Goal: Task Accomplishment & Management: Manage account settings

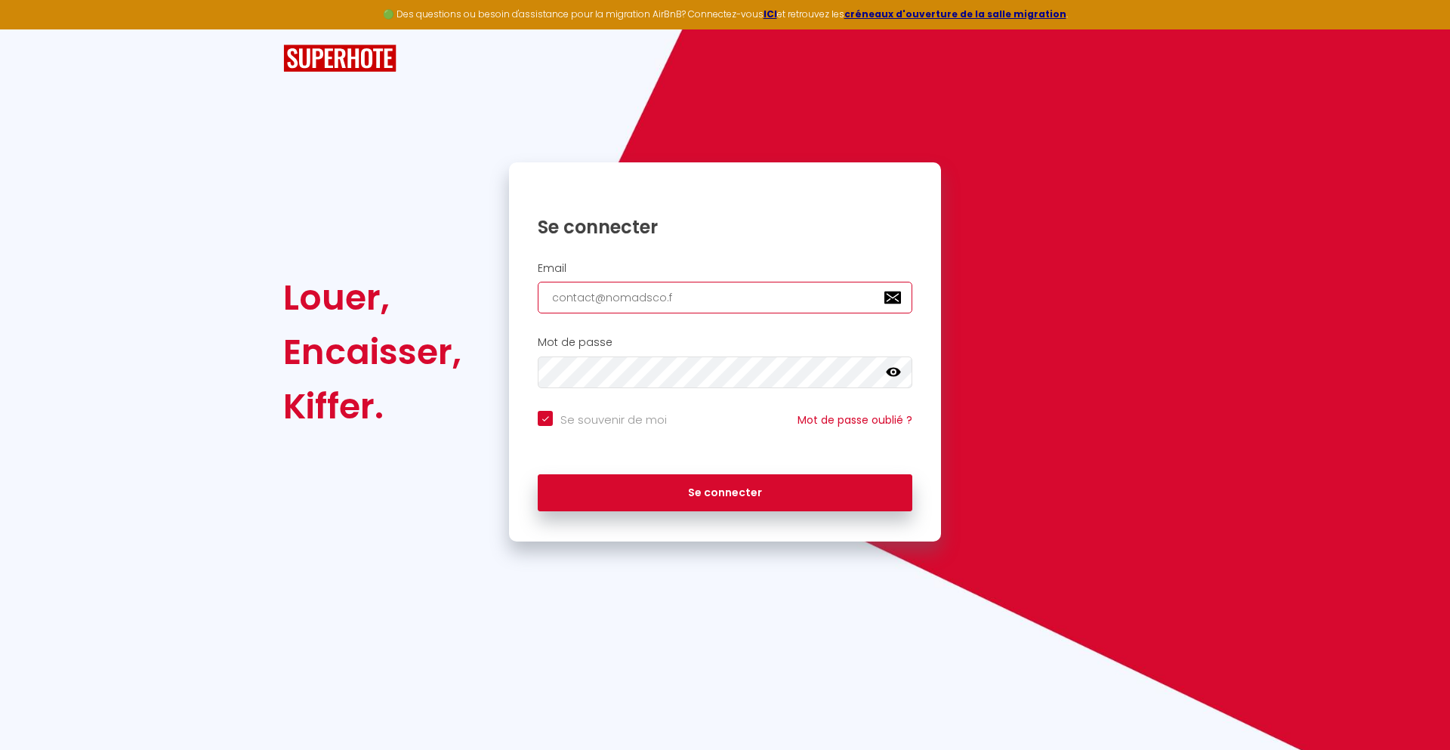
type input "[EMAIL_ADDRESS][DOMAIN_NAME]"
checkbox input "true"
type input "[EMAIL_ADDRESS][DOMAIN_NAME]"
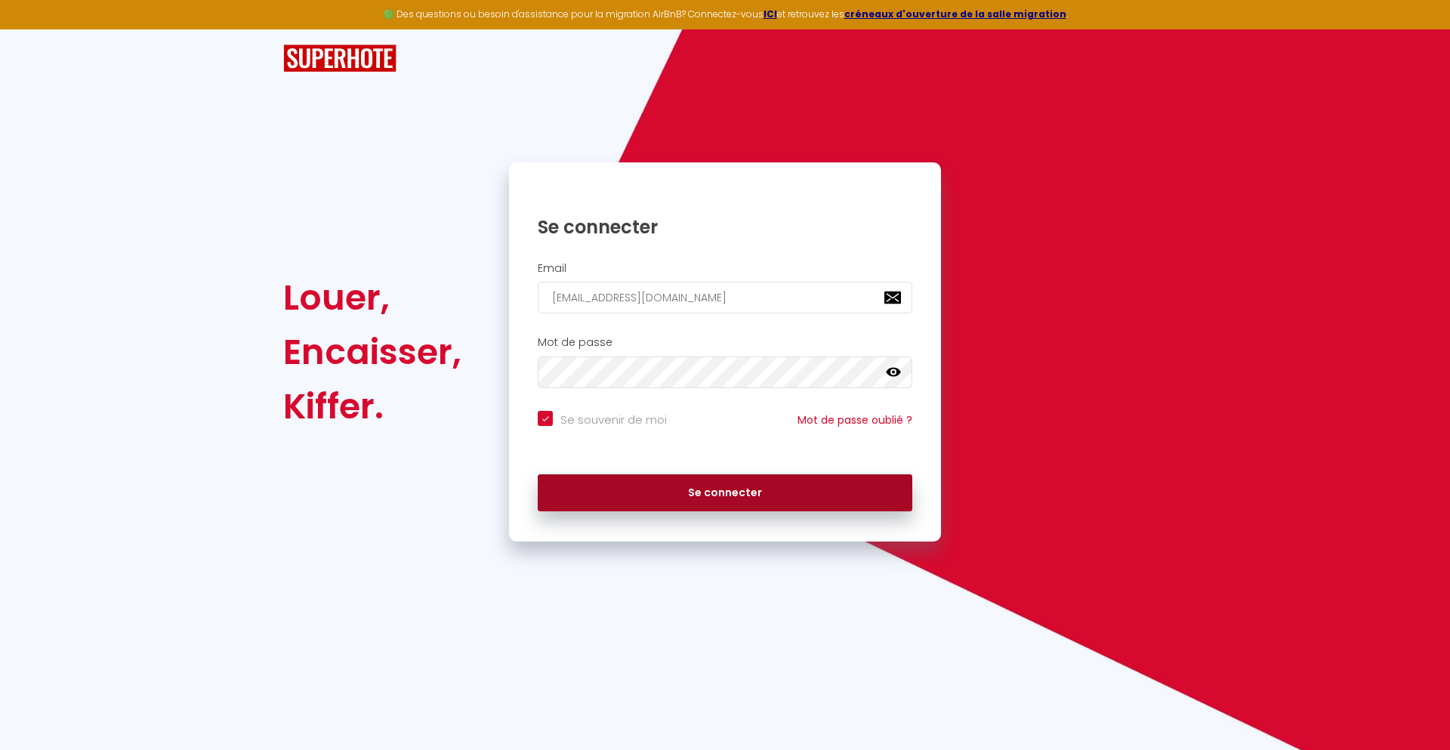
click at [725, 492] on button "Se connecter" at bounding box center [725, 493] width 375 height 38
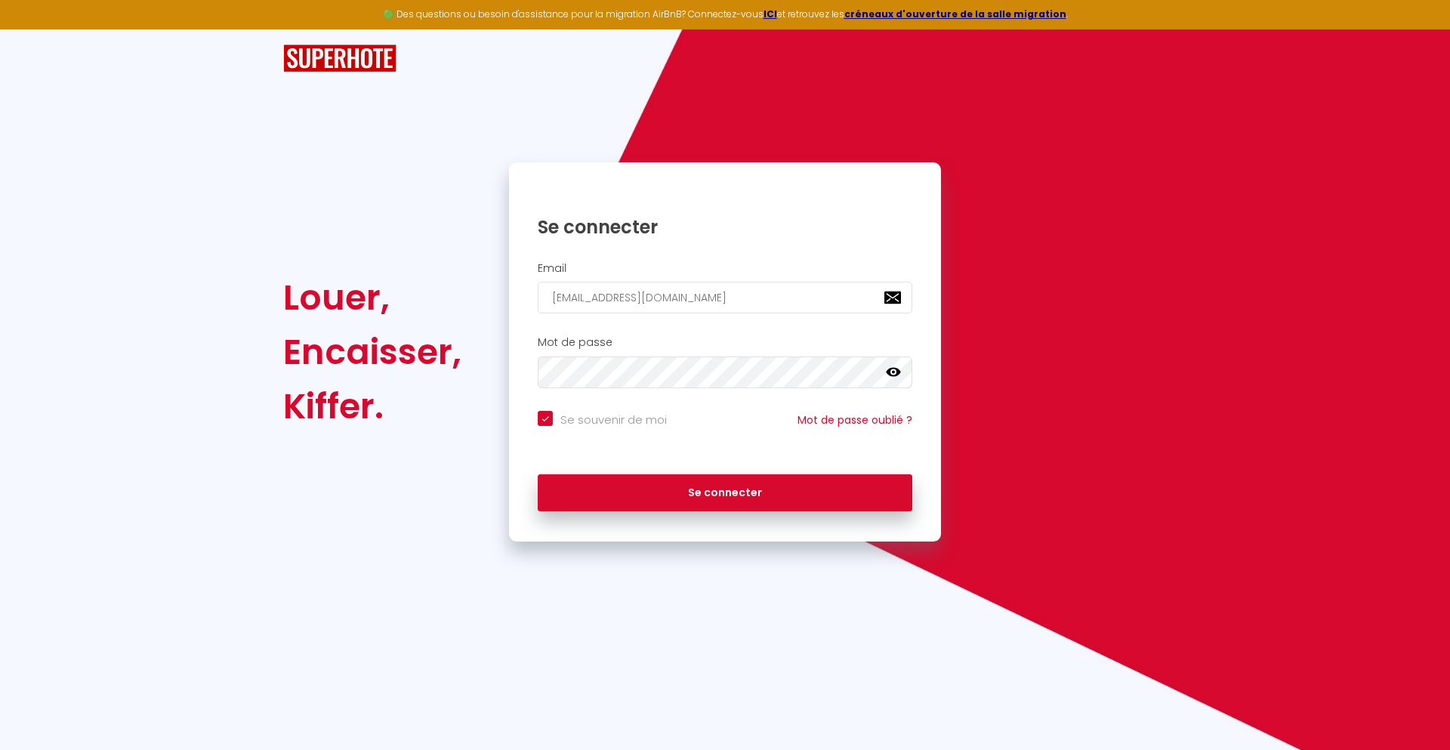
checkbox input "true"
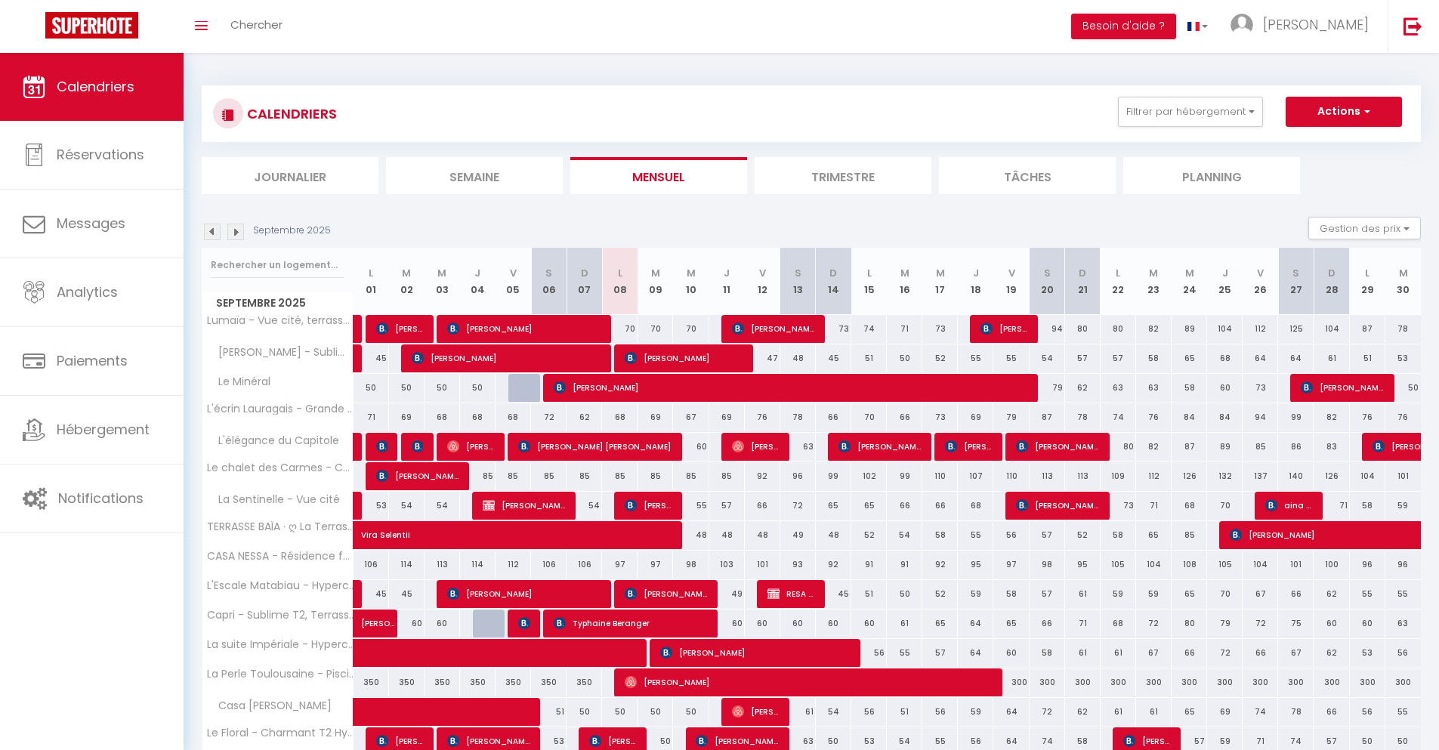
click at [290, 175] on li "Journalier" at bounding box center [290, 175] width 177 height 37
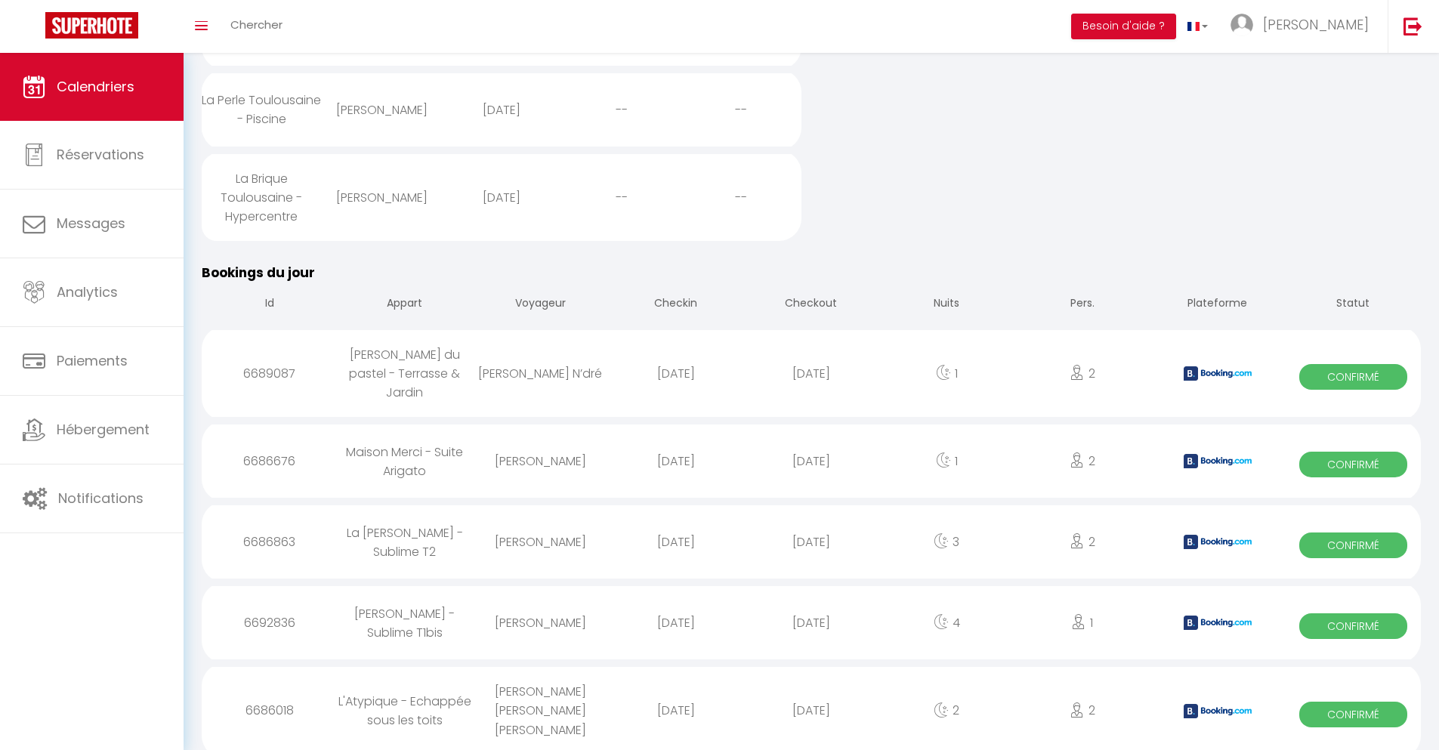
scroll to position [1109, 0]
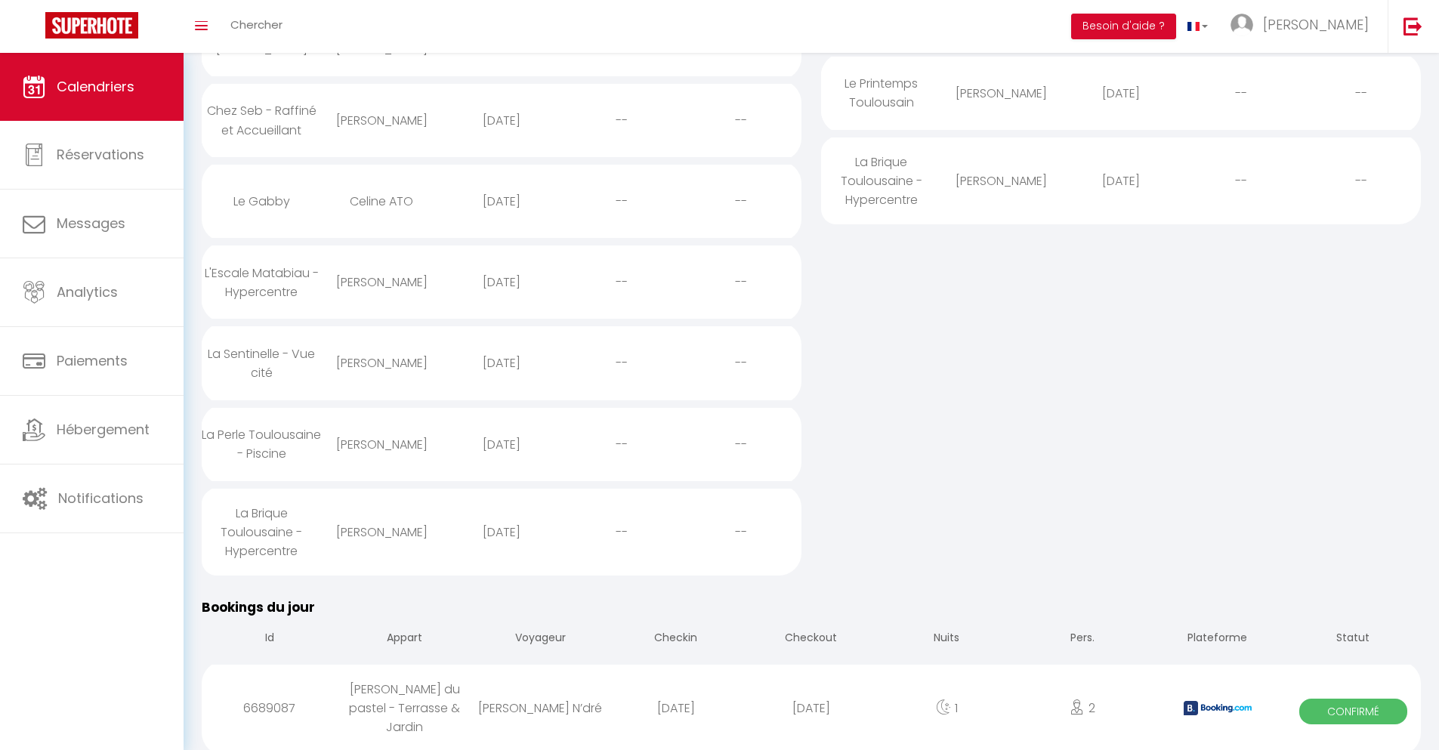
click at [811, 709] on div "[DATE]" at bounding box center [810, 708] width 135 height 49
select select "0"
select select "1"
select select
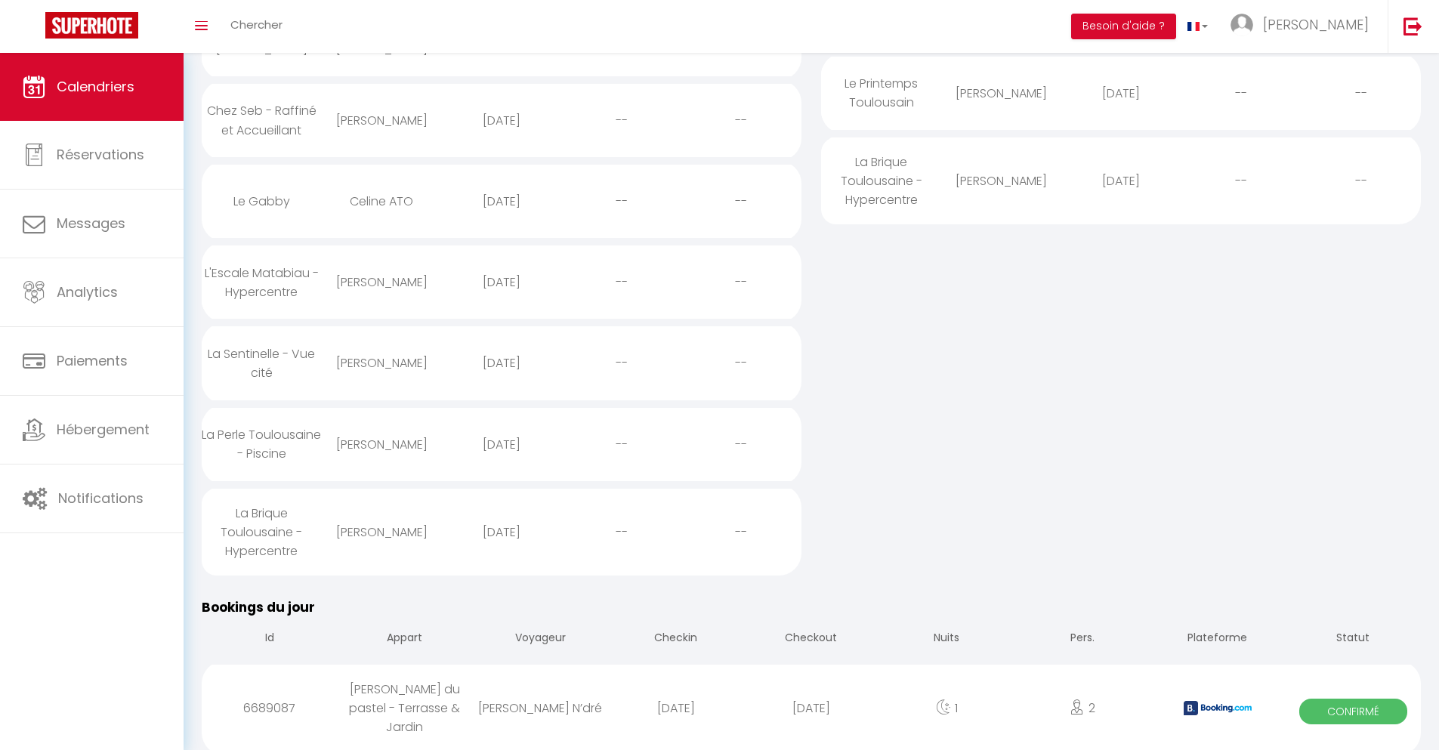
select select
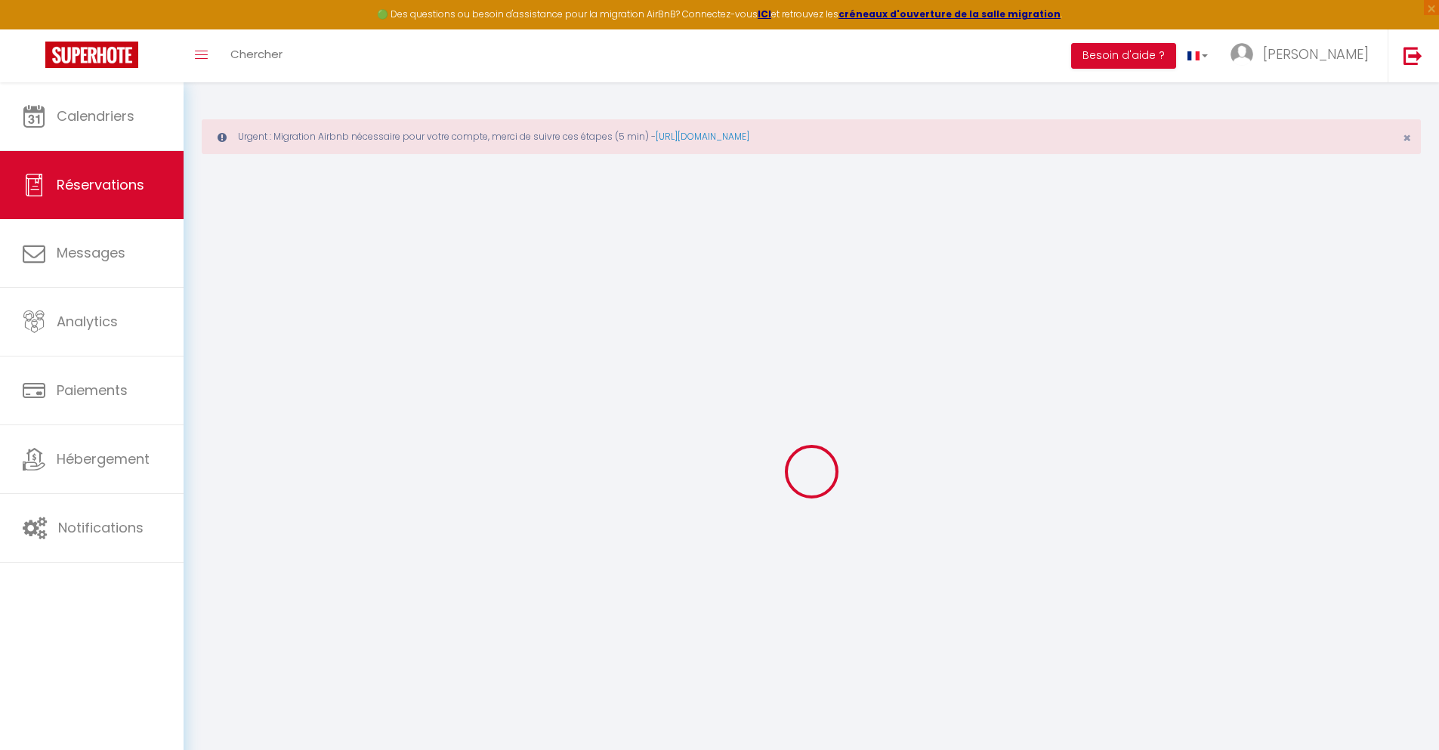
select select
checkbox input "false"
select select
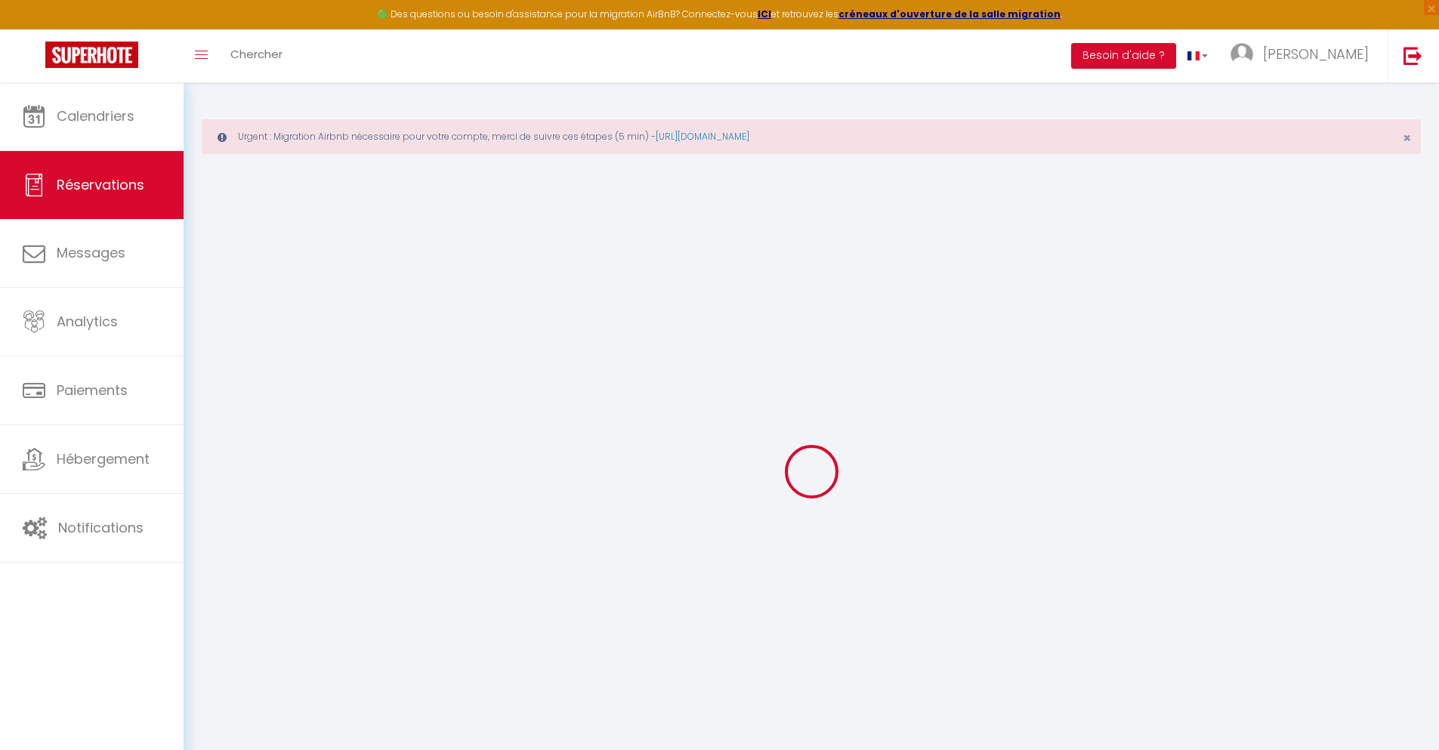
checkbox input "false"
type textarea "** THIS RESERVATION HAS BEEN PRE-PAID ** Je voyage pour affaires et il est poss…"
type input "24"
type input "2.38"
select select
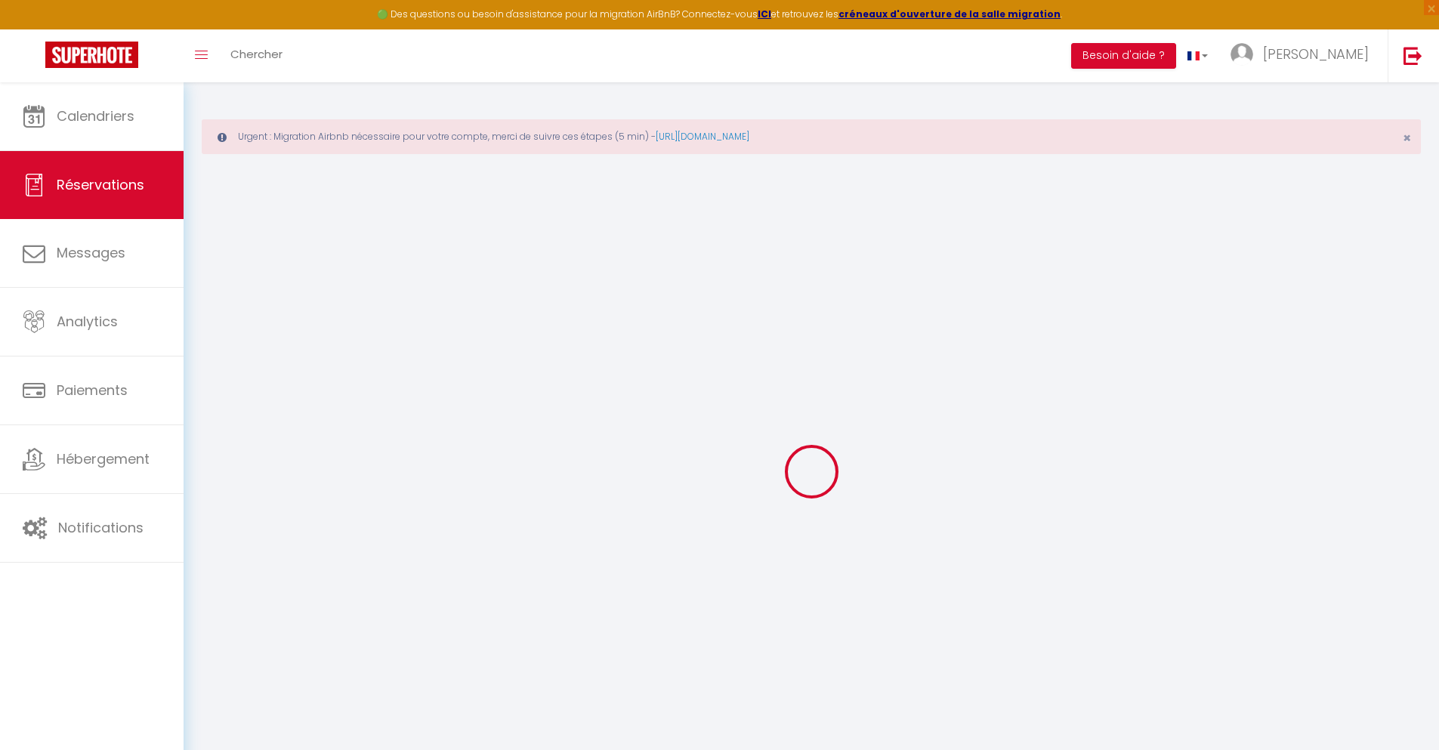
select select
checkbox input "false"
select select
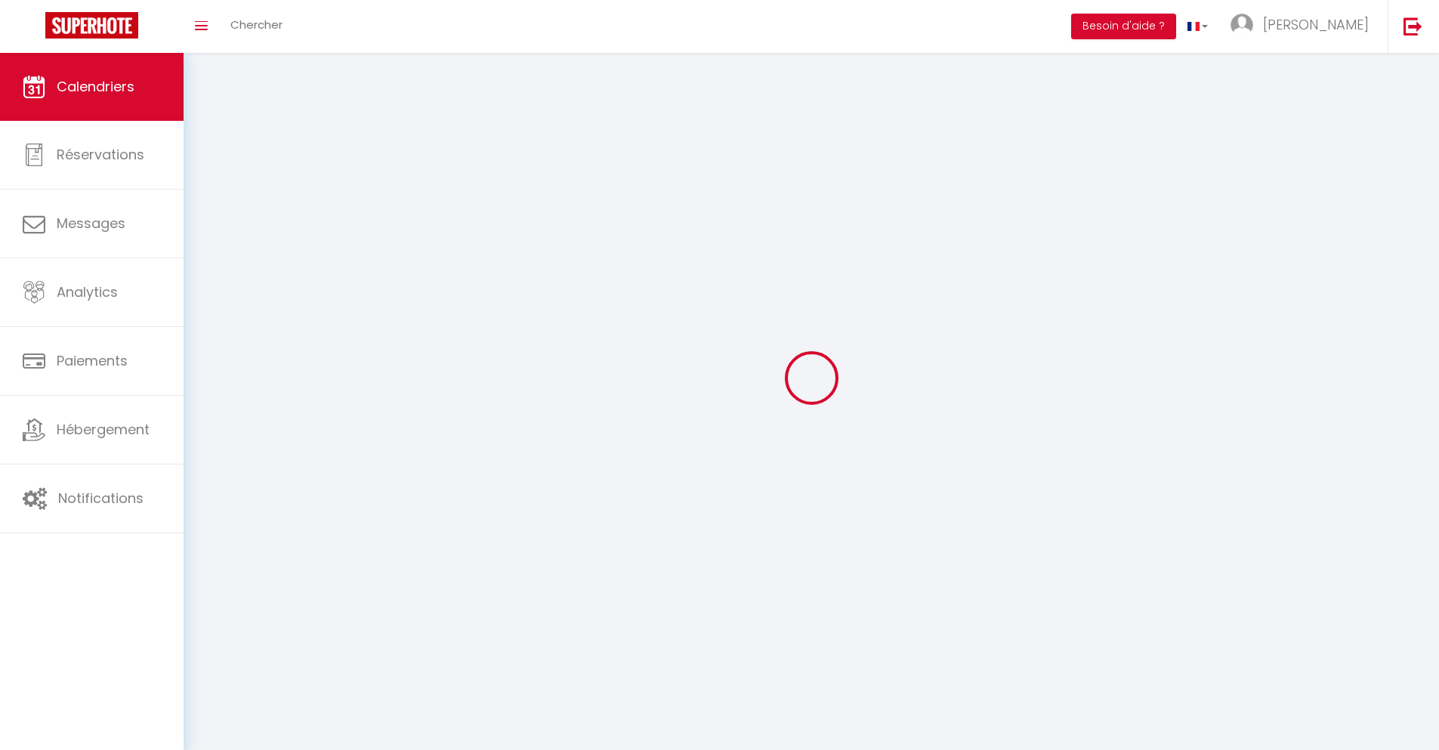
scroll to position [82, 0]
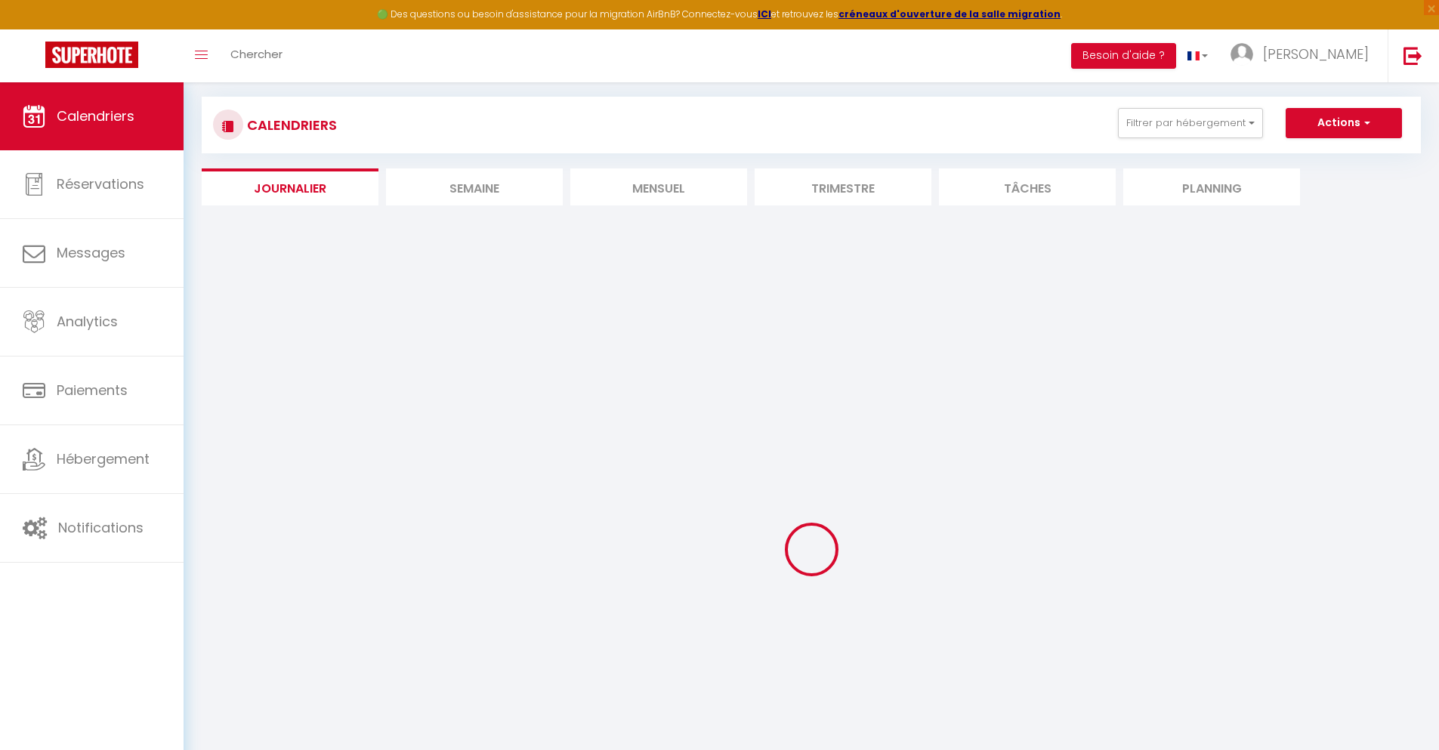
select select
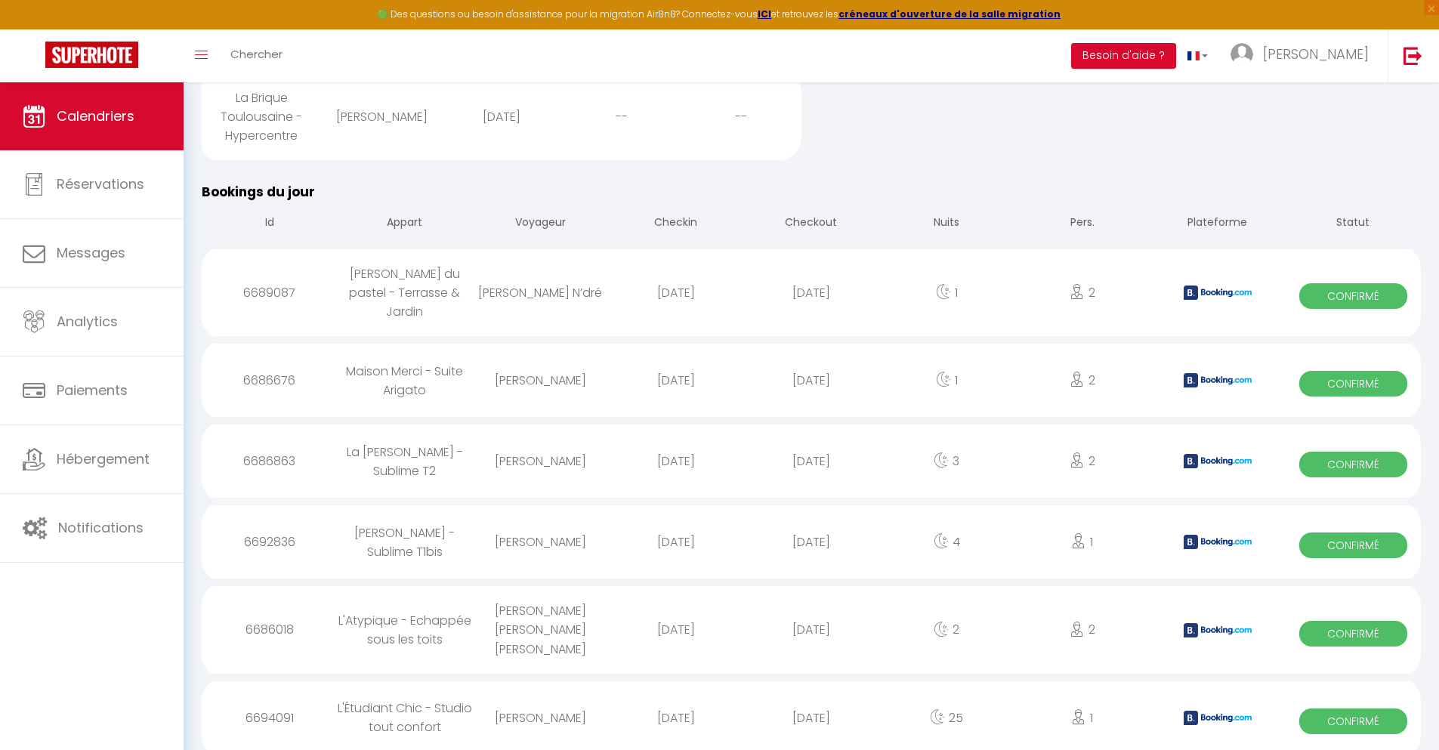
scroll to position [1283, 0]
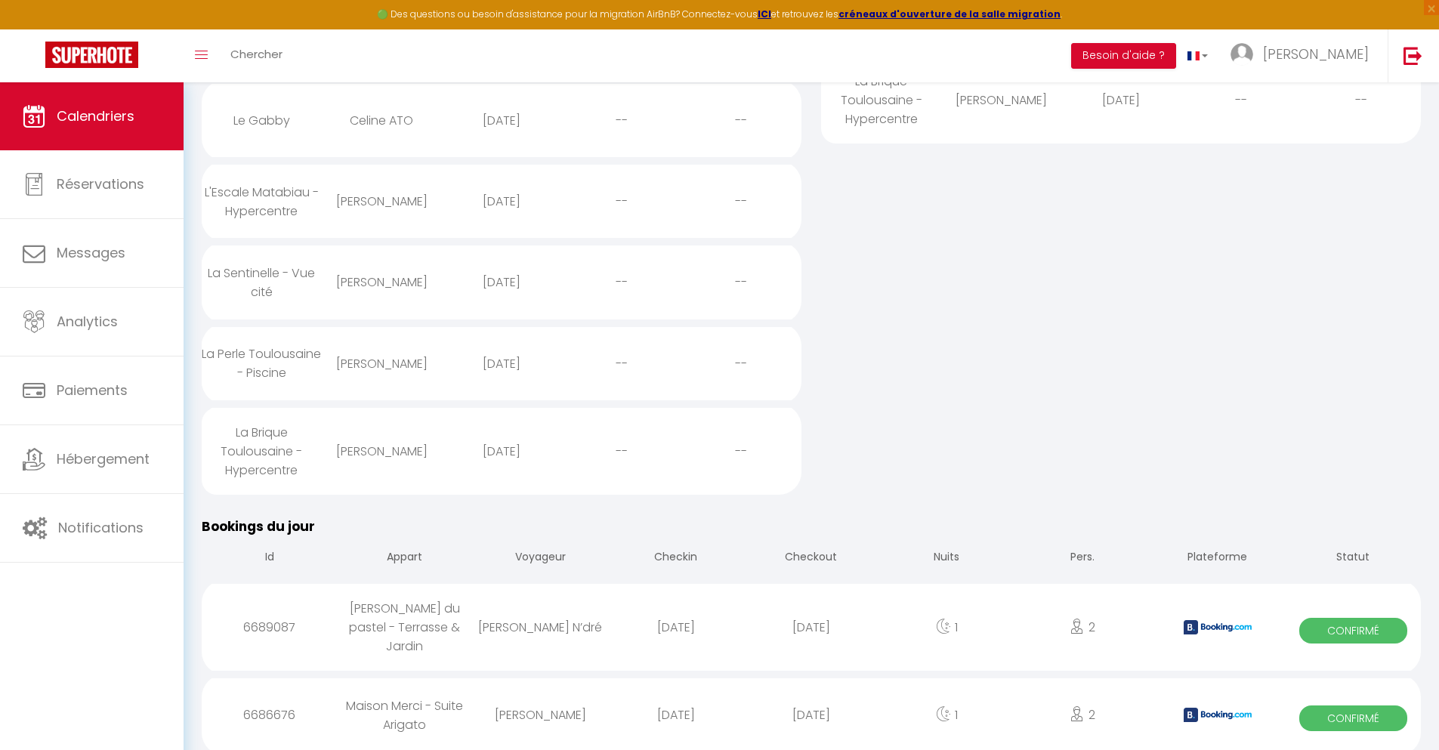
click at [811, 709] on div "[DATE]" at bounding box center [810, 714] width 135 height 49
select select "0"
select select "1"
select select
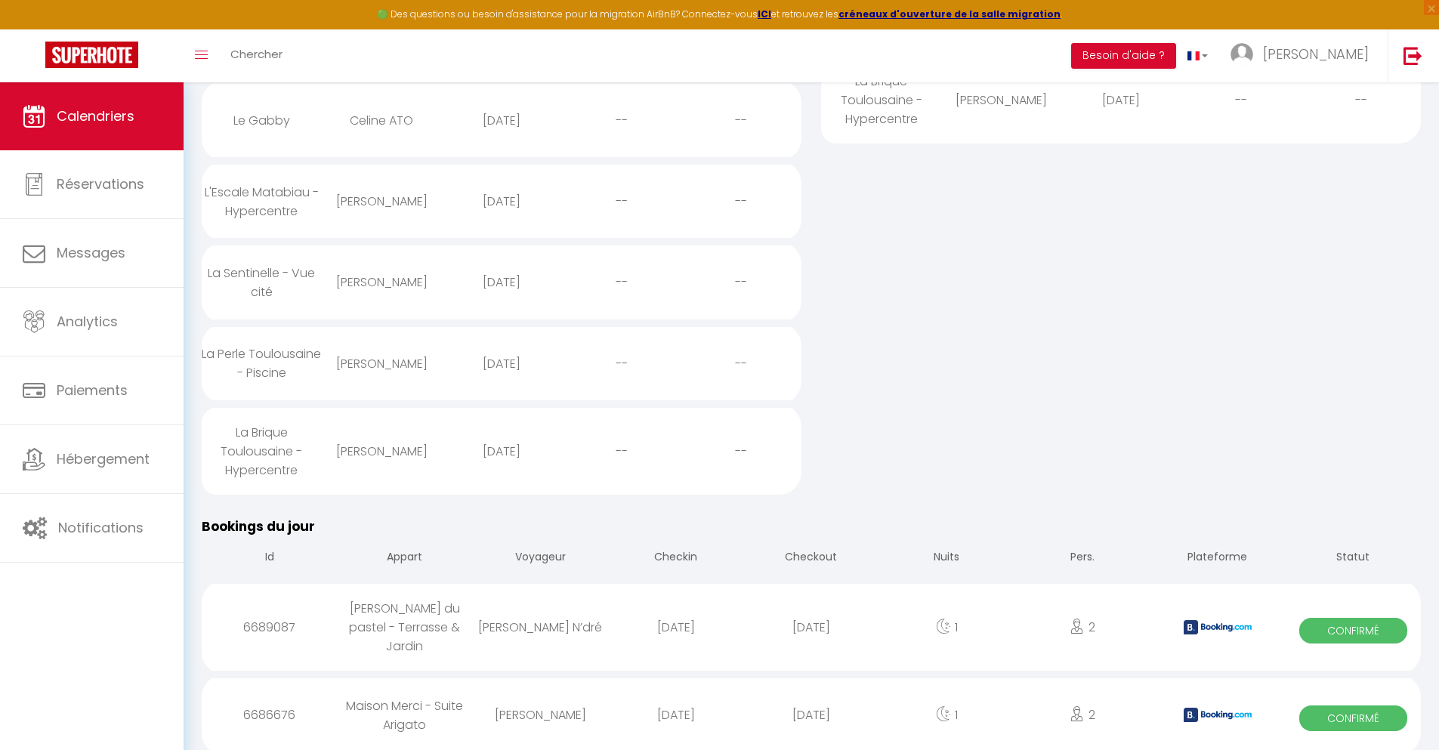
select select
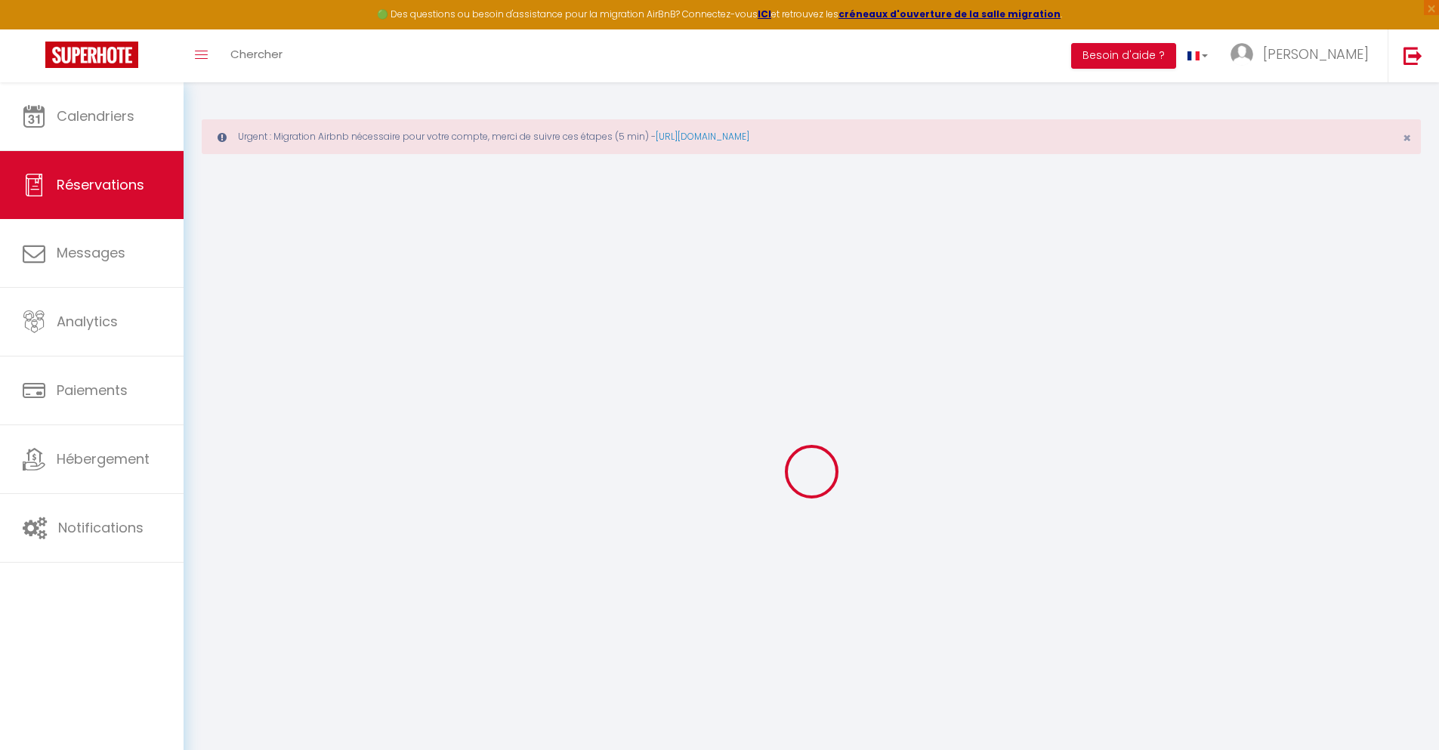
select select
checkbox input "false"
type textarea "** THIS RESERVATION HAS BEEN PRE-PAID ** BOOKING NOTE : Payment charge is EUR 0…"
type input "30"
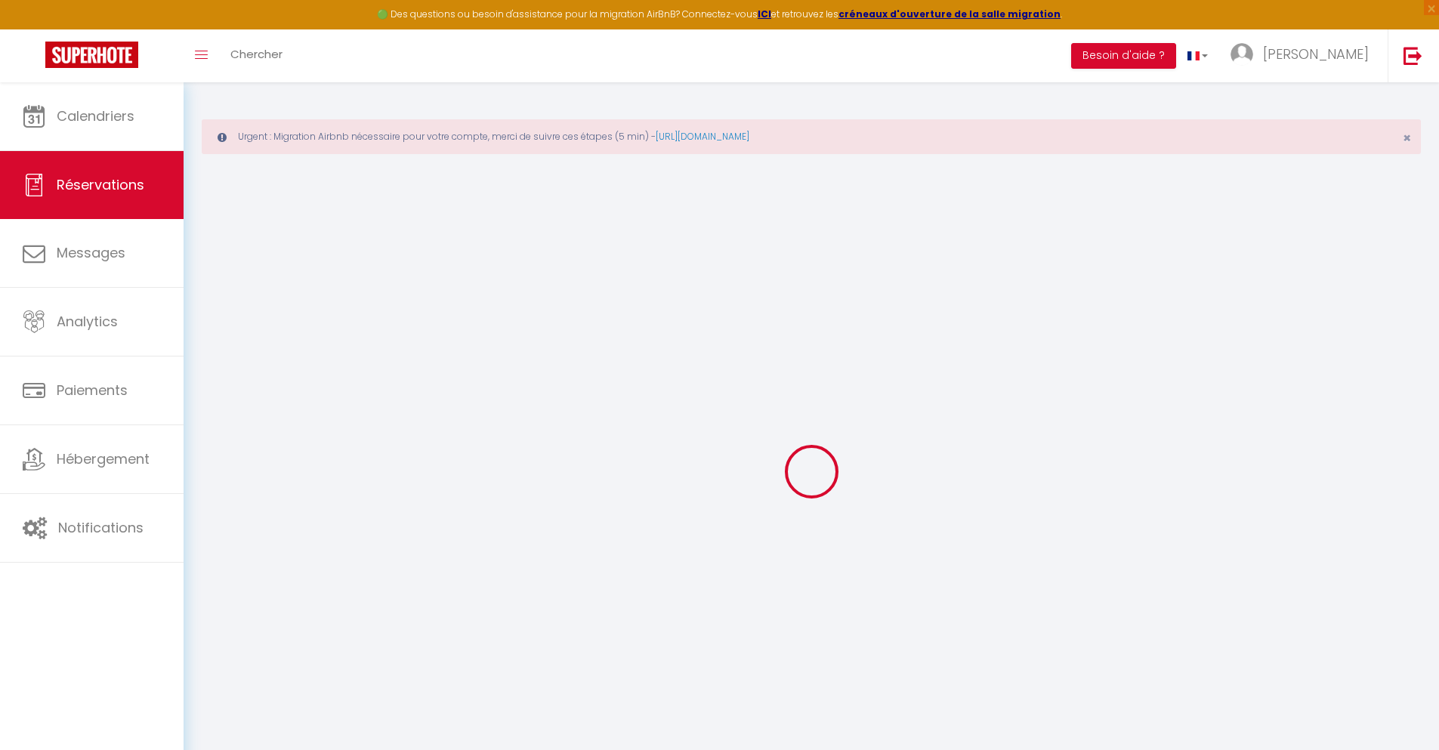
type input "2.01"
select select
checkbox input "false"
select select
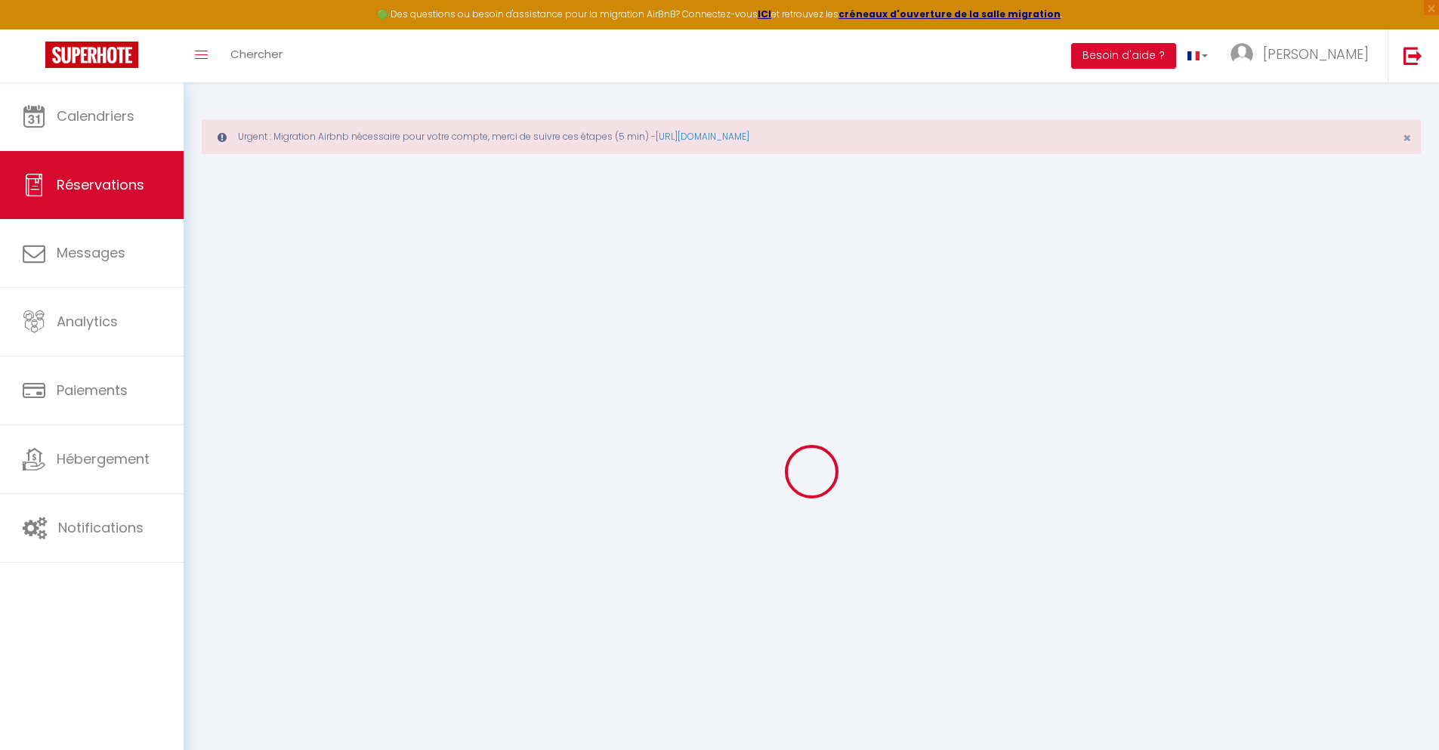
select select
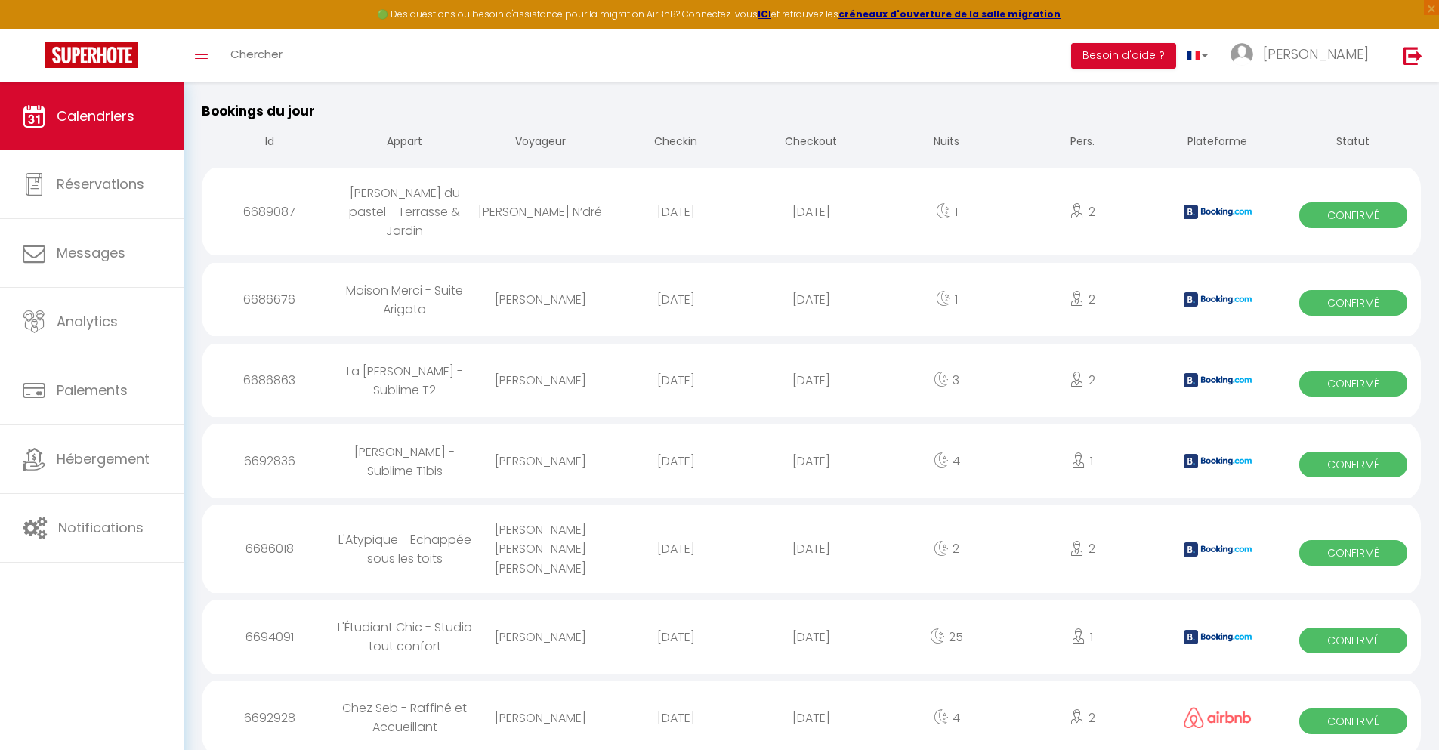
scroll to position [1364, 0]
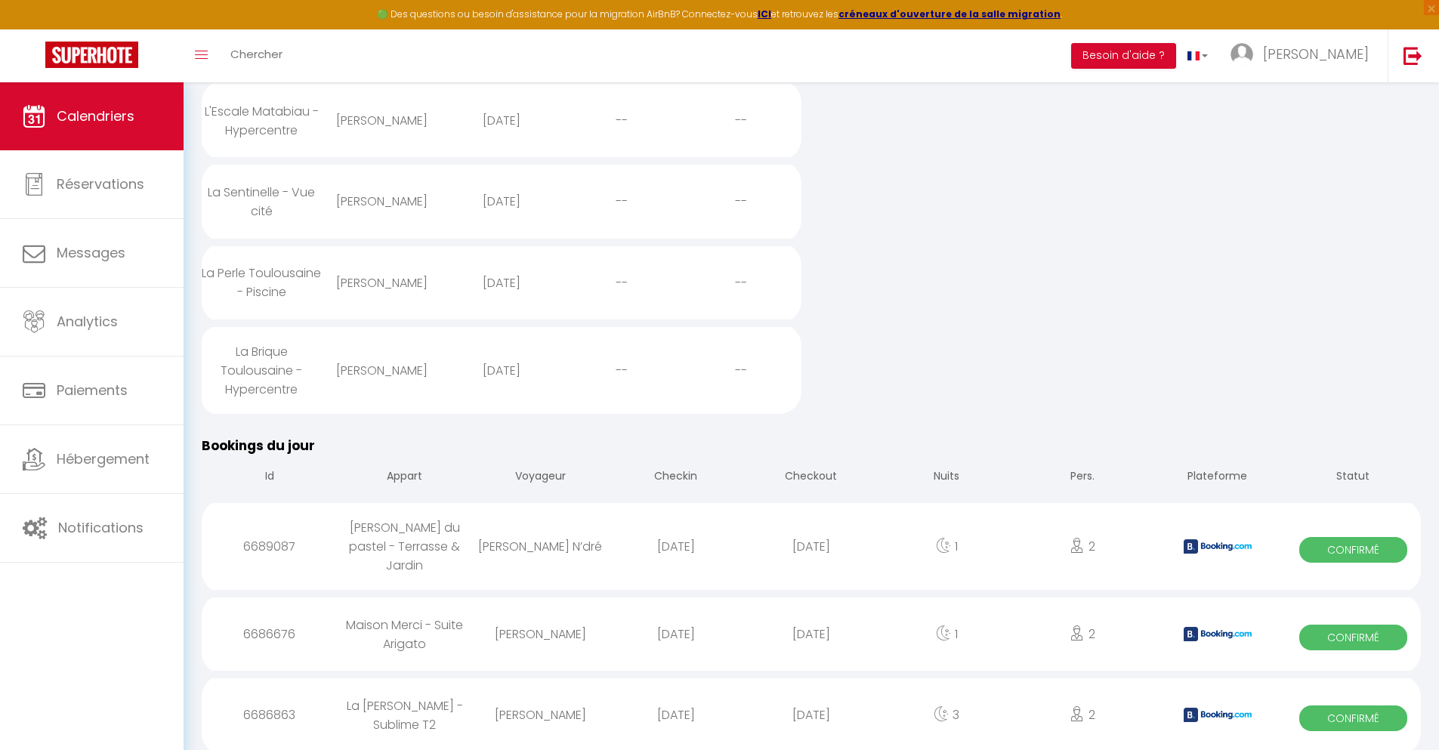
click at [811, 709] on div "[DATE]" at bounding box center [810, 714] width 135 height 49
select select "0"
select select "1"
select select
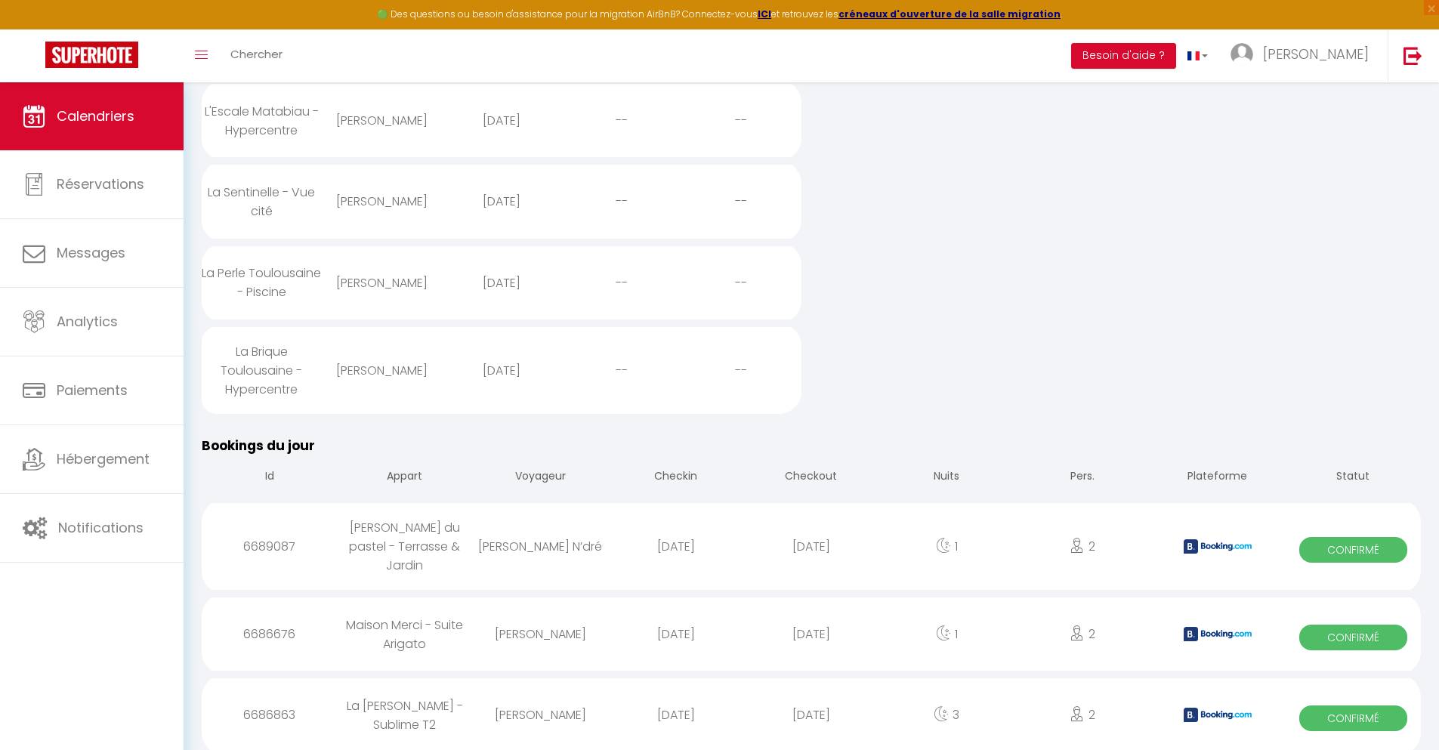
select select
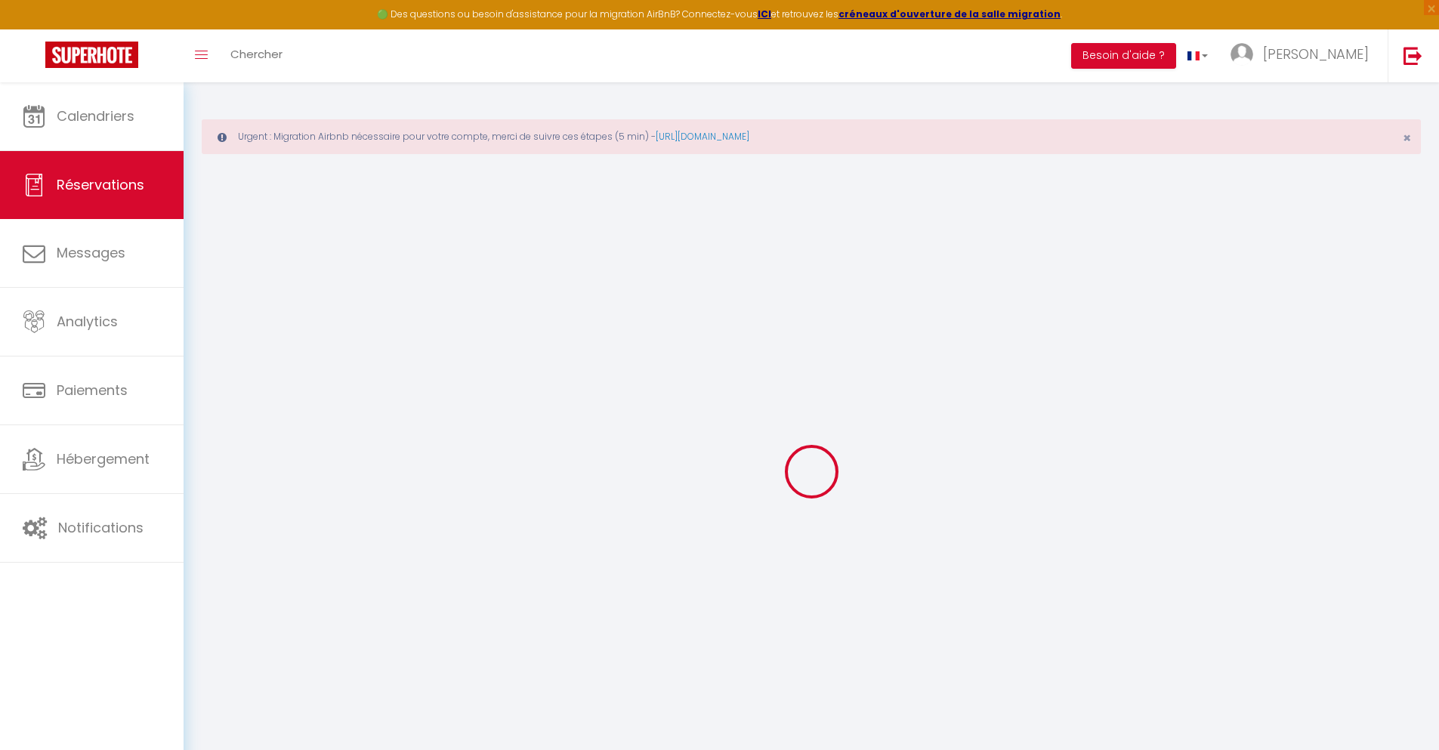
select select
checkbox input "false"
select select
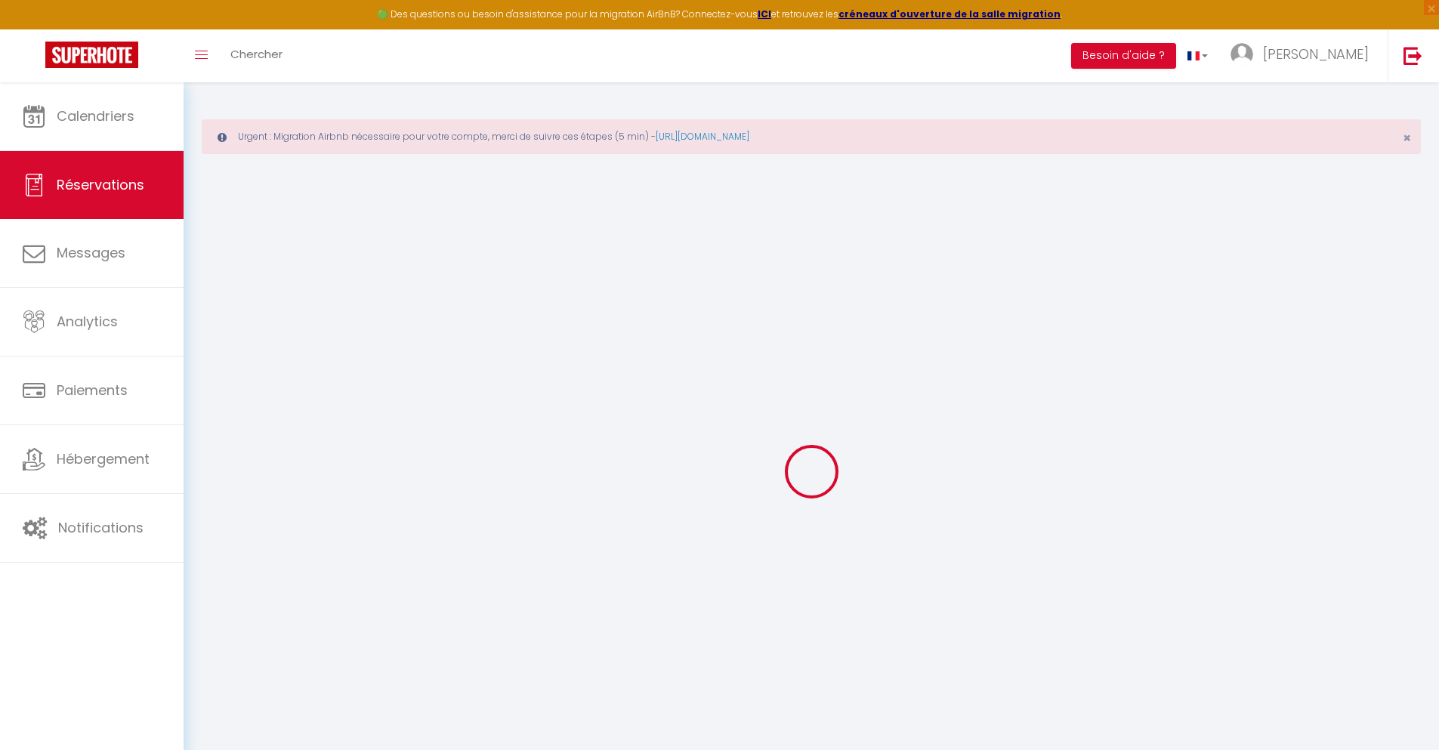
checkbox input "false"
type textarea "** THIS RESERVATION HAS BEEN PRE-PAID ** BOOKING NOTE : Payment charge is EUR 2…"
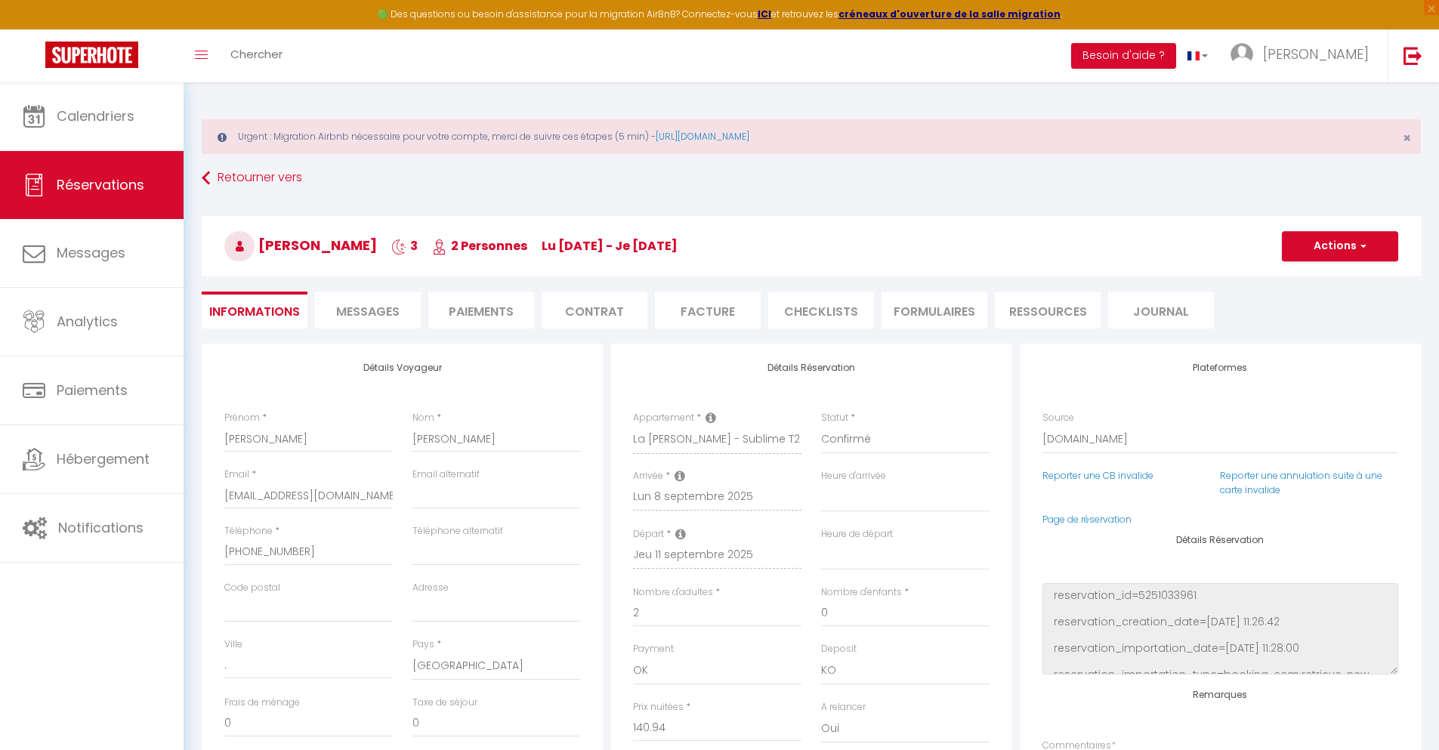
type input "40"
type input "9.23"
select select
checkbox input "false"
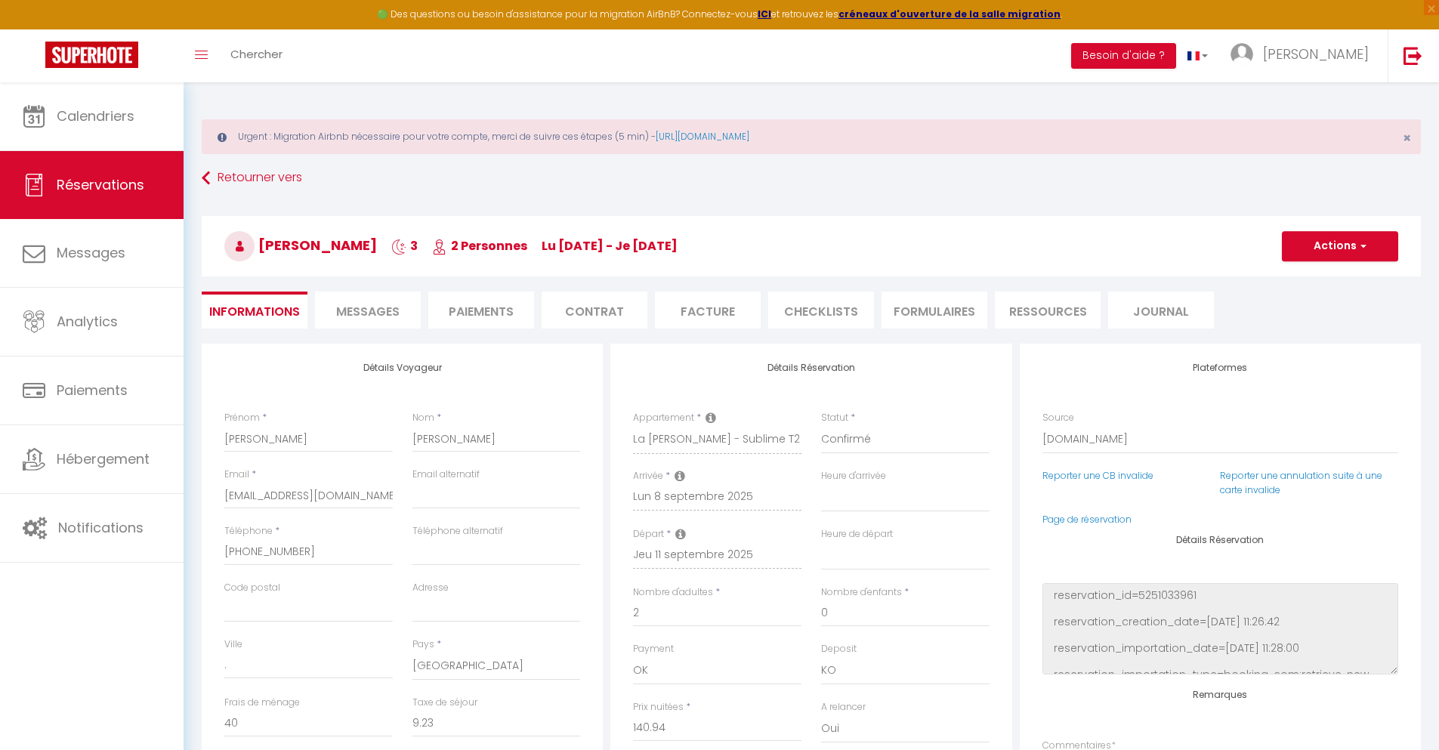
select select
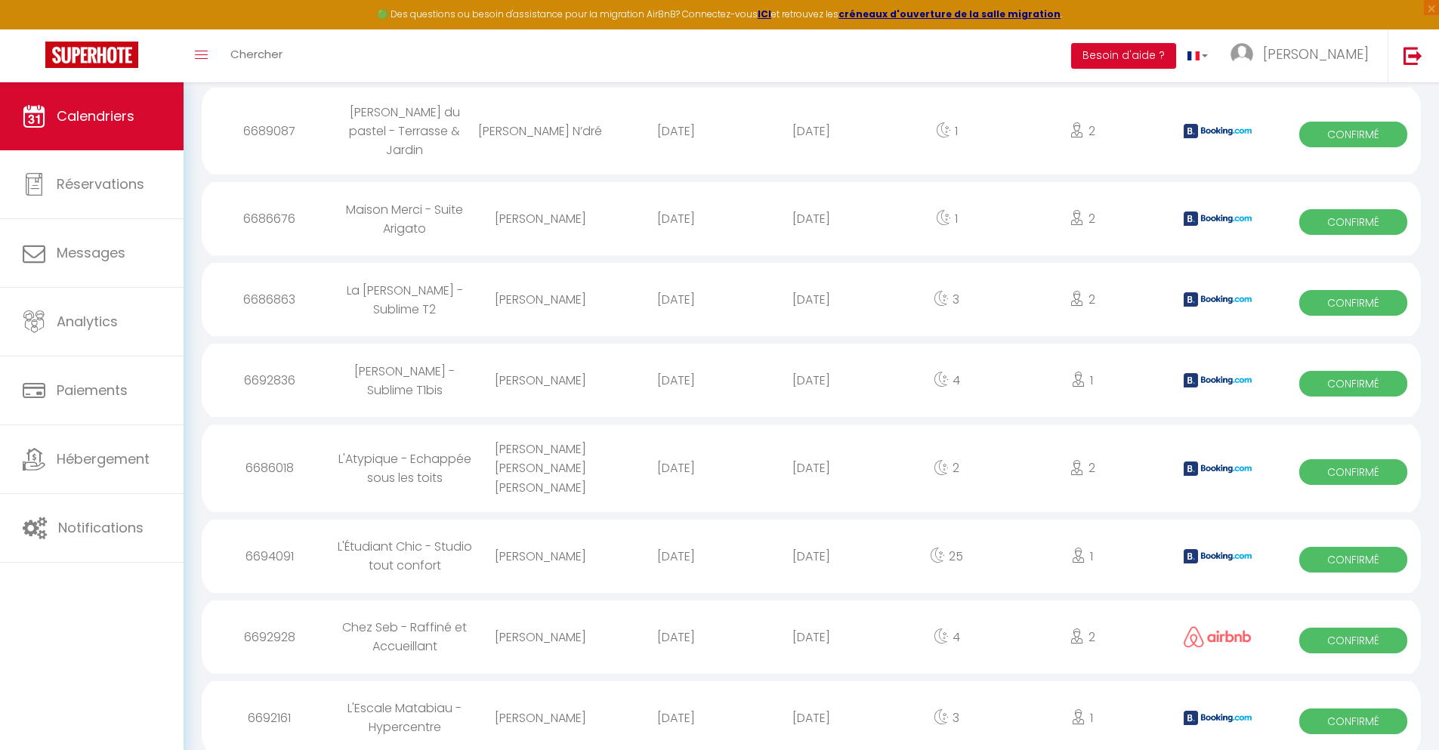
scroll to position [1445, 0]
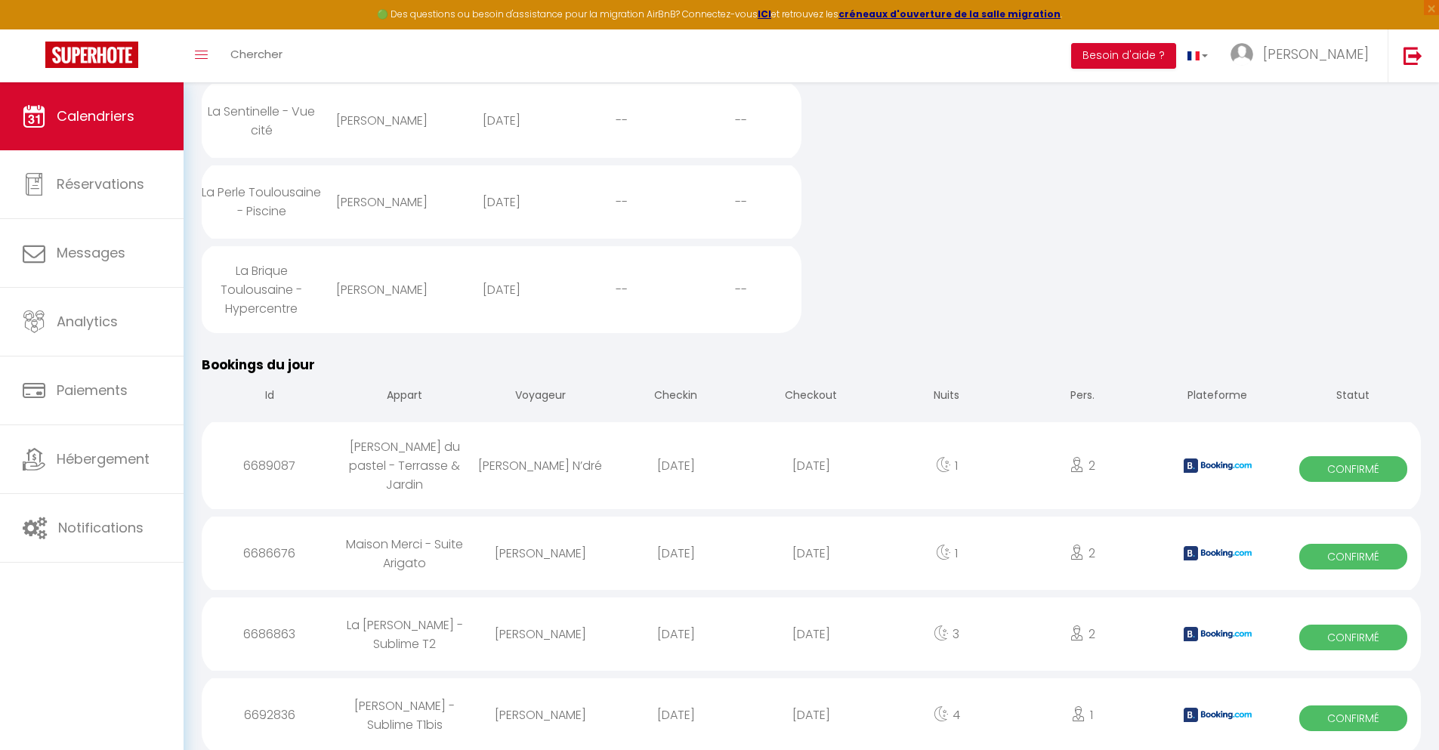
click at [811, 709] on div "[DATE]" at bounding box center [810, 714] width 135 height 49
select select "0"
select select "1"
select select
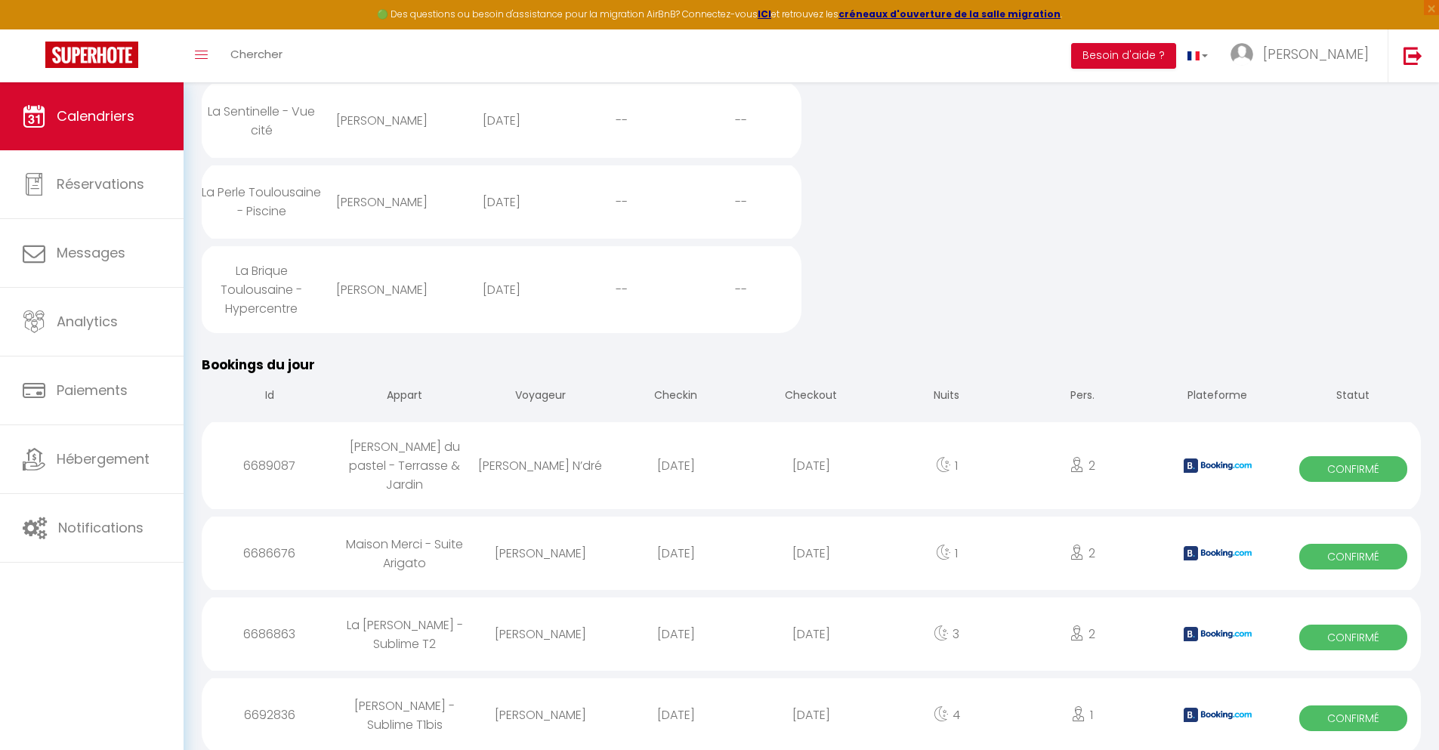
select select
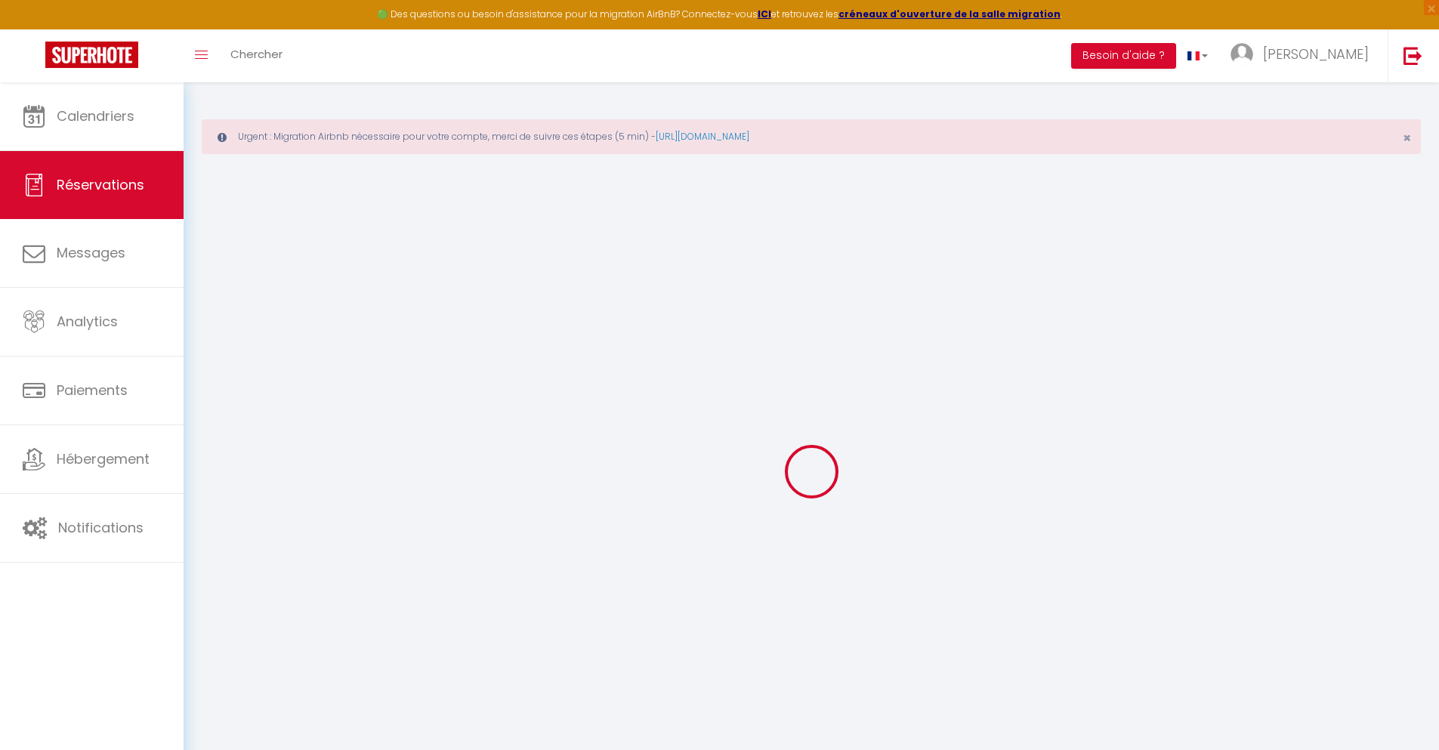
select select
checkbox input "false"
select select
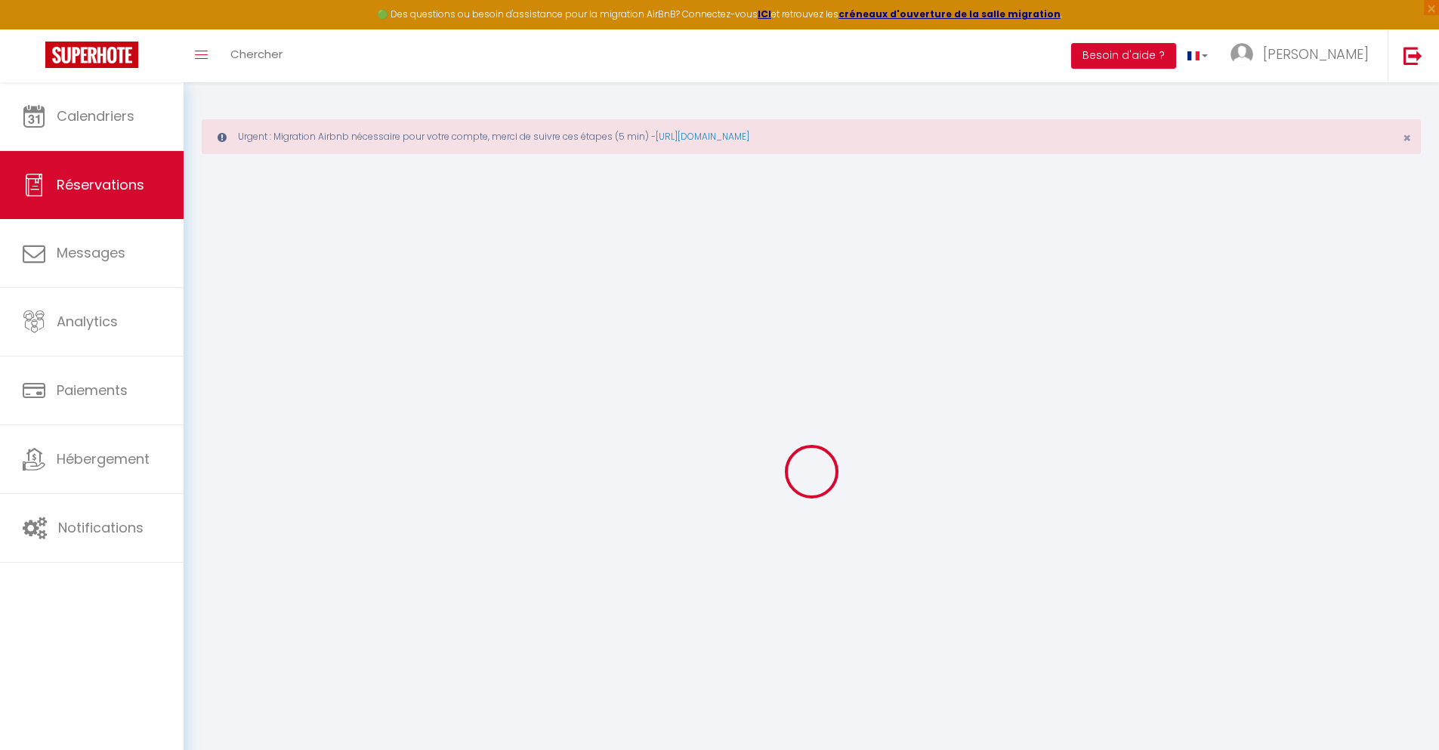
checkbox input "false"
type textarea "** THIS RESERVATION HAS BEEN PRE-PAID ** BOOKING NOTE : Payment charge is EUR 3…"
type input "40"
type input "12.31"
select select
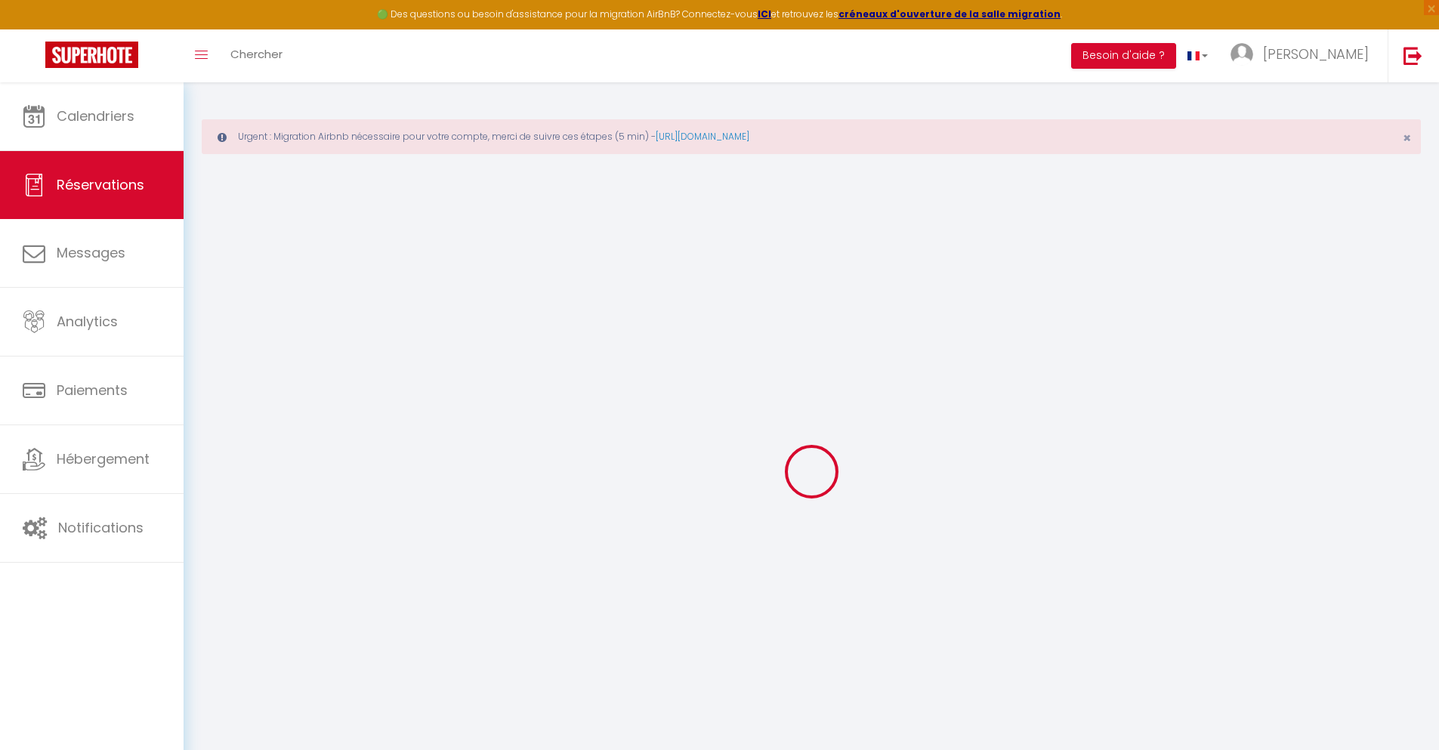
select select
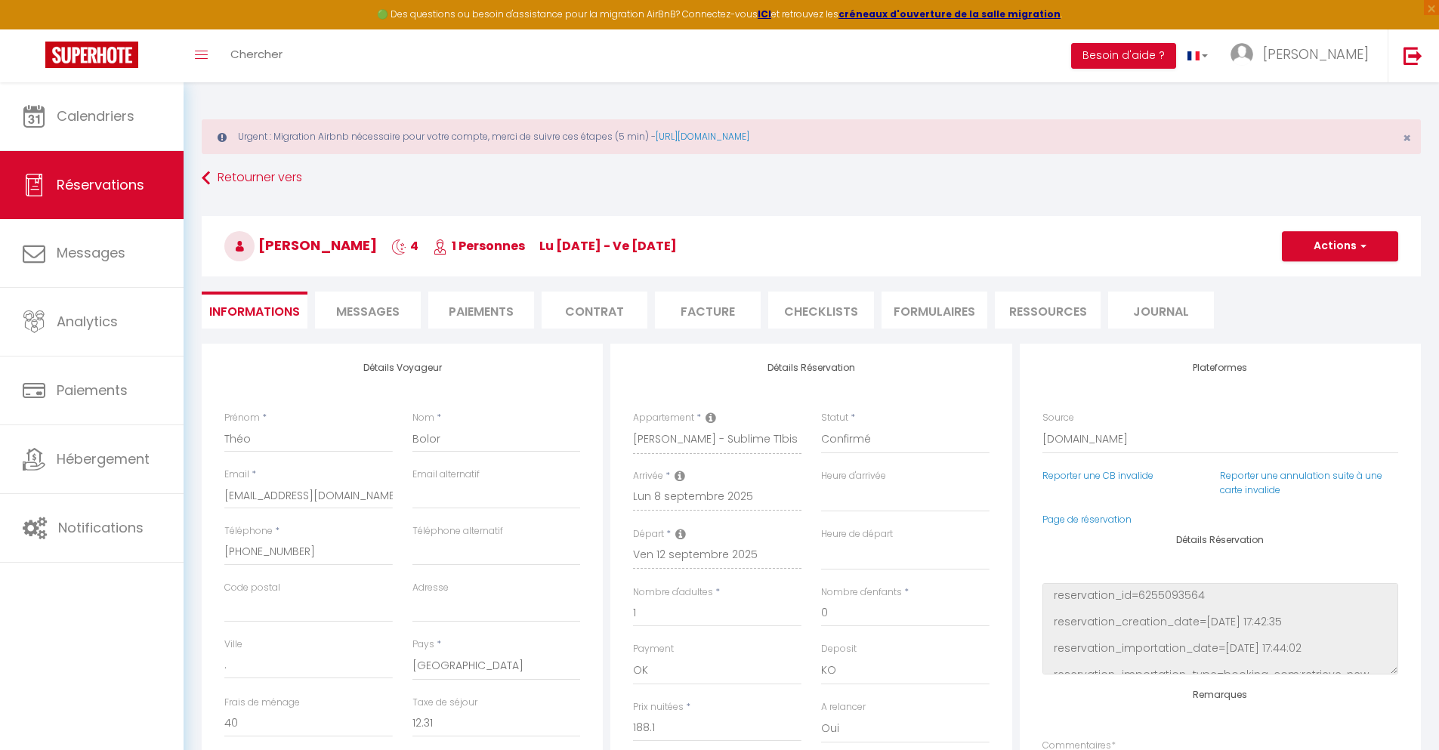
checkbox input "false"
select select
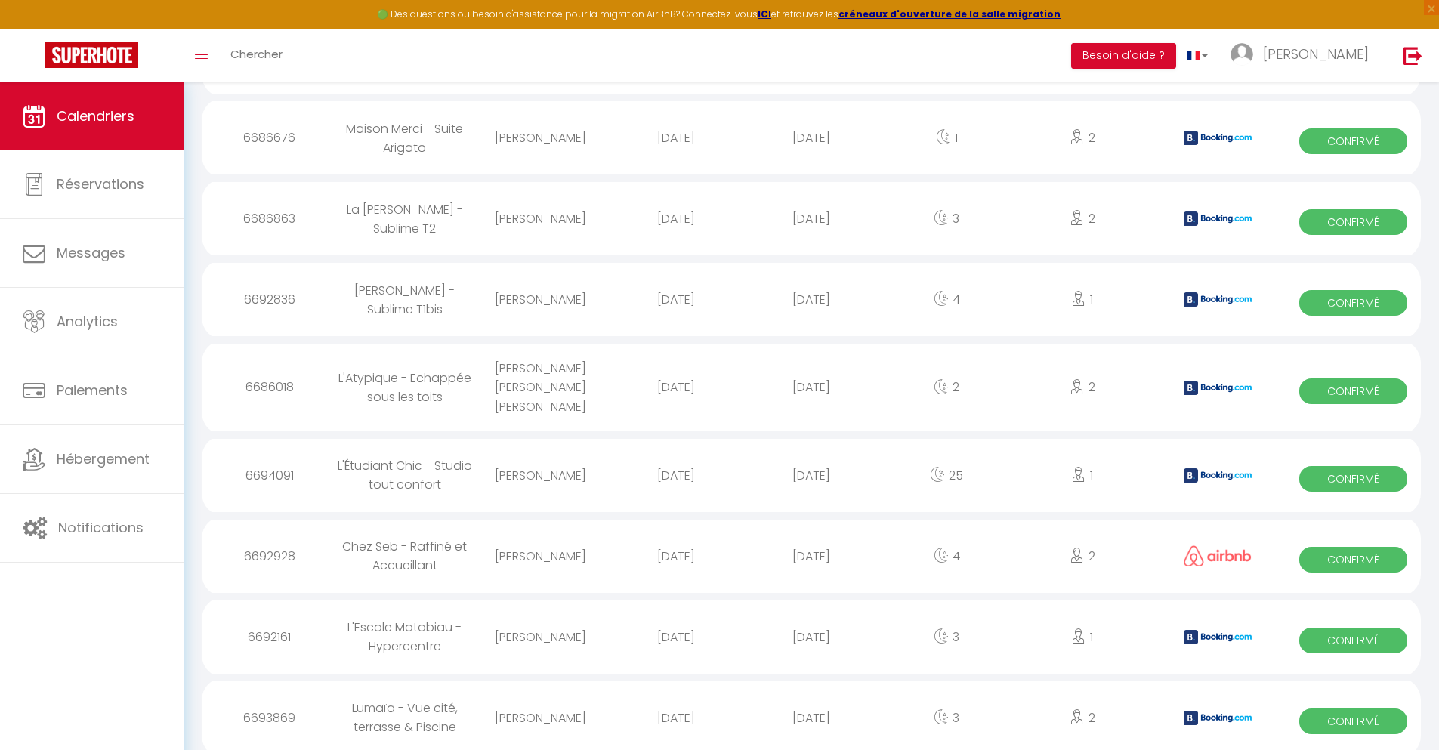
scroll to position [1526, 0]
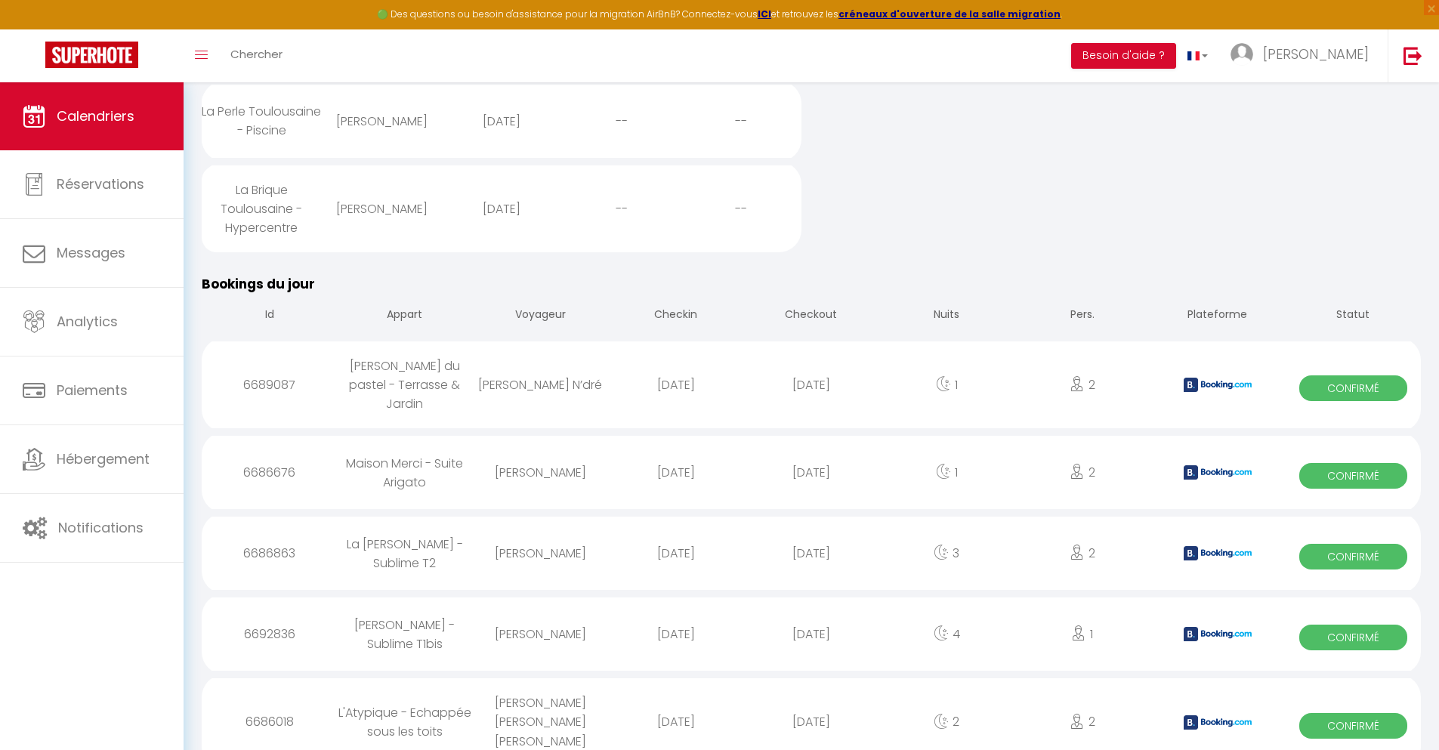
click at [811, 709] on div "[DATE]" at bounding box center [810, 721] width 135 height 49
select select "0"
select select "1"
select select
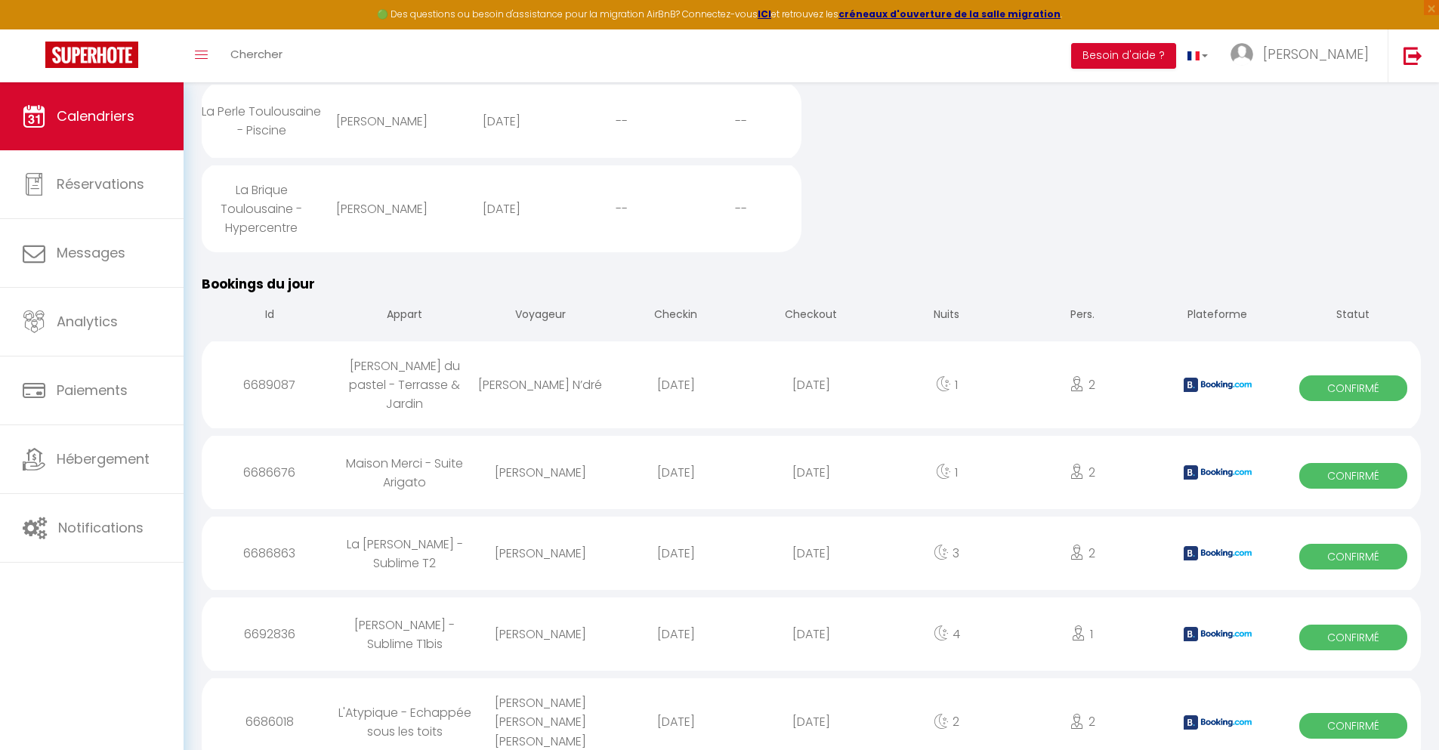
select select
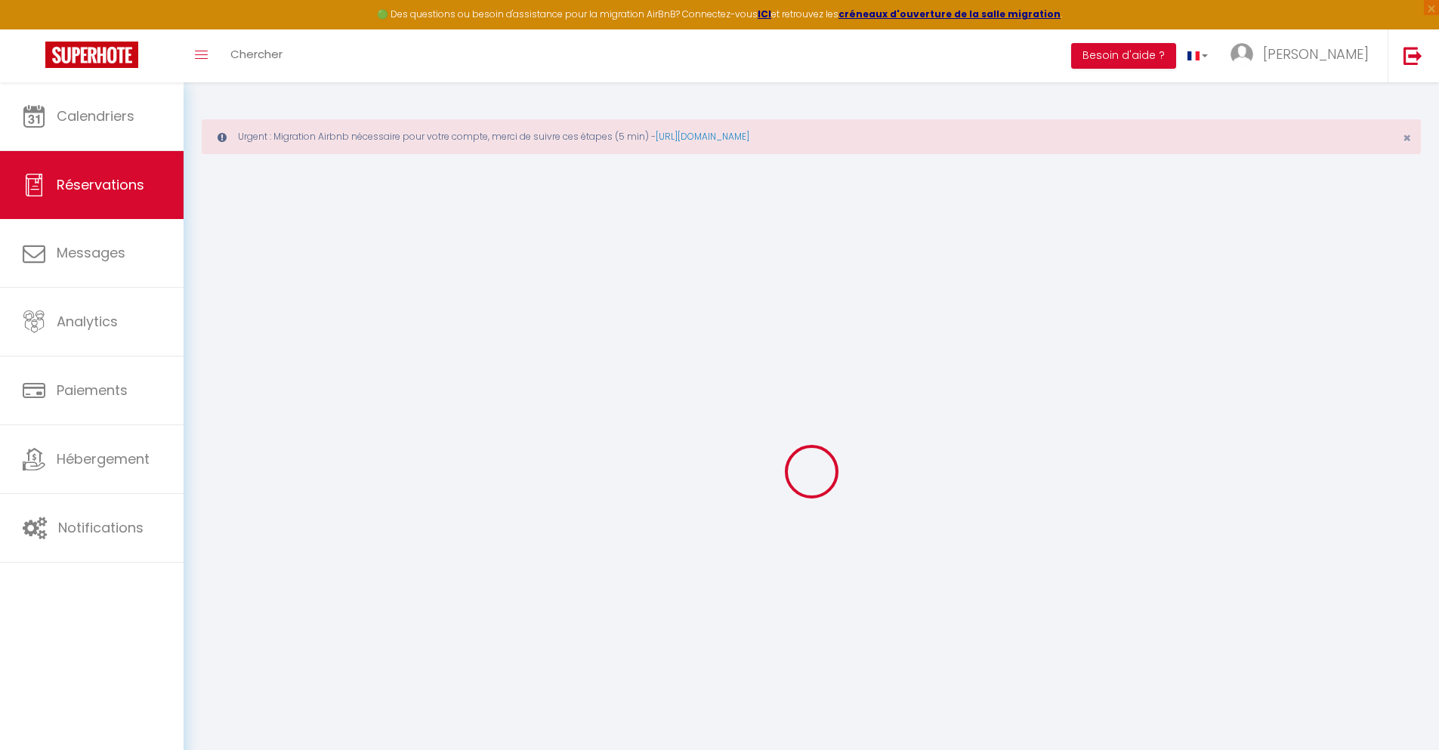
select select
checkbox input "false"
type textarea "** THIS RESERVATION HAS BEEN PRE-PAID ** Podemos fazer o check-in às 11 horas d…"
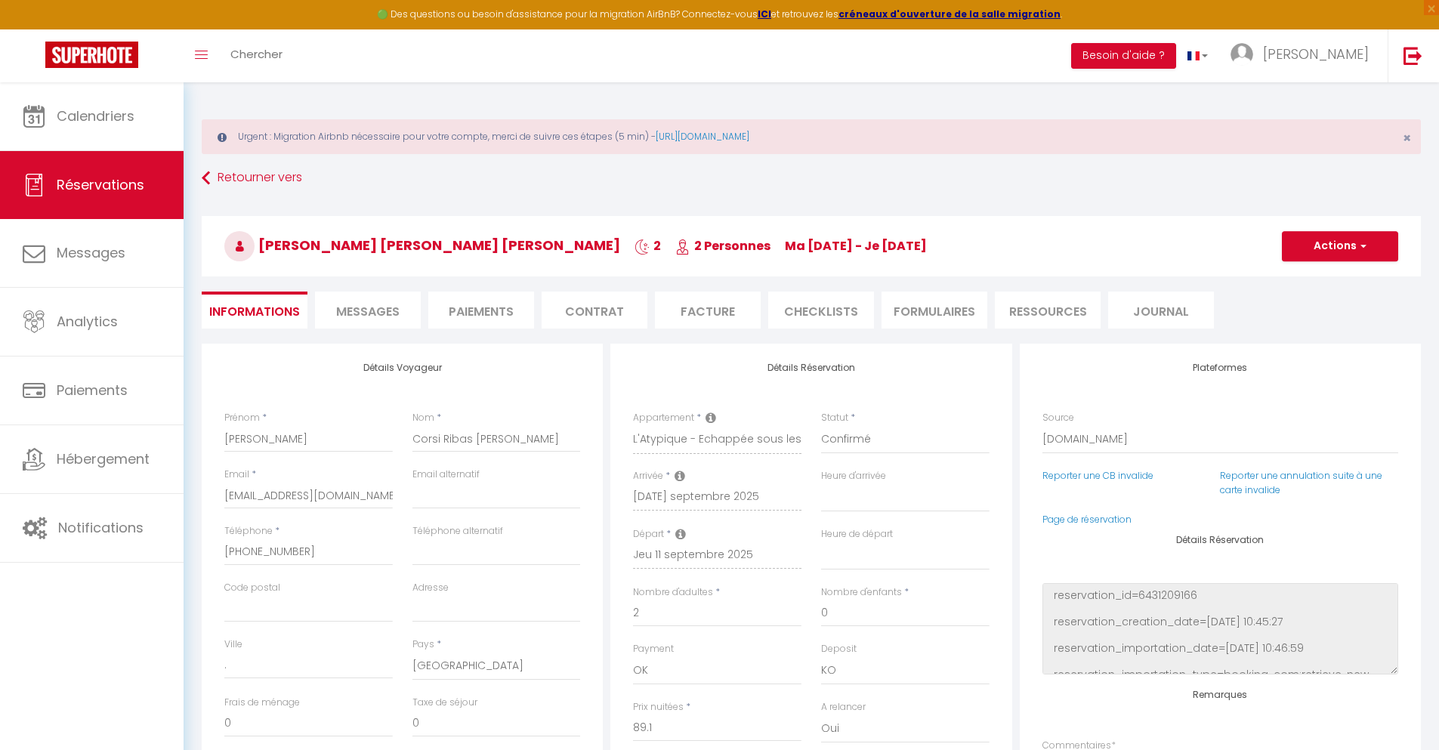
type input "40"
type input "5.83"
select select
checkbox input "false"
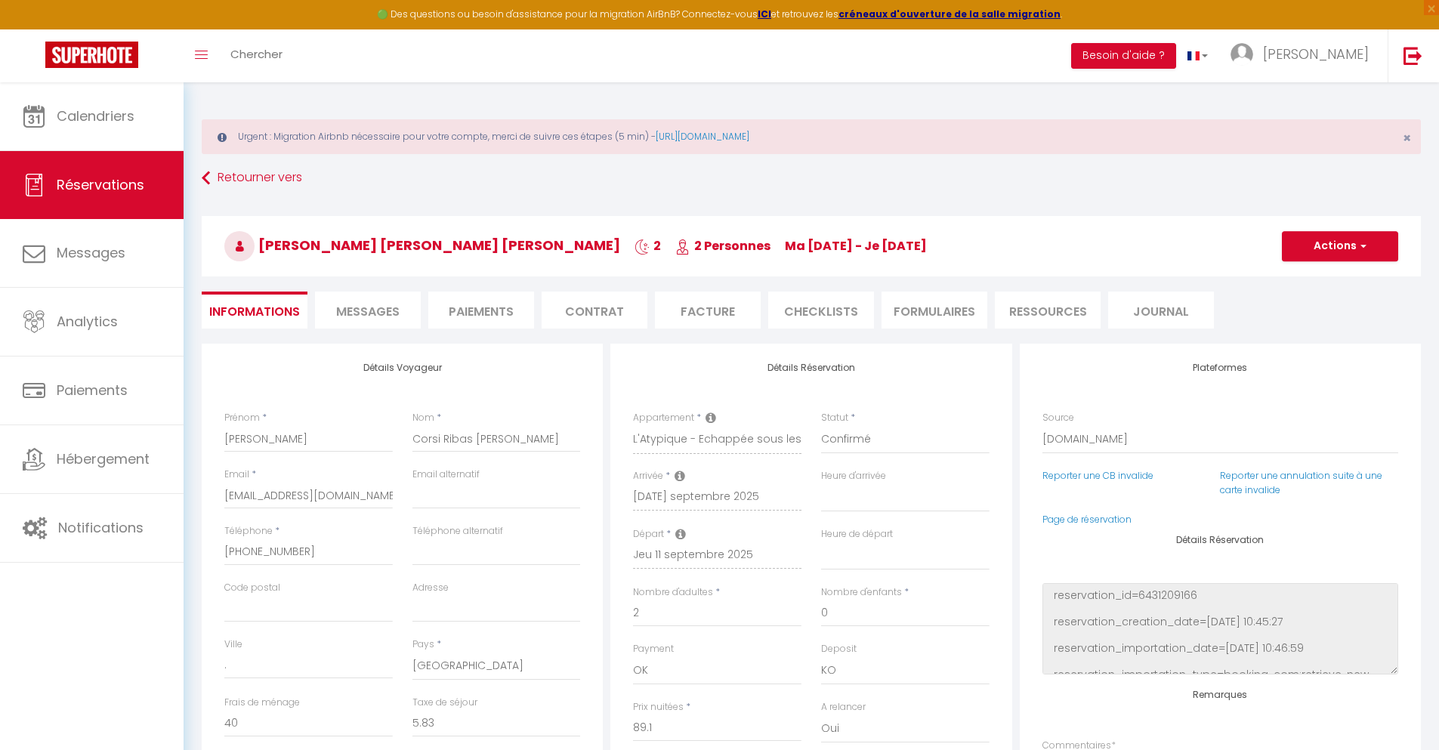
select select
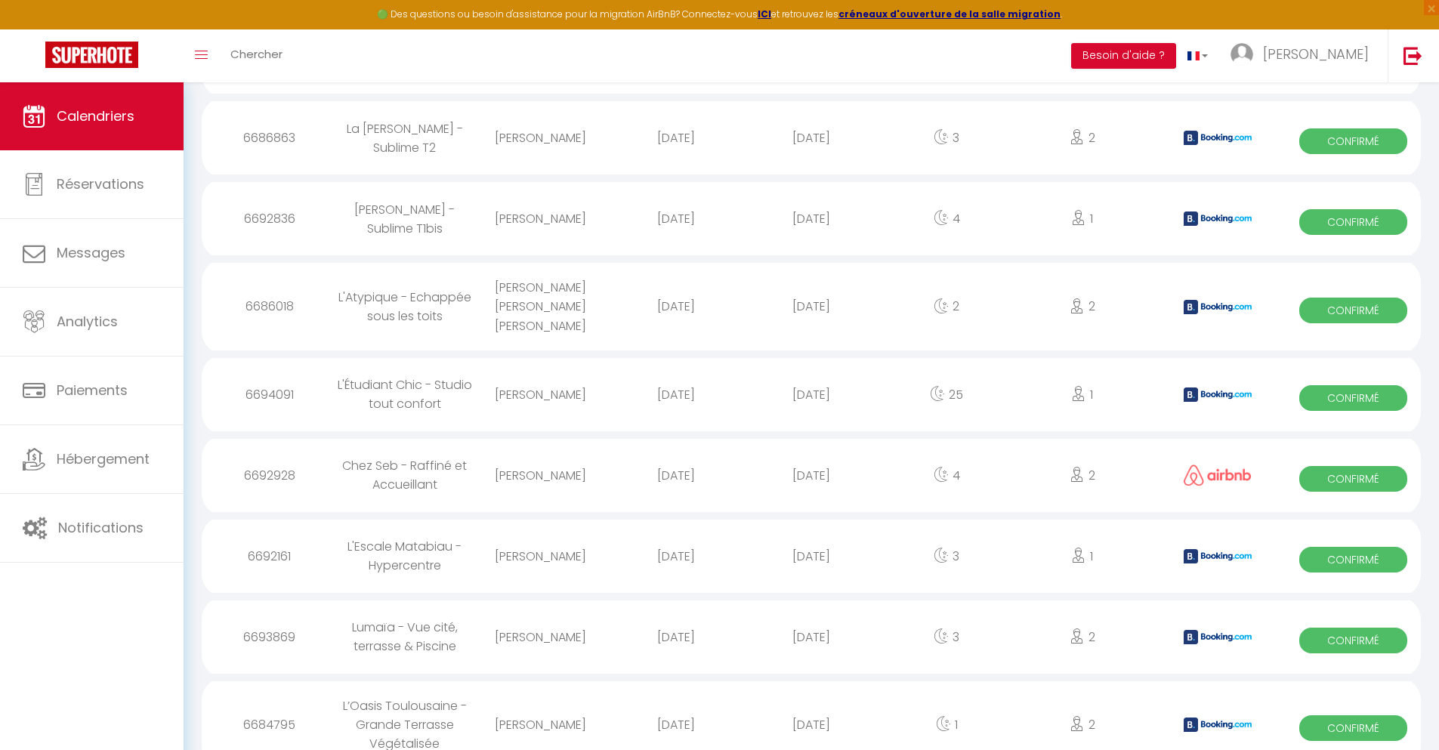
scroll to position [1606, 0]
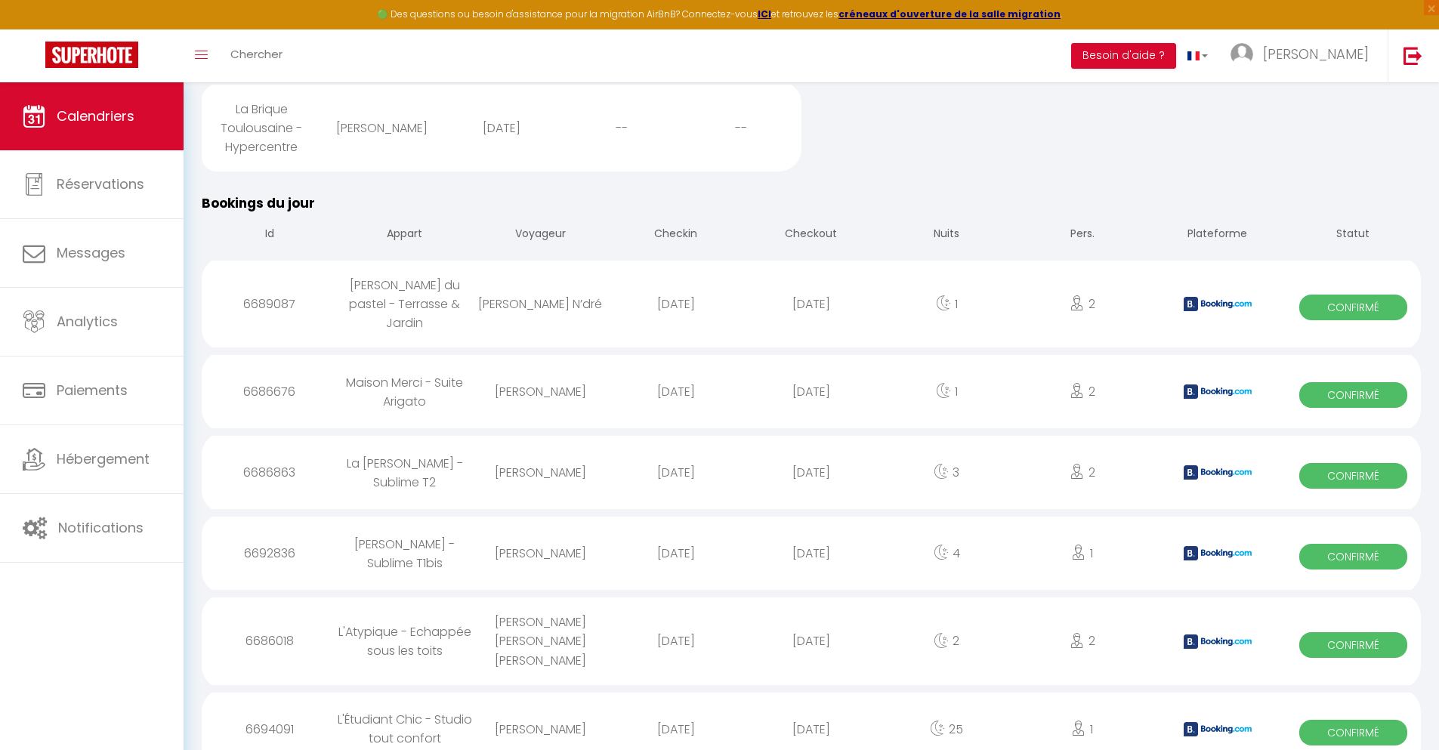
click at [811, 709] on div "[DATE]" at bounding box center [810, 729] width 135 height 49
select select "0"
select select "1"
select select
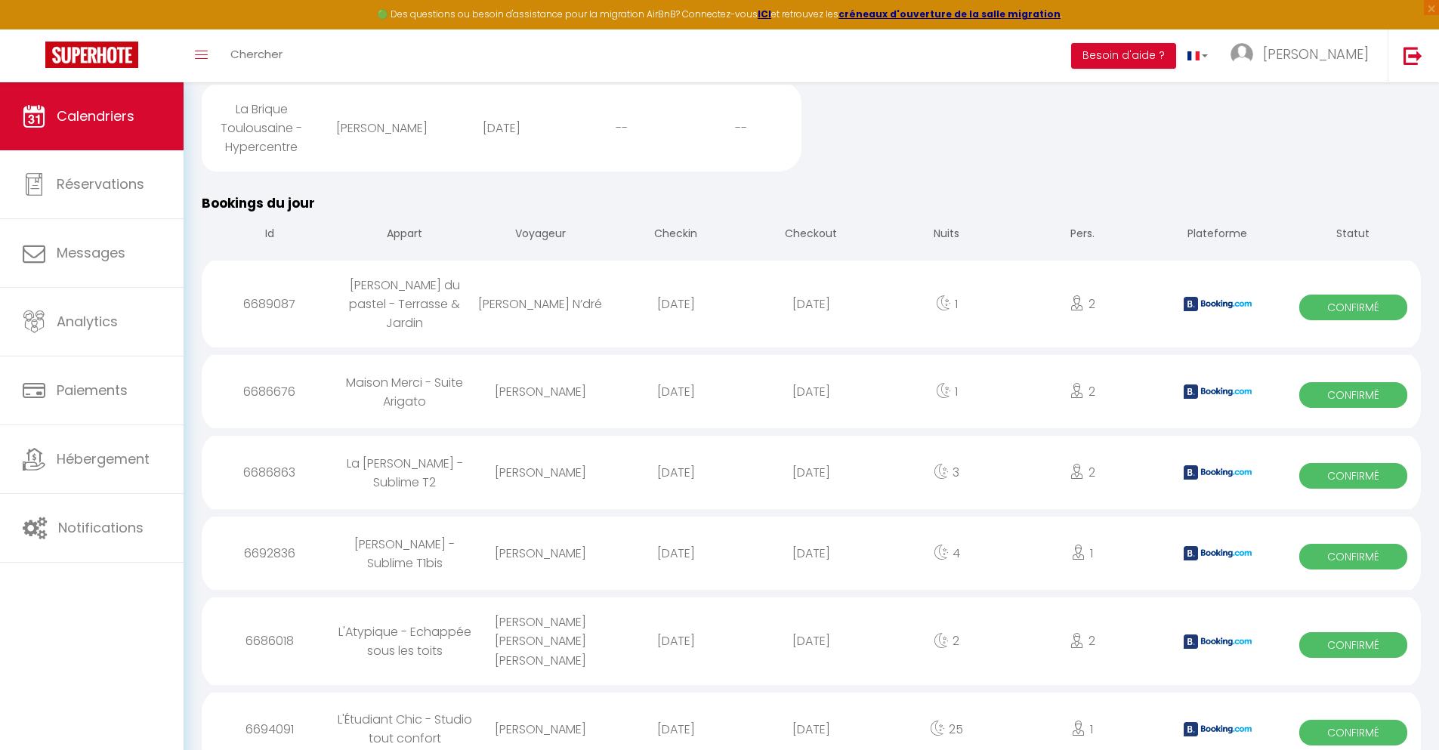
select select
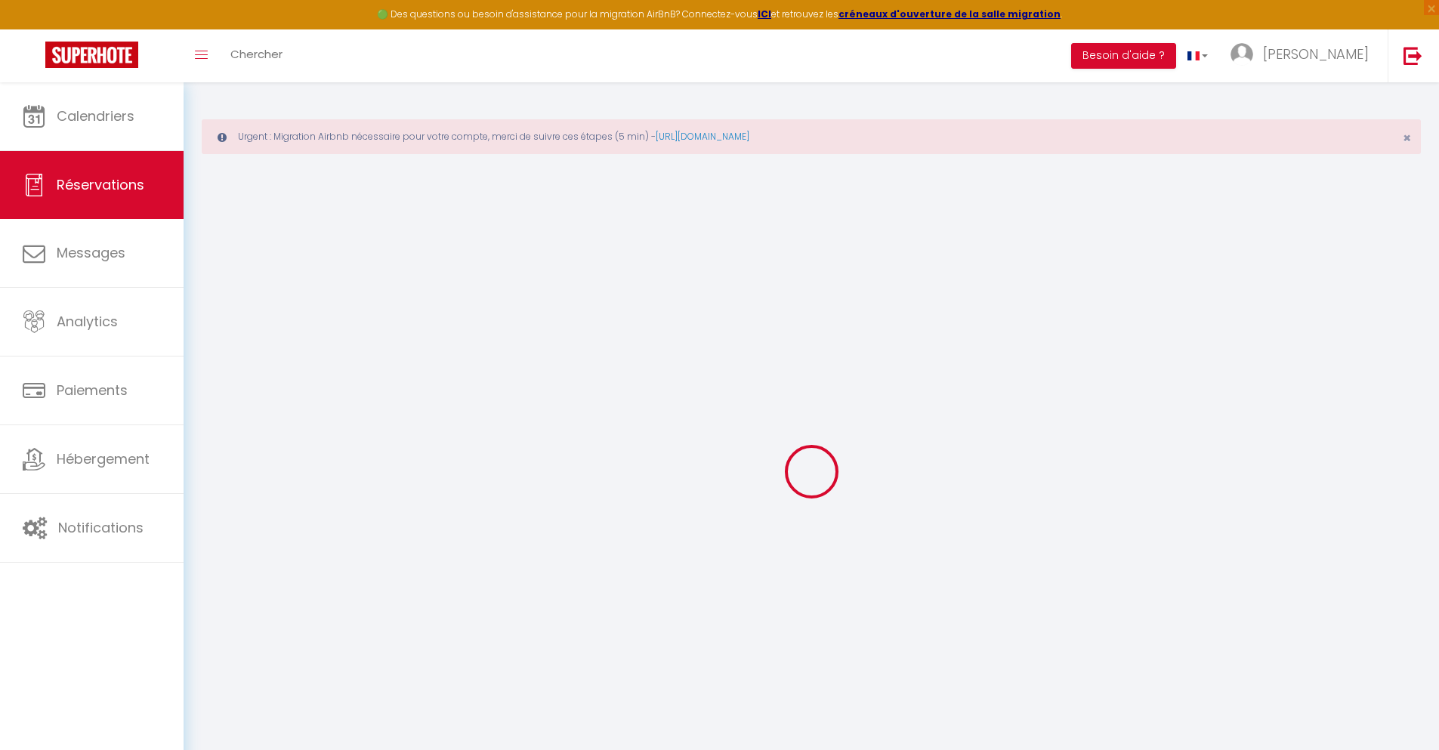
select select
checkbox input "false"
select select
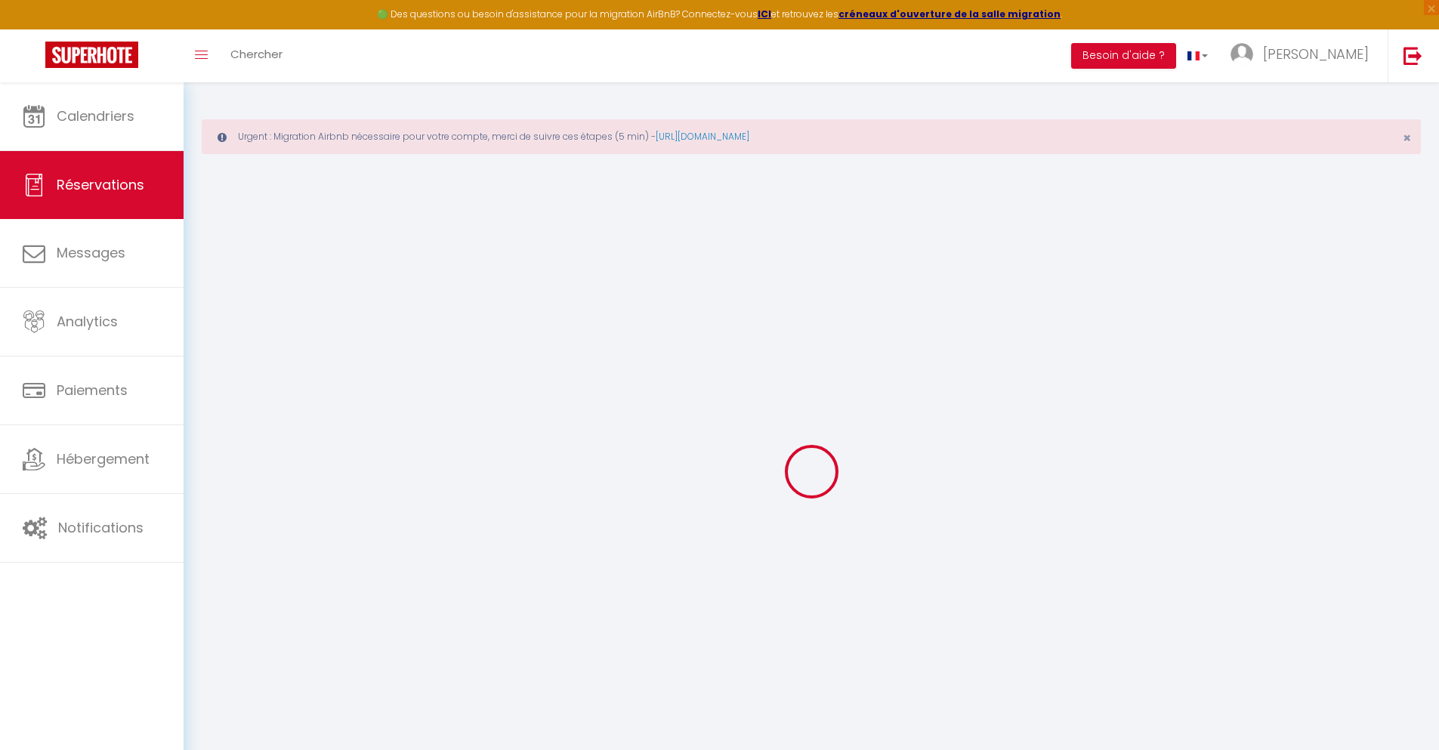
checkbox input "false"
type textarea "** THIS RESERVATION HAS BEEN PRE-PAID ** BOOKING NOTE : Payment charge is EUR 1…"
type input "40"
type input "74.17"
select select
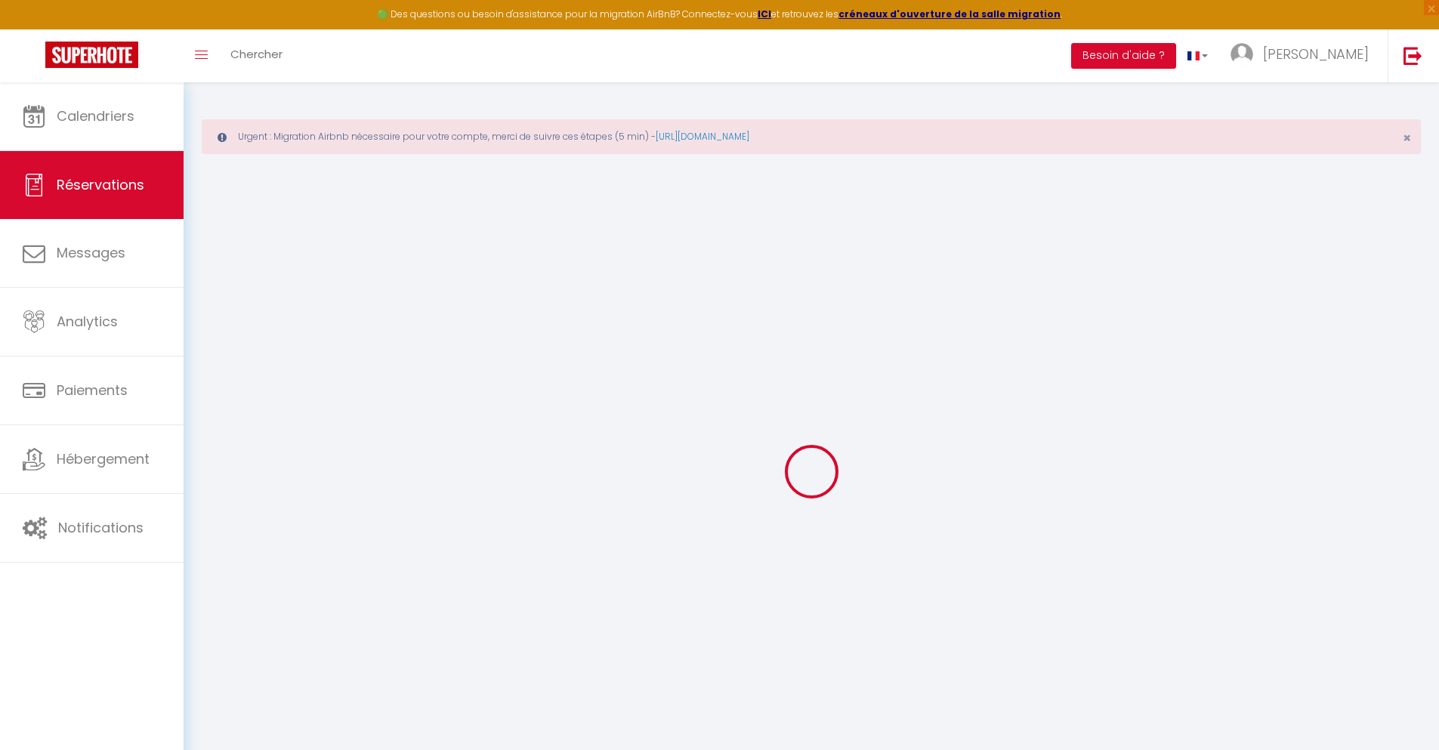
select select
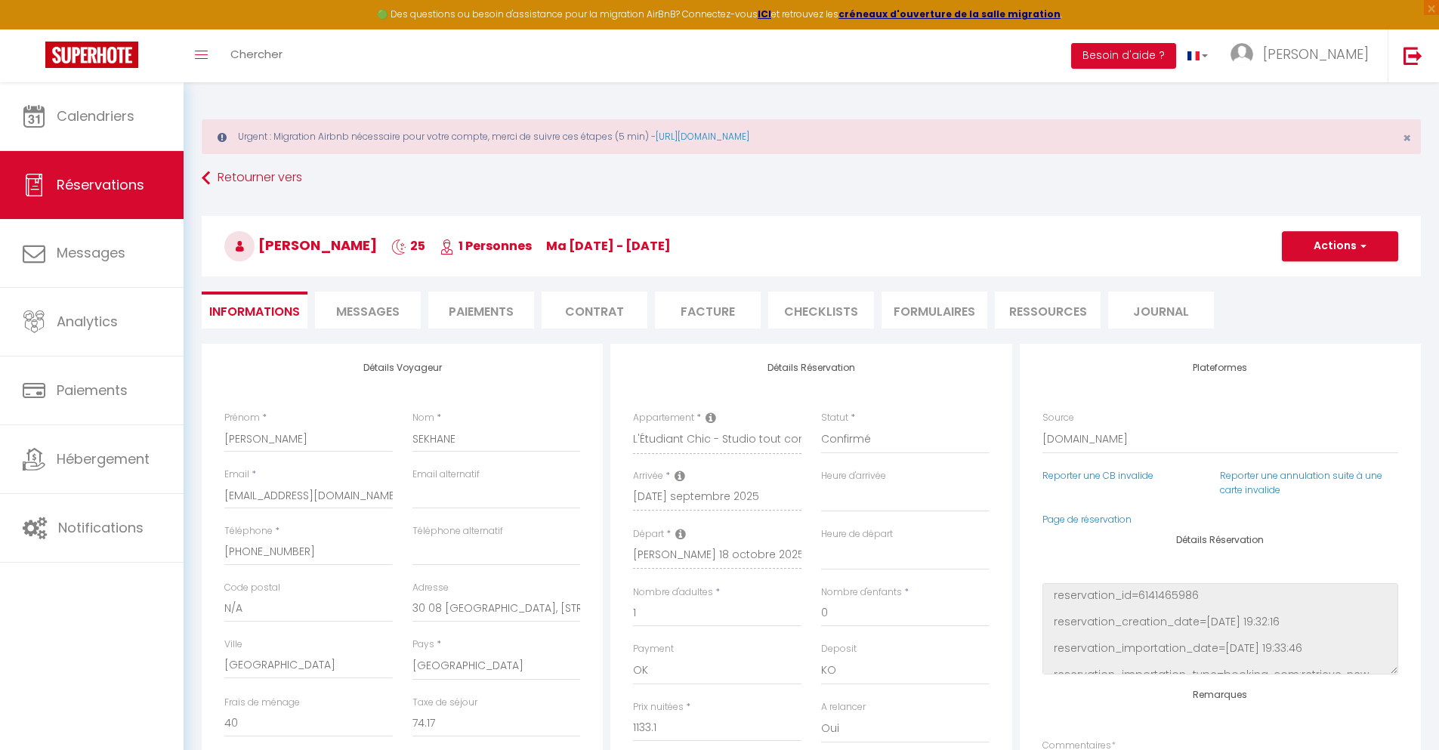
checkbox input "false"
select select
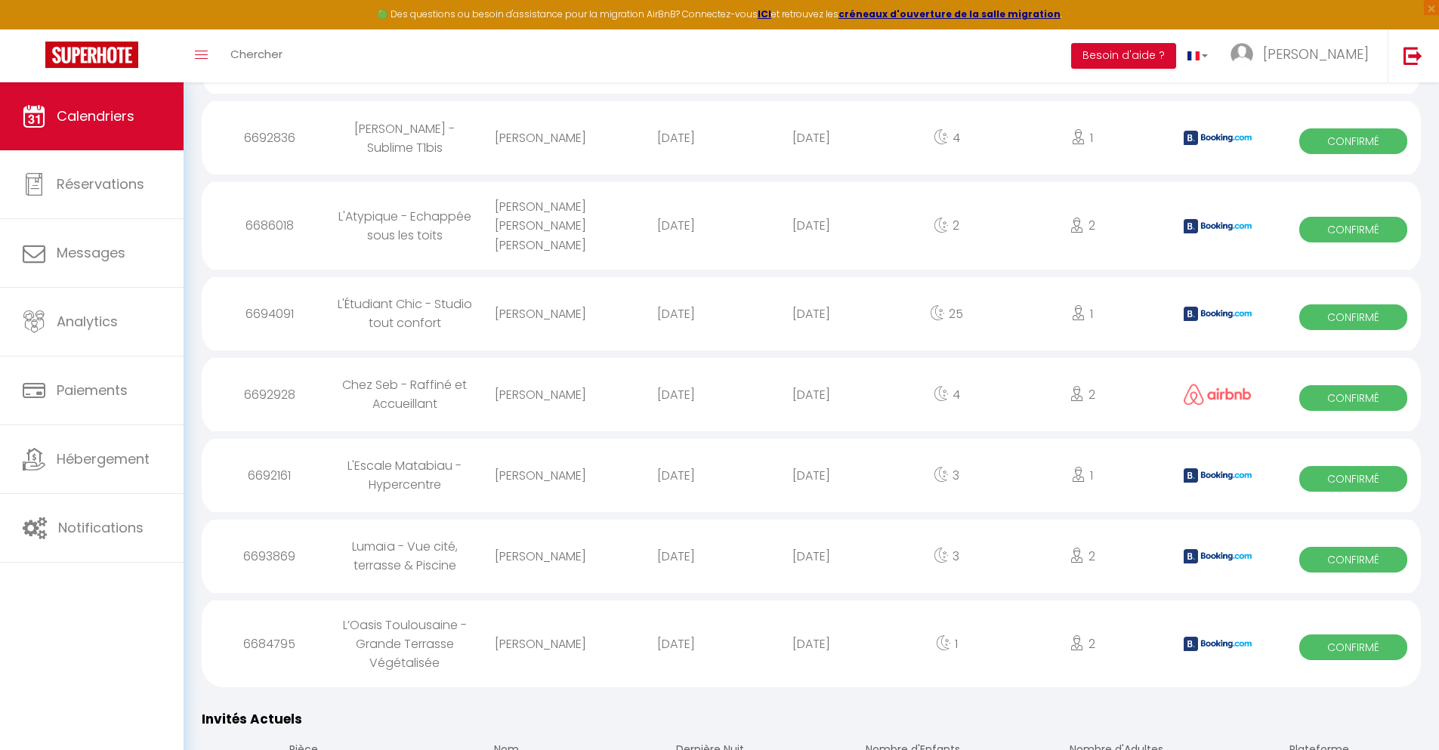
scroll to position [1687, 0]
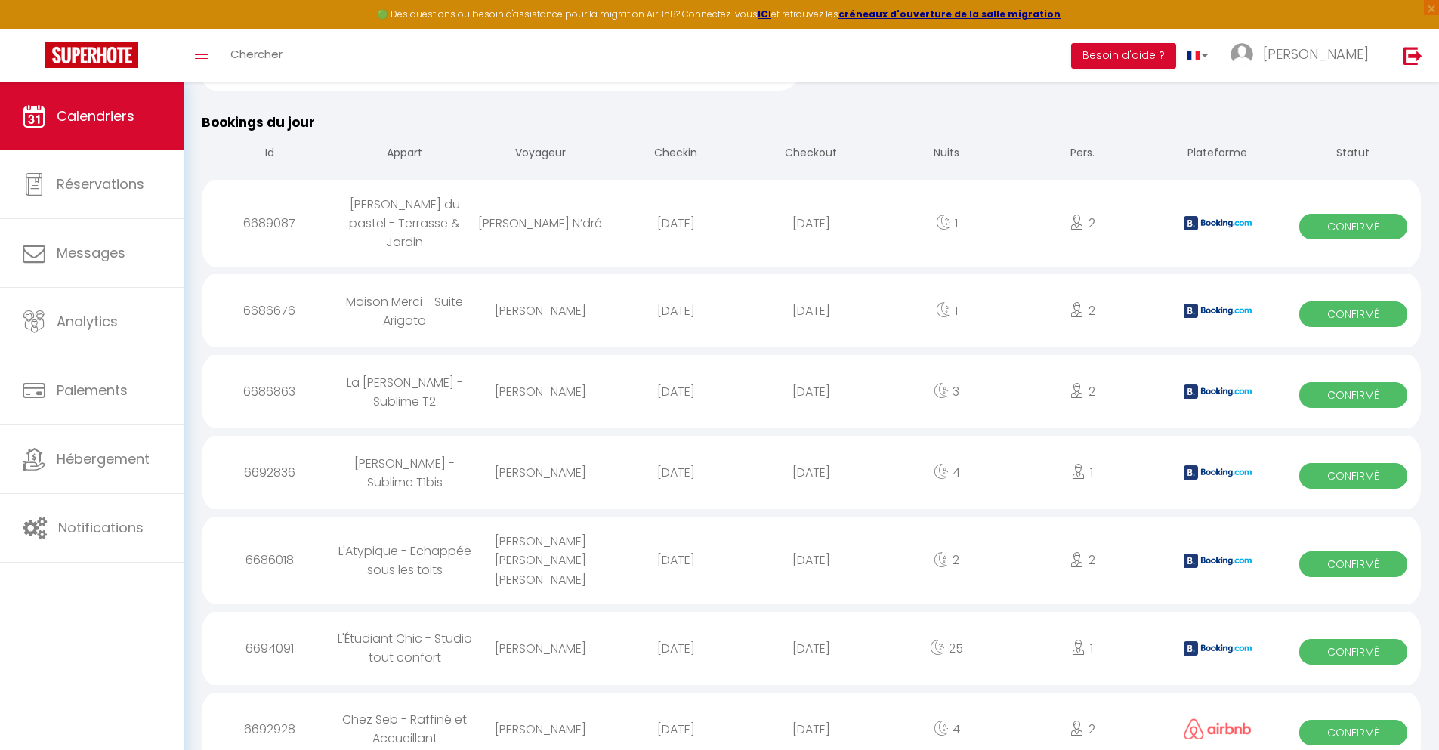
click at [811, 709] on div "[DATE]" at bounding box center [810, 729] width 135 height 49
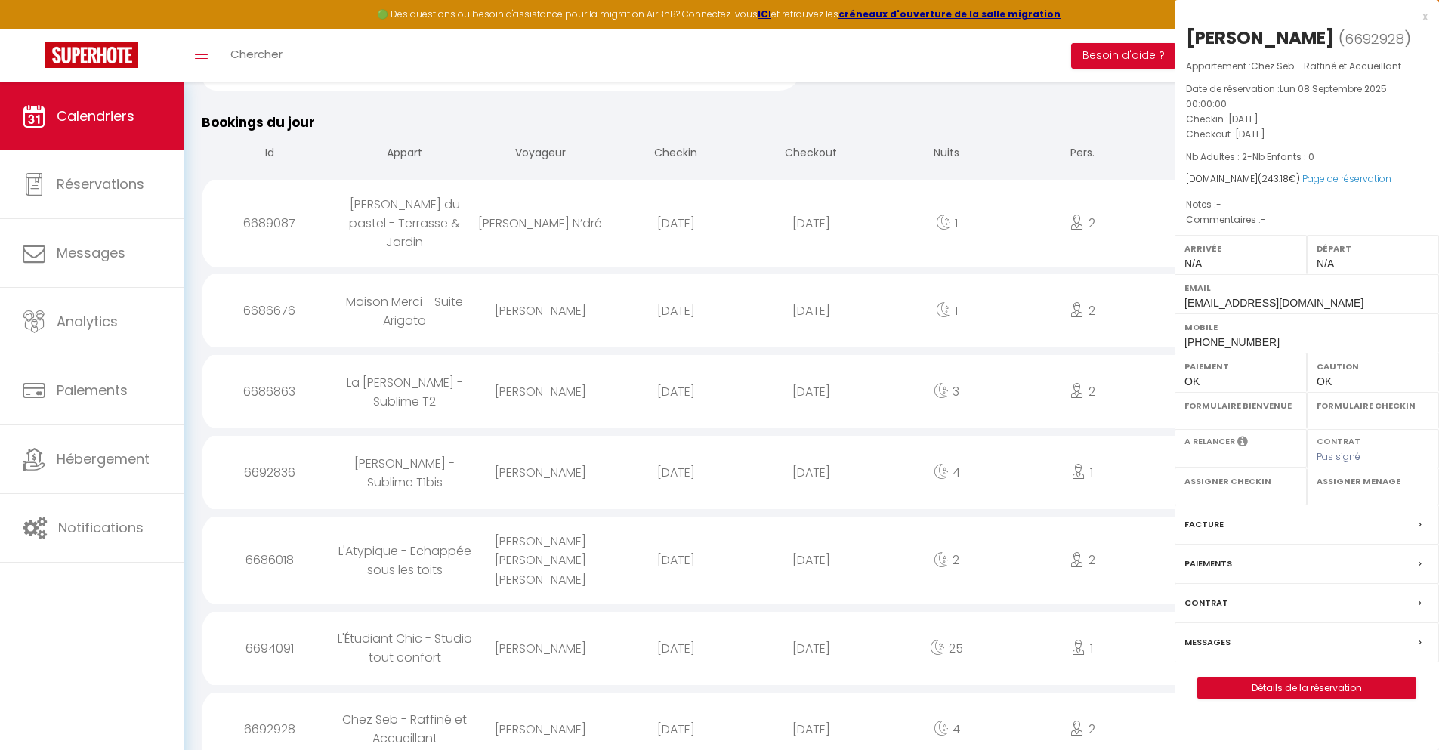
select select "0"
select select "1"
select select
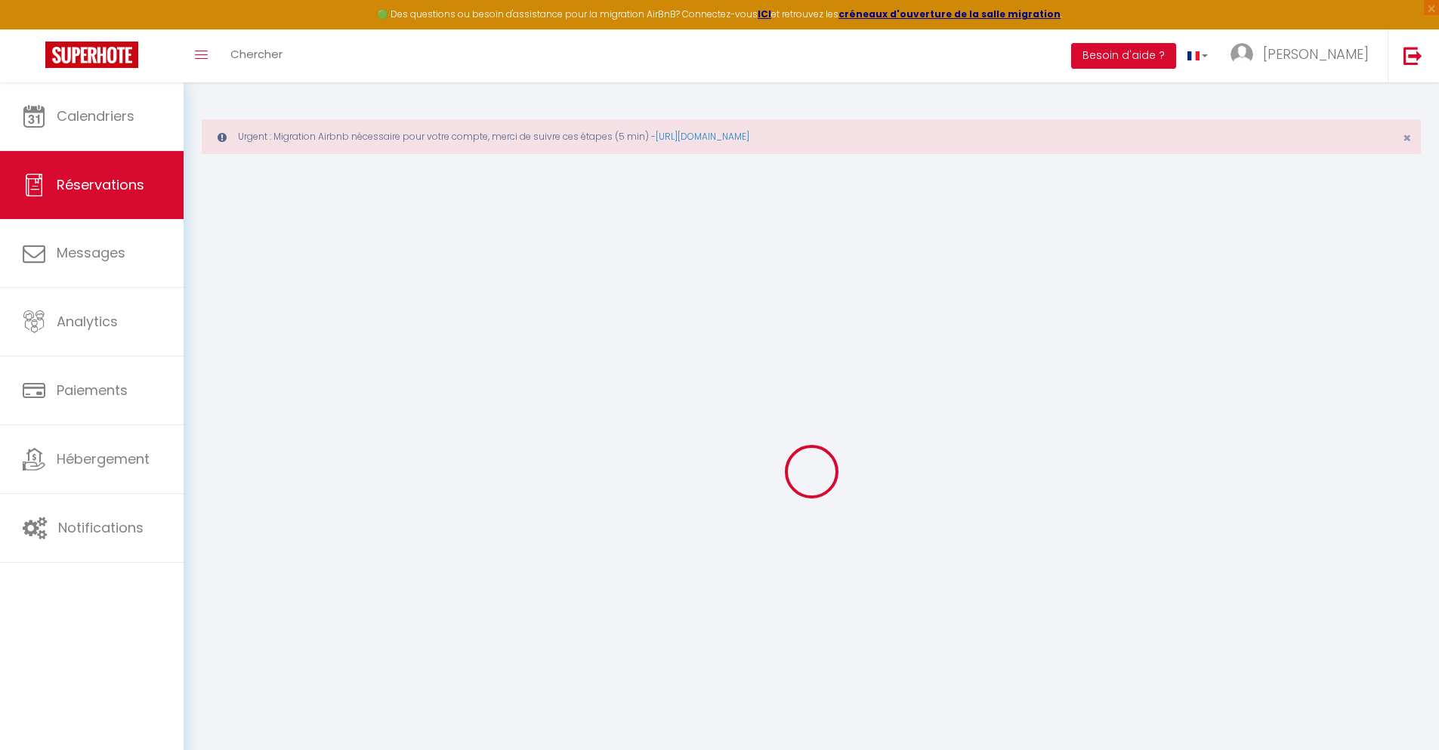
select select
checkbox input "false"
select select
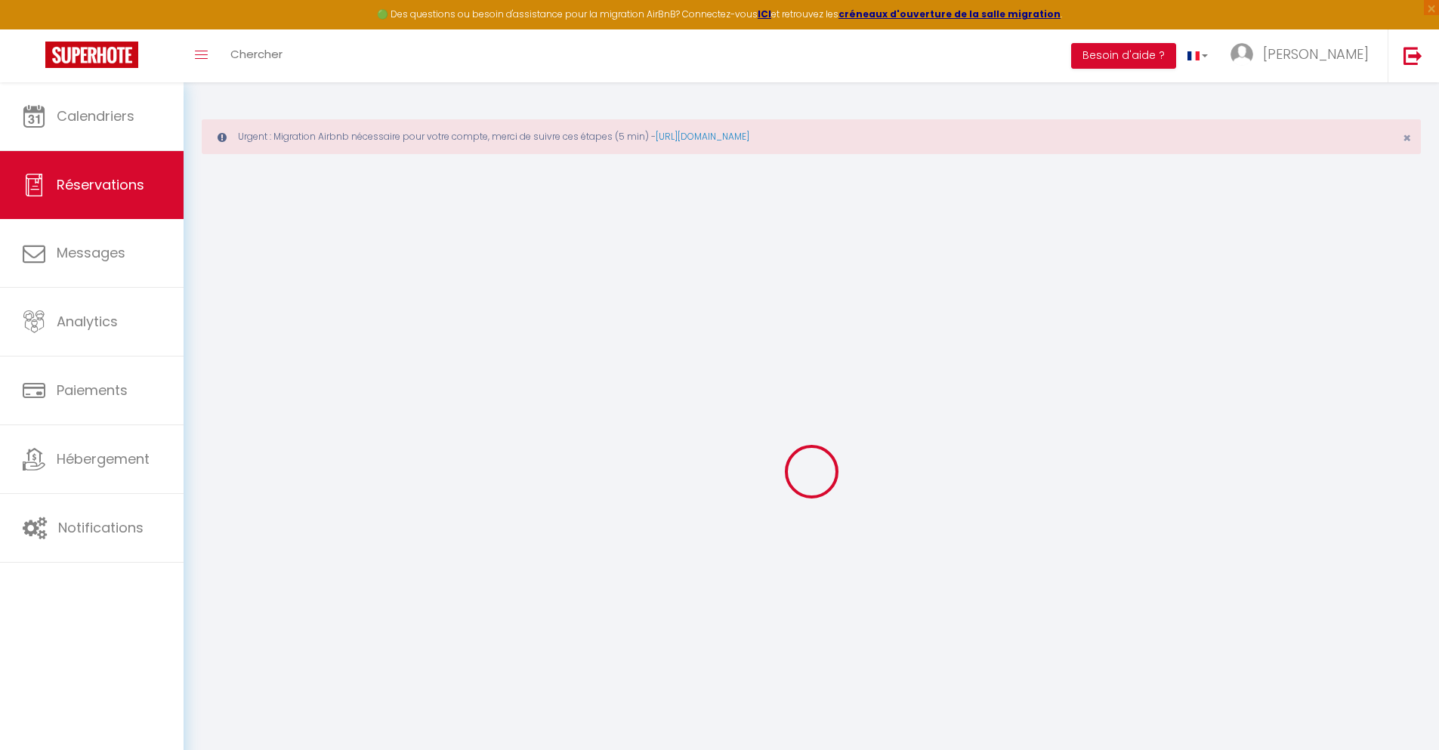
select select
checkbox input "false"
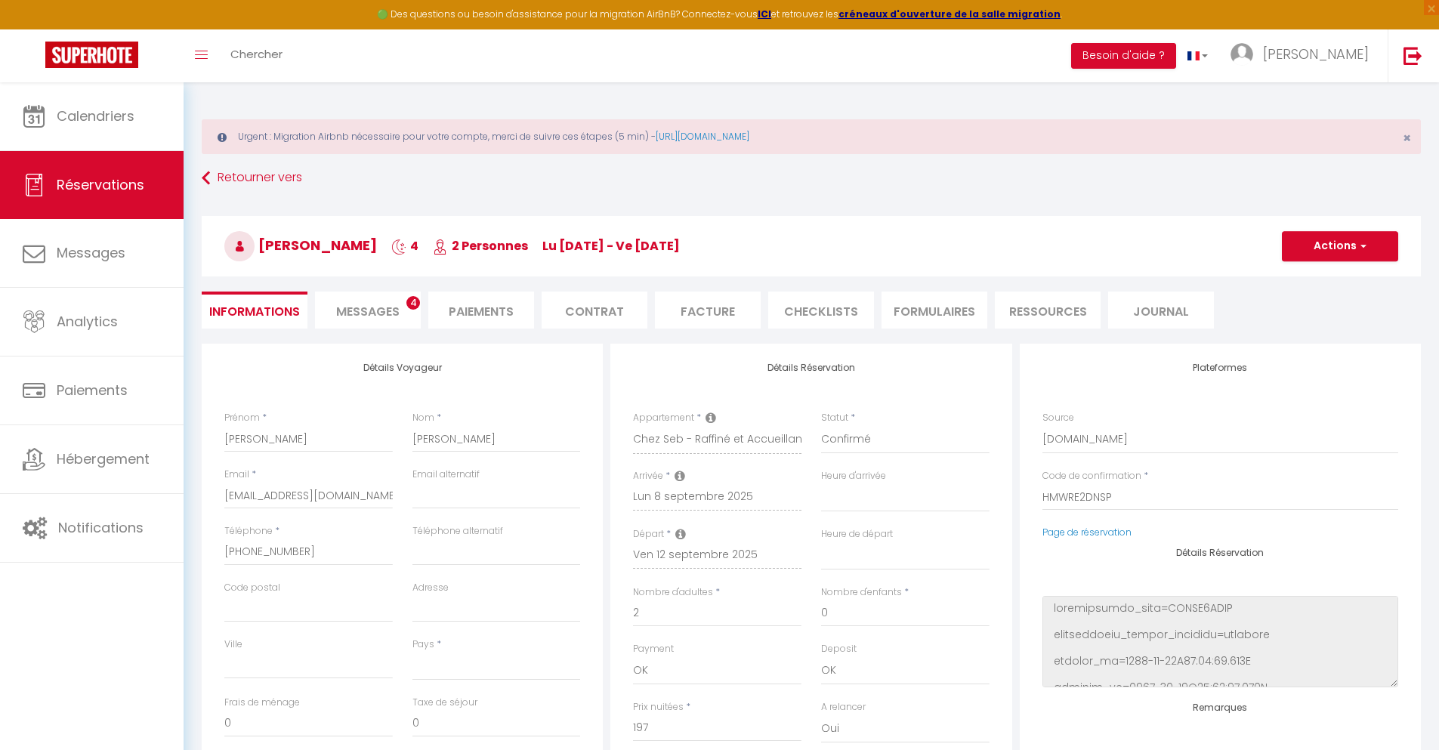
select select
type input "32"
type input "14.18"
select select
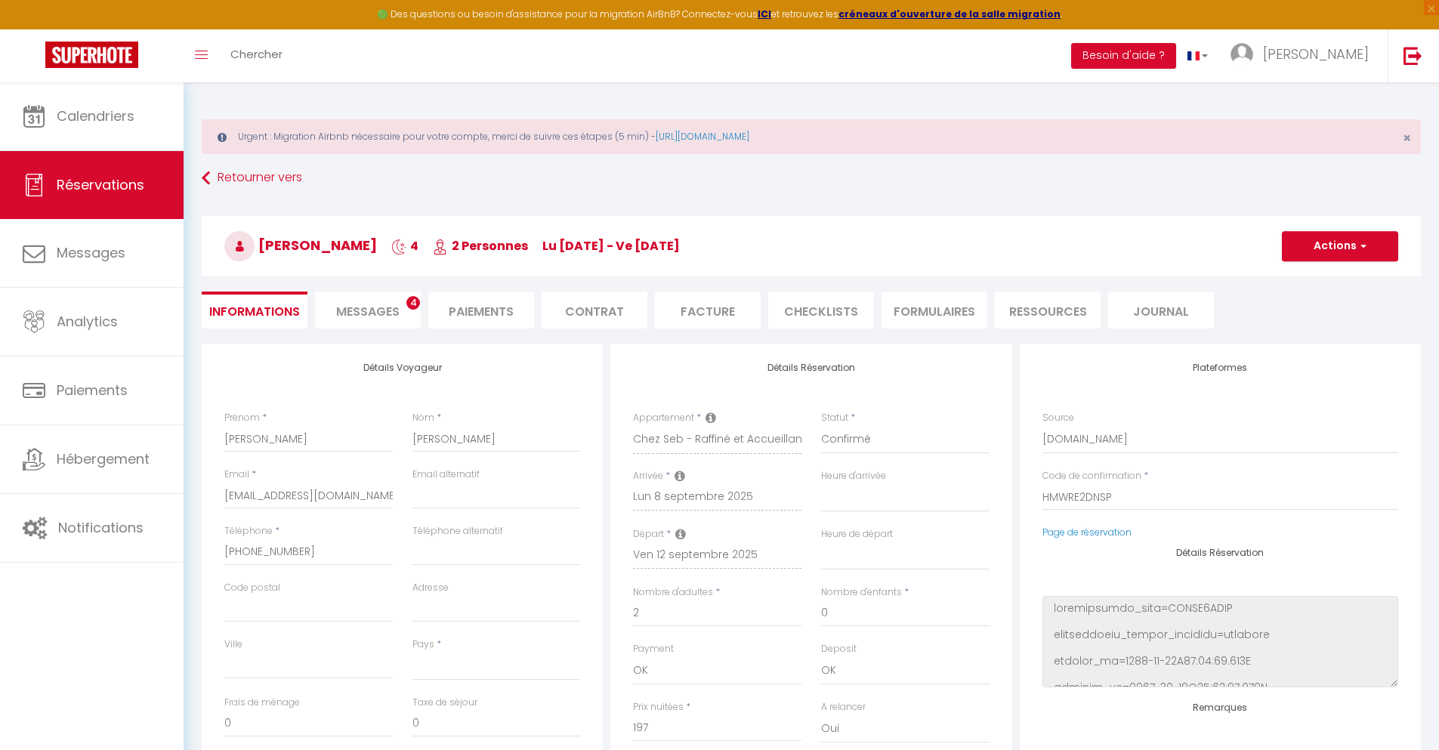
checkbox input "false"
select select
checkbox input "false"
select select
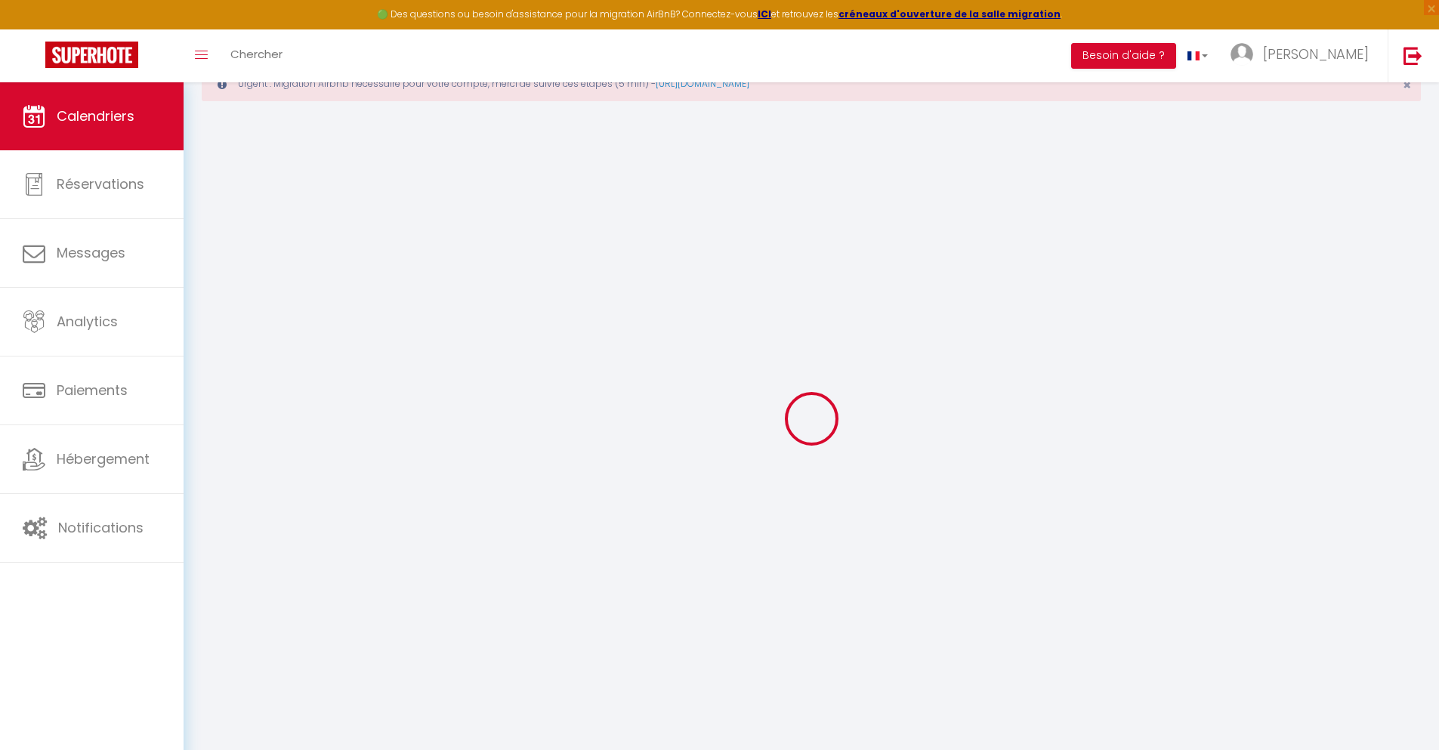
scroll to position [82, 0]
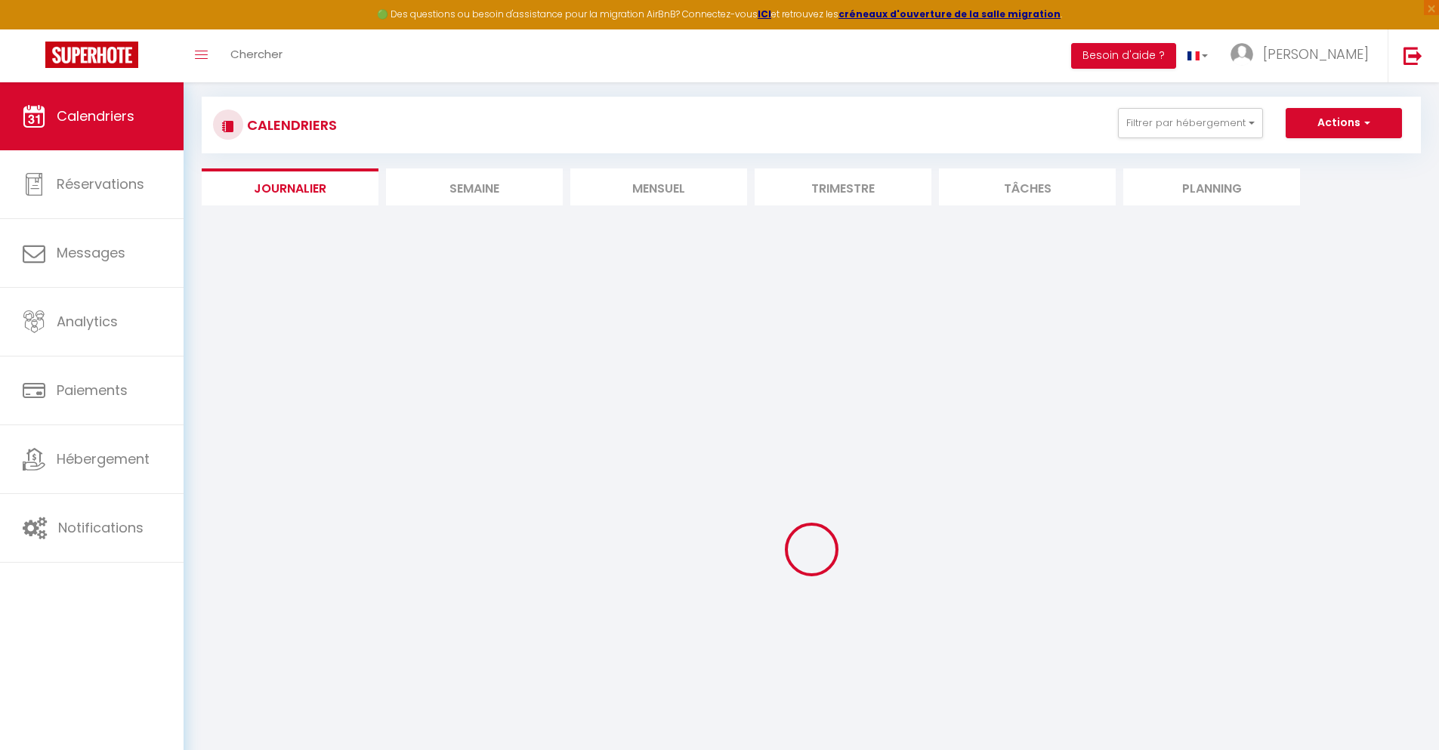
select select
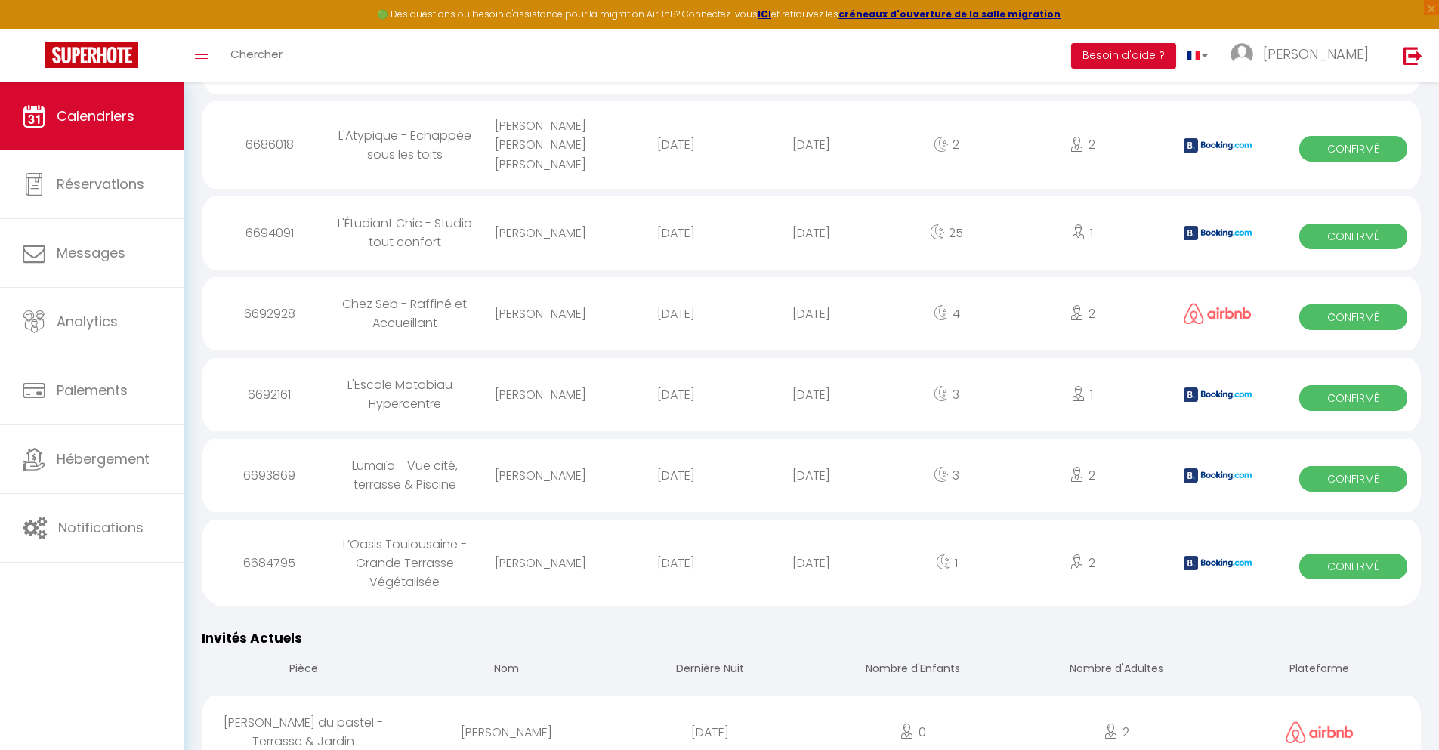
scroll to position [1768, 0]
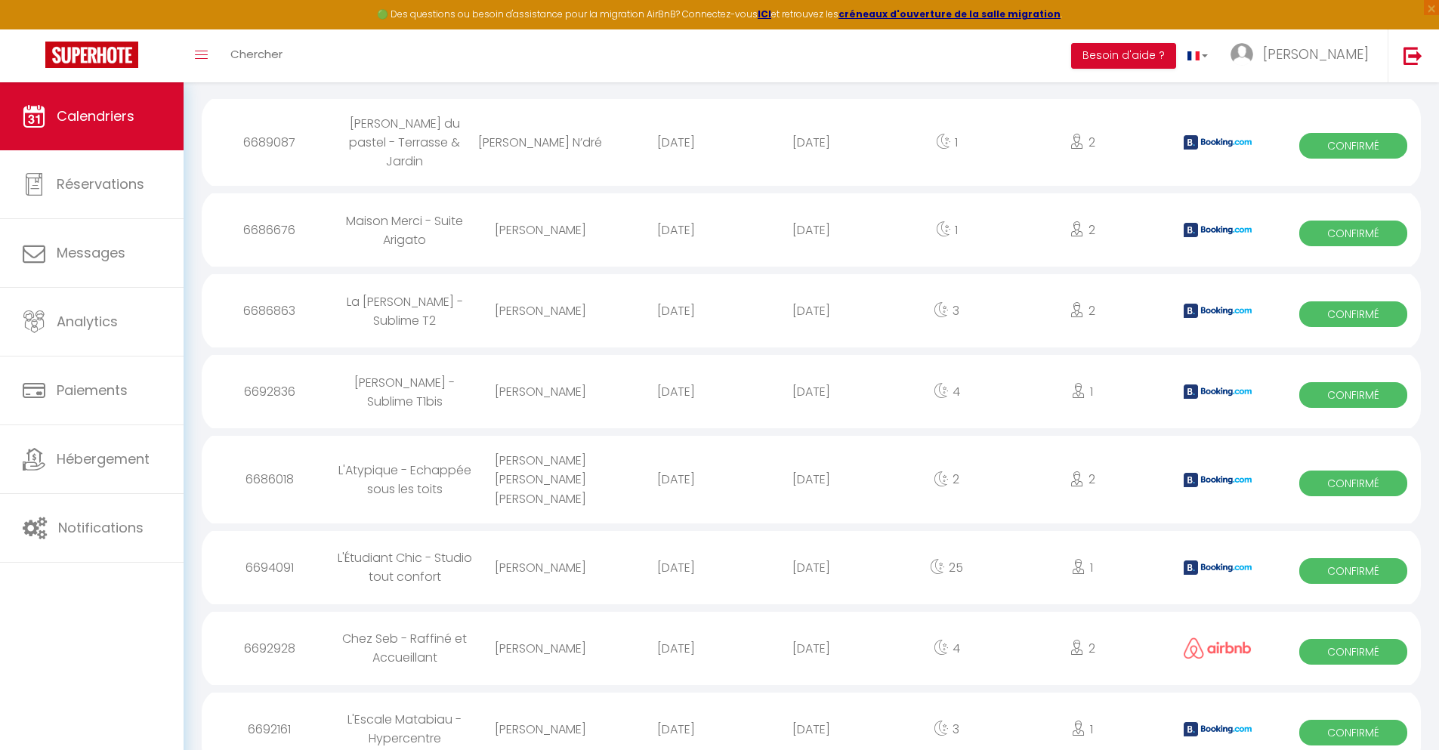
click at [811, 709] on div "[DATE]" at bounding box center [810, 729] width 135 height 49
select select "0"
select select "1"
select select
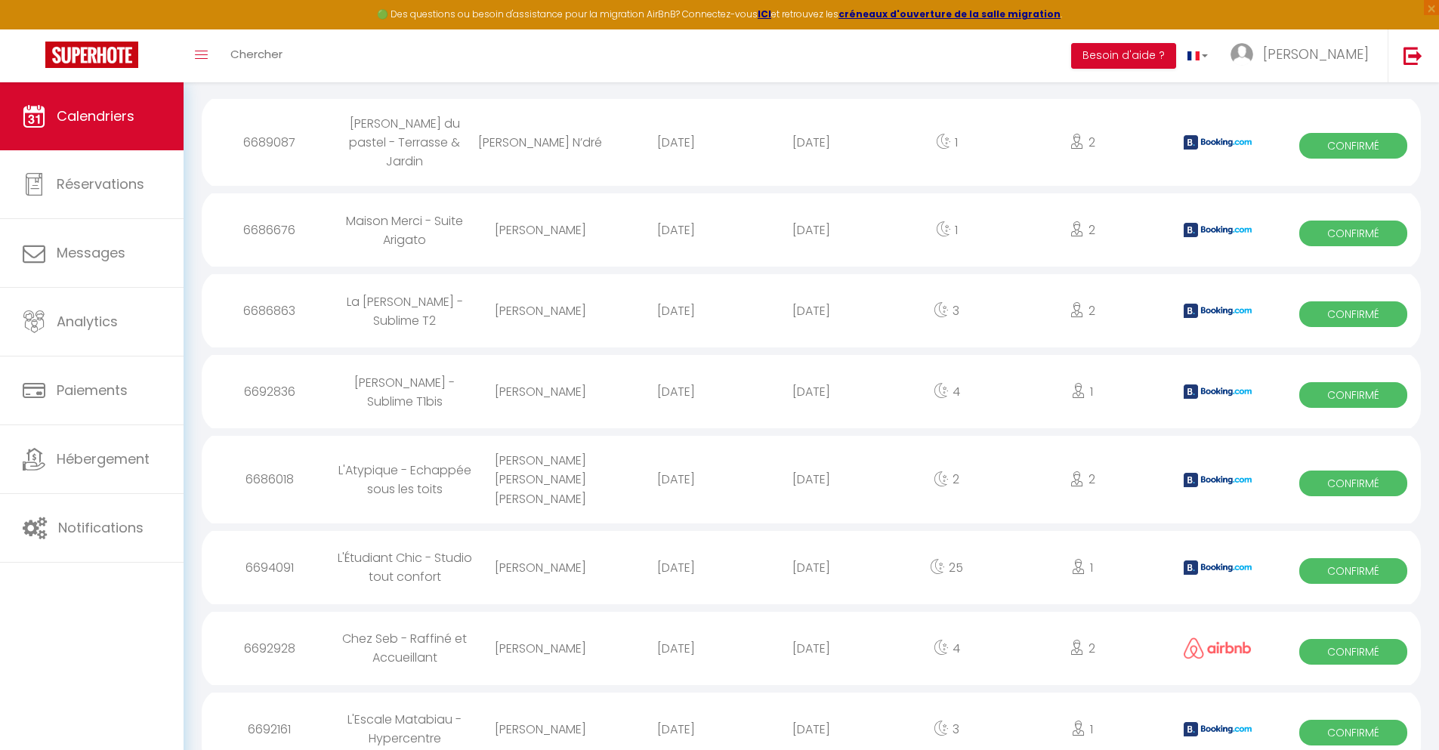
select select
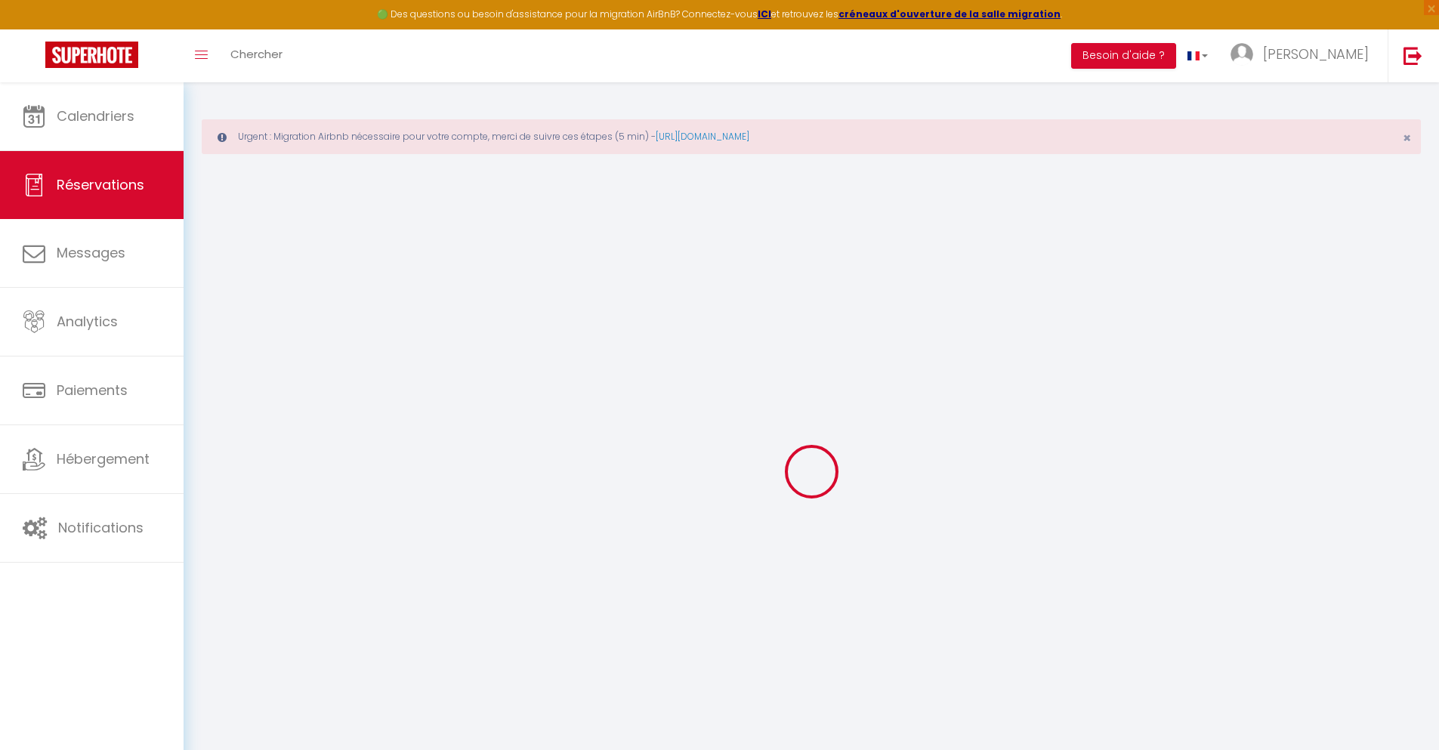
select select
checkbox input "false"
type textarea "** THIS RESERVATION HAS BEEN PRE-PAID ** BOOKING NOTE : Payment charge is EUR 2…"
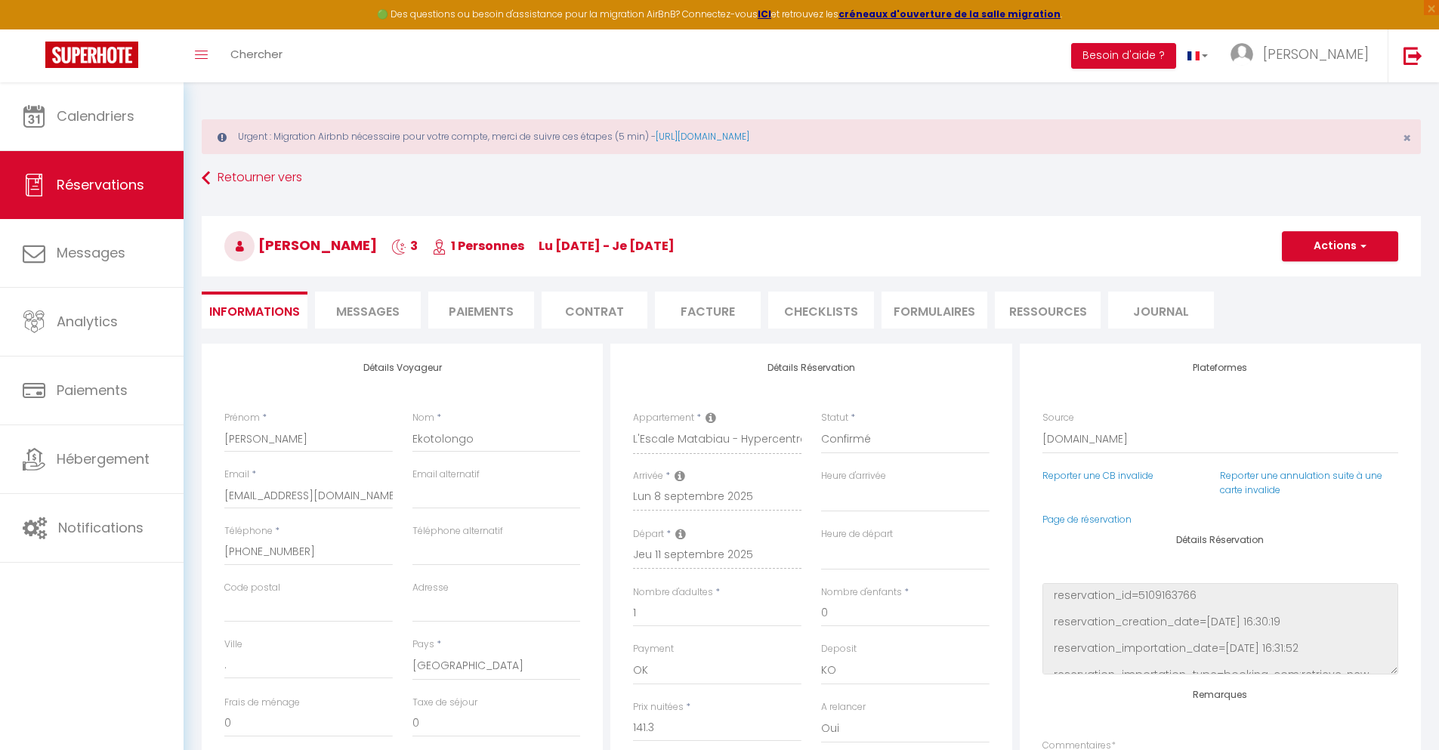
type input "40"
type input "9.25"
select select
checkbox input "false"
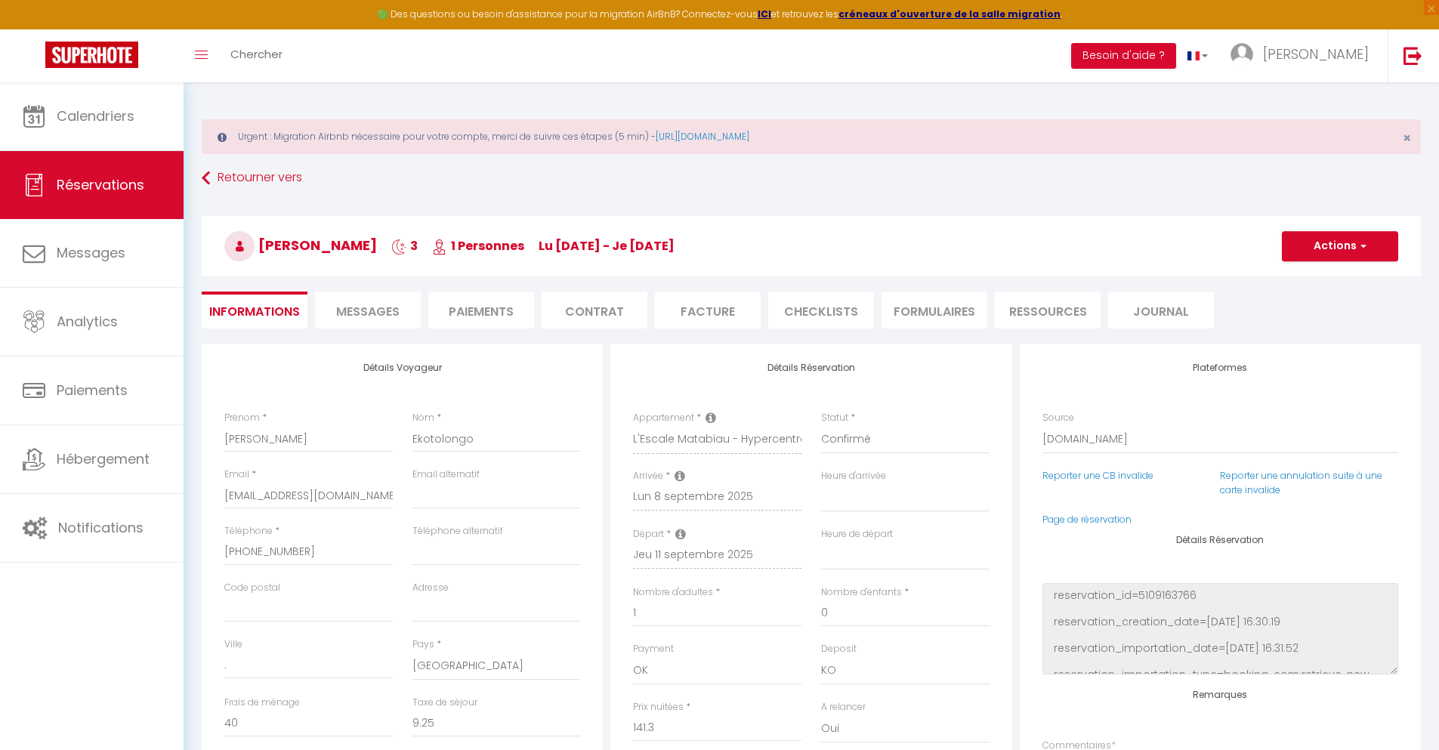
select select
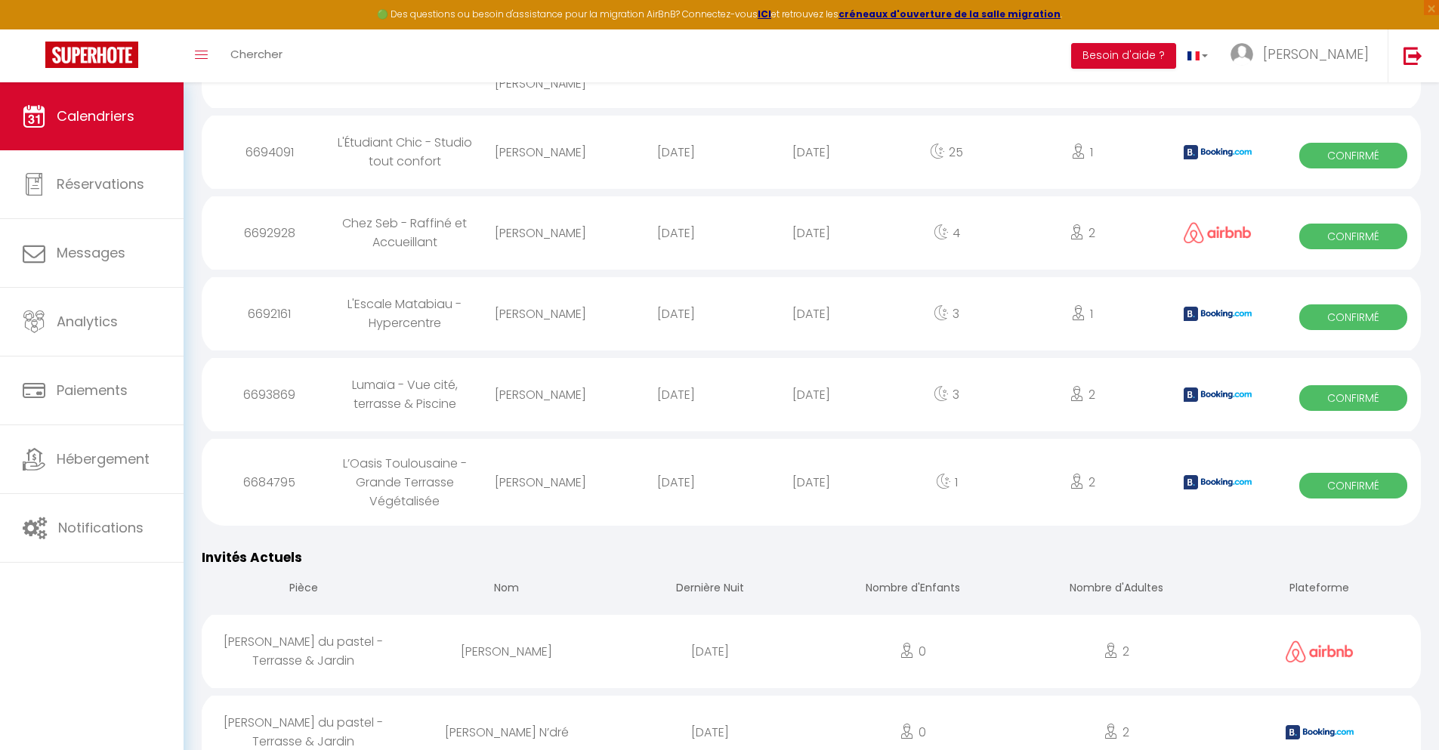
scroll to position [1849, 0]
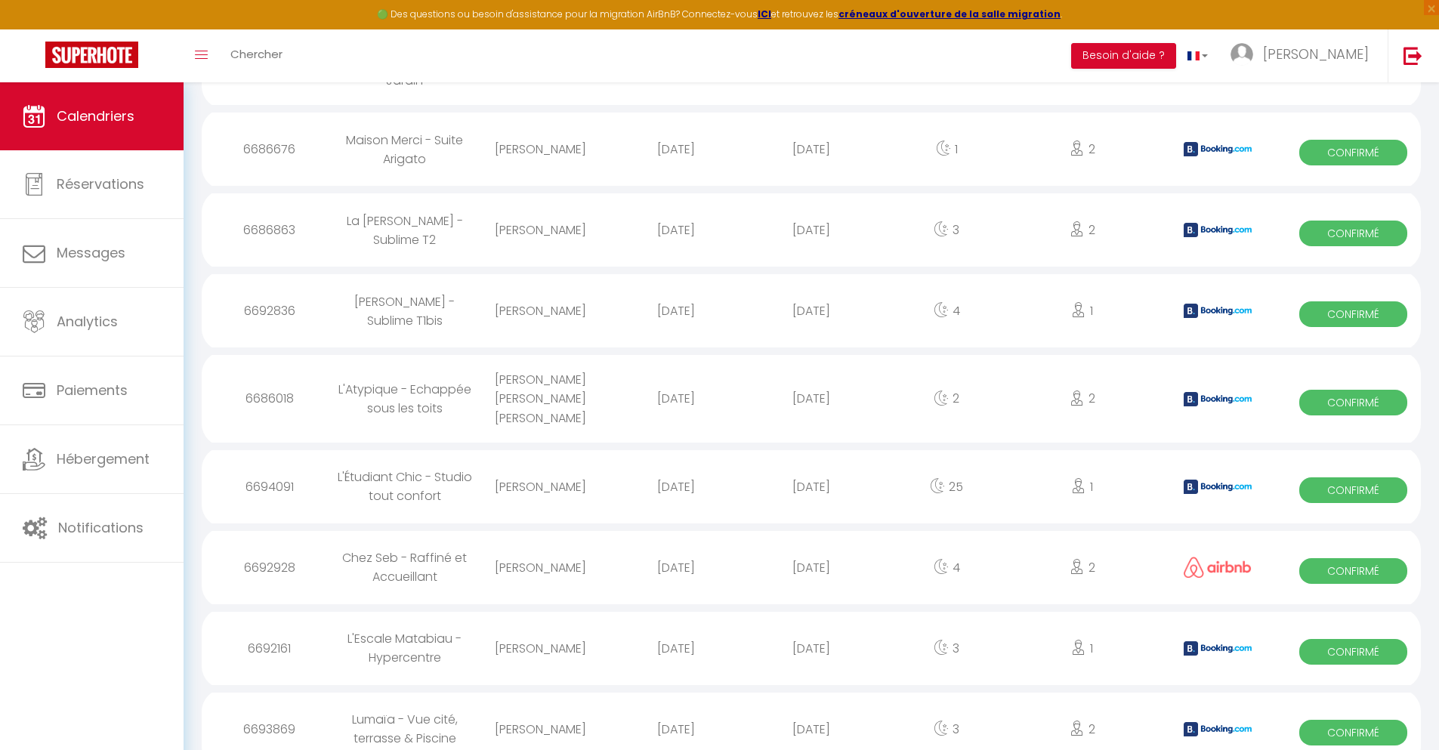
click at [811, 709] on div "[DATE]" at bounding box center [810, 729] width 135 height 49
select select "0"
select select "1"
select select
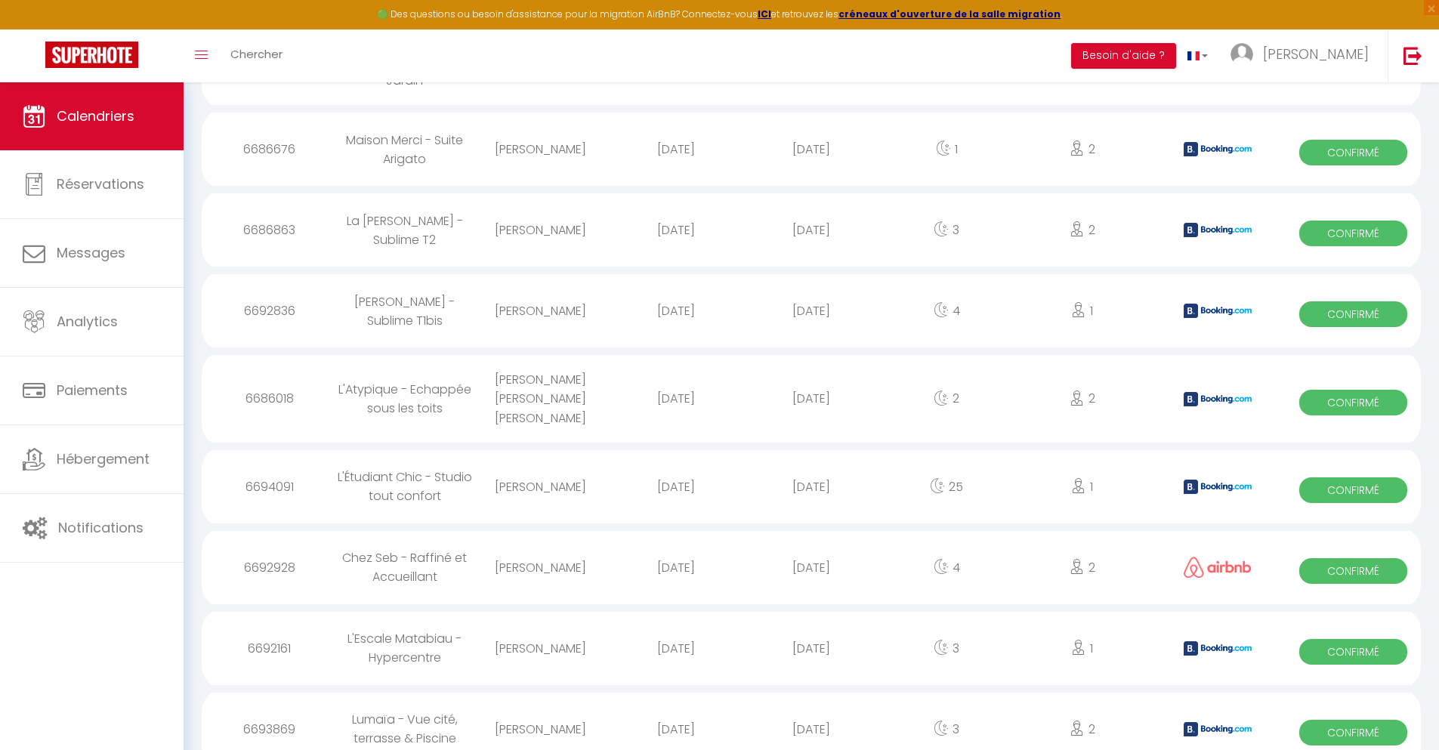
select select
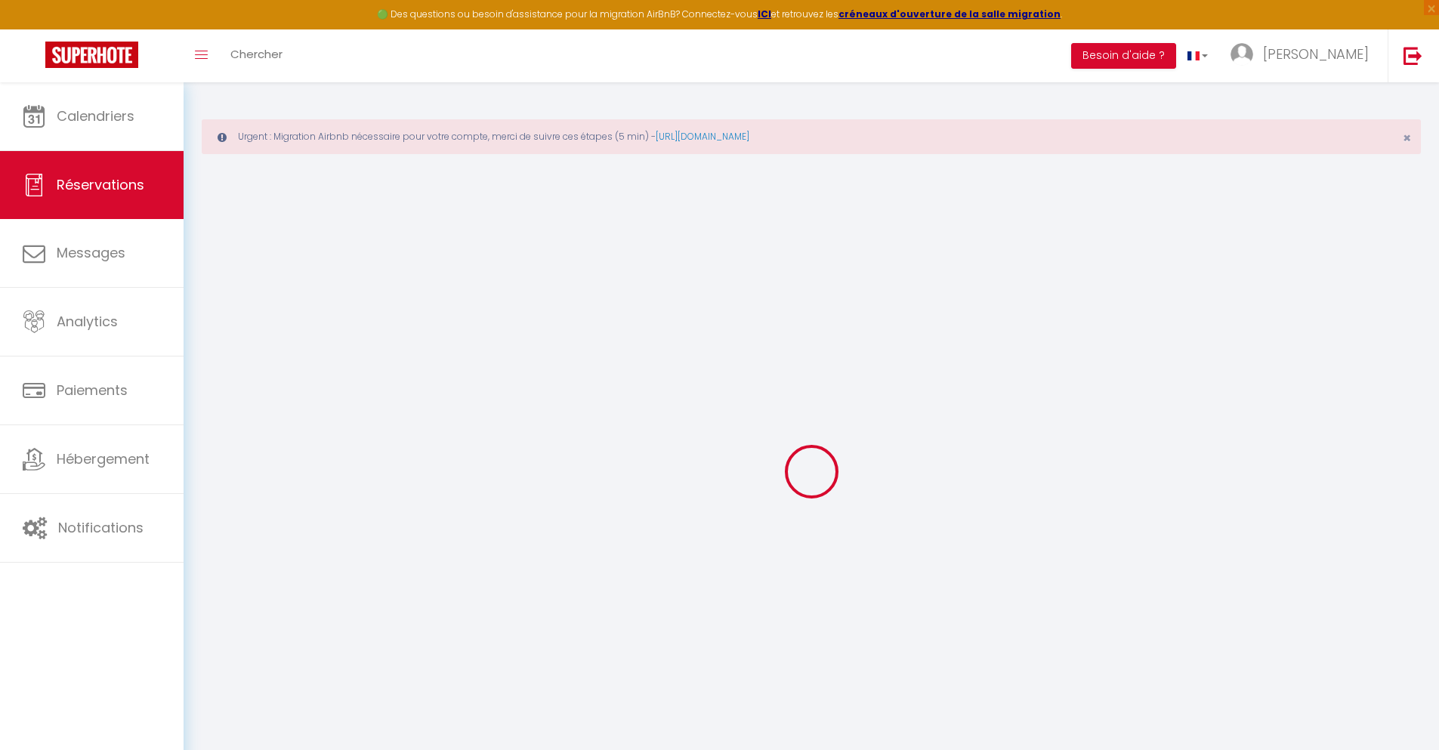
select select
checkbox input "false"
type textarea "** THIS RESERVATION HAS BEEN PRE-PAID ** You have a [PERSON_NAME] that would li…"
type input "48"
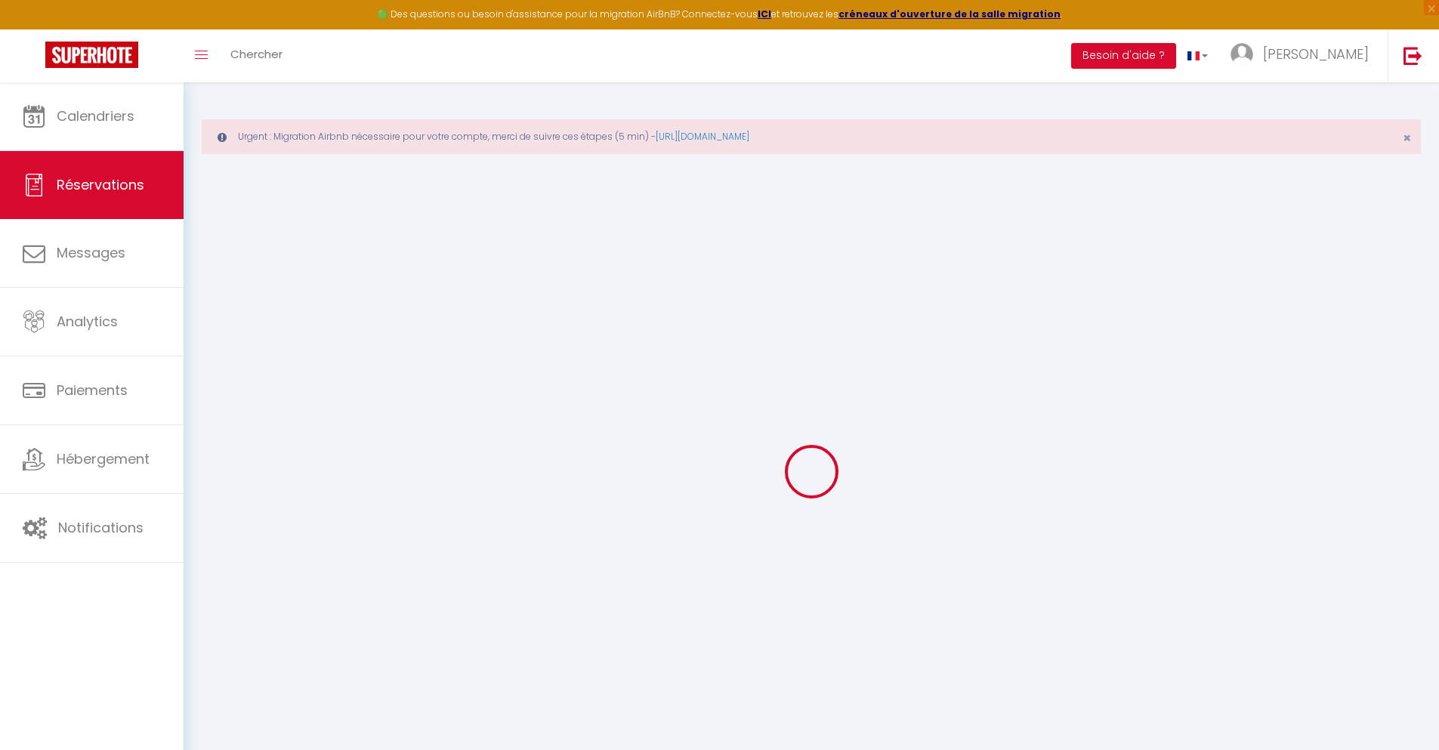
type input "16.61"
select select
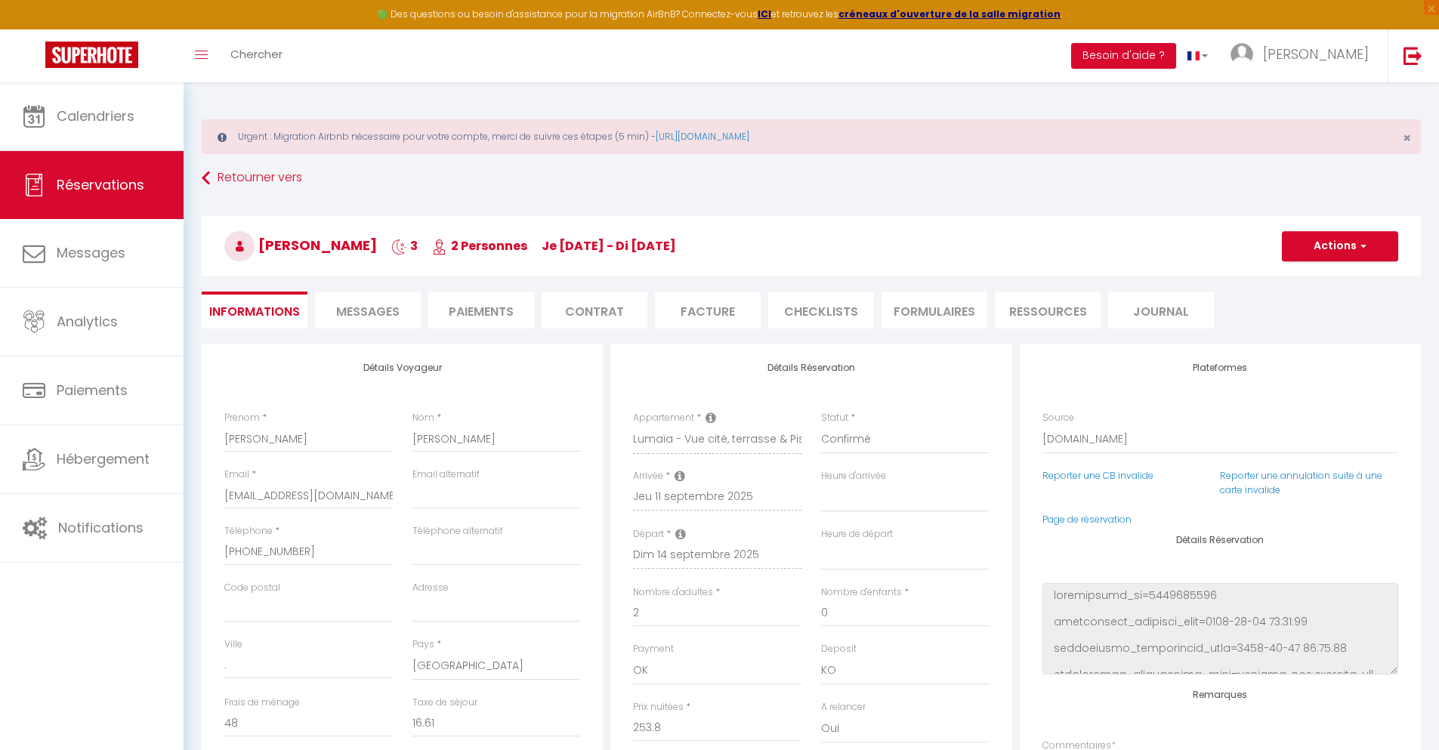
checkbox input "false"
select select
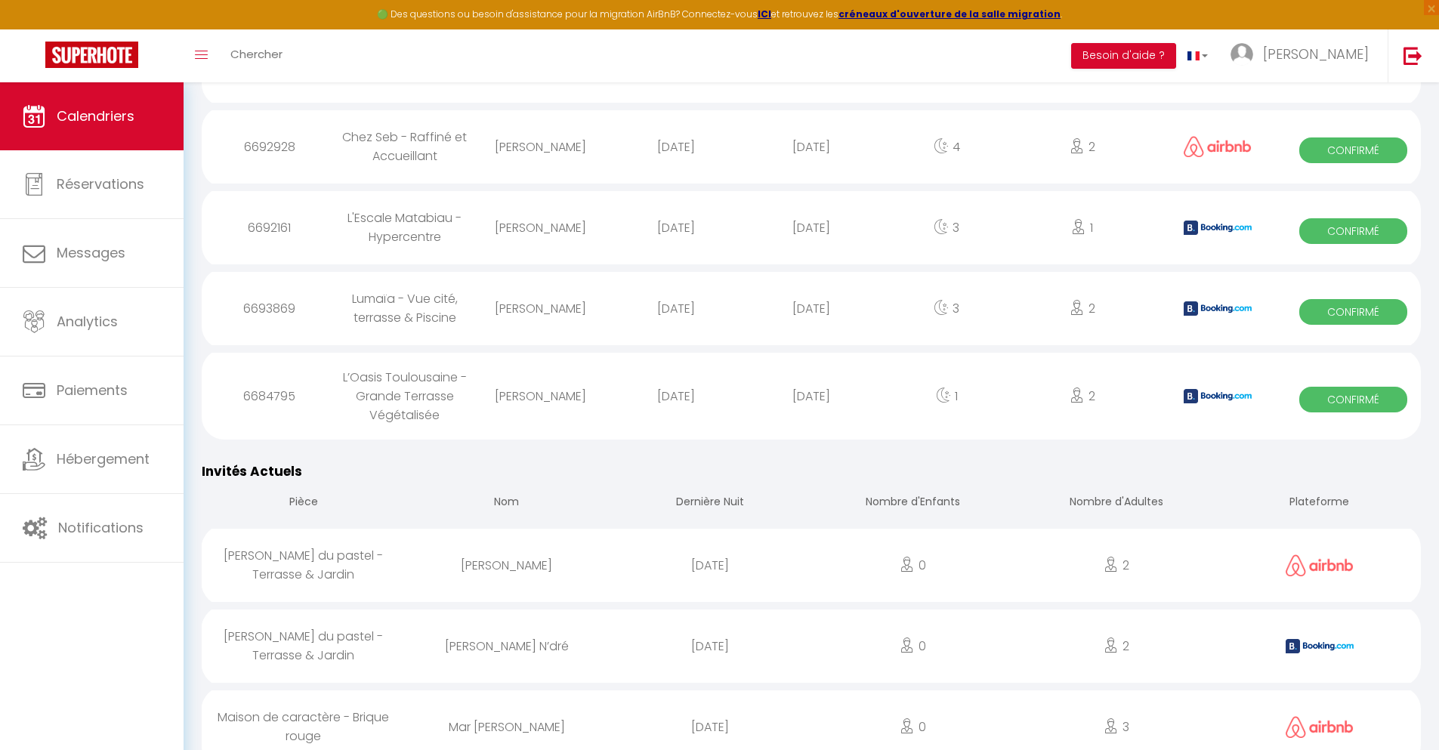
scroll to position [1940, 0]
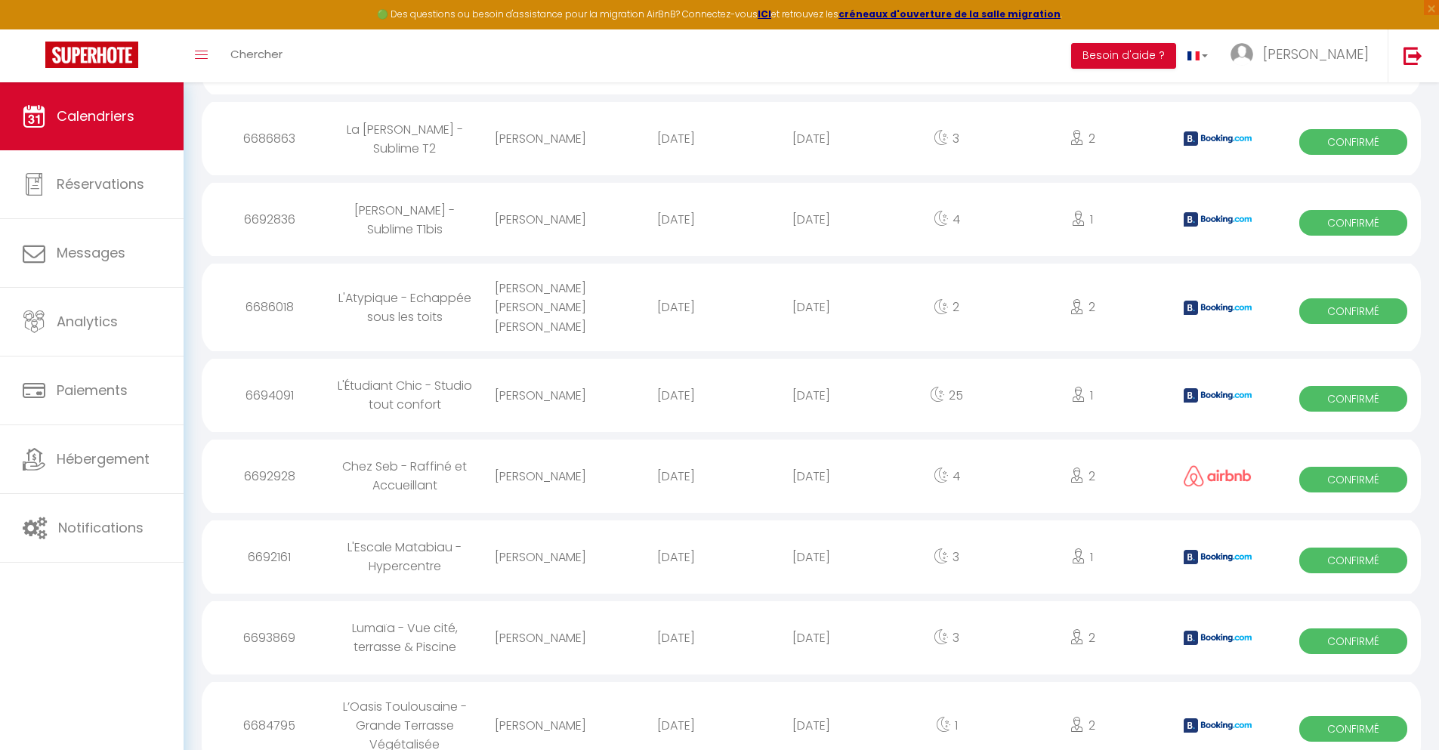
click at [811, 704] on div "[DATE]" at bounding box center [810, 725] width 135 height 49
select select "0"
select select "1"
select select
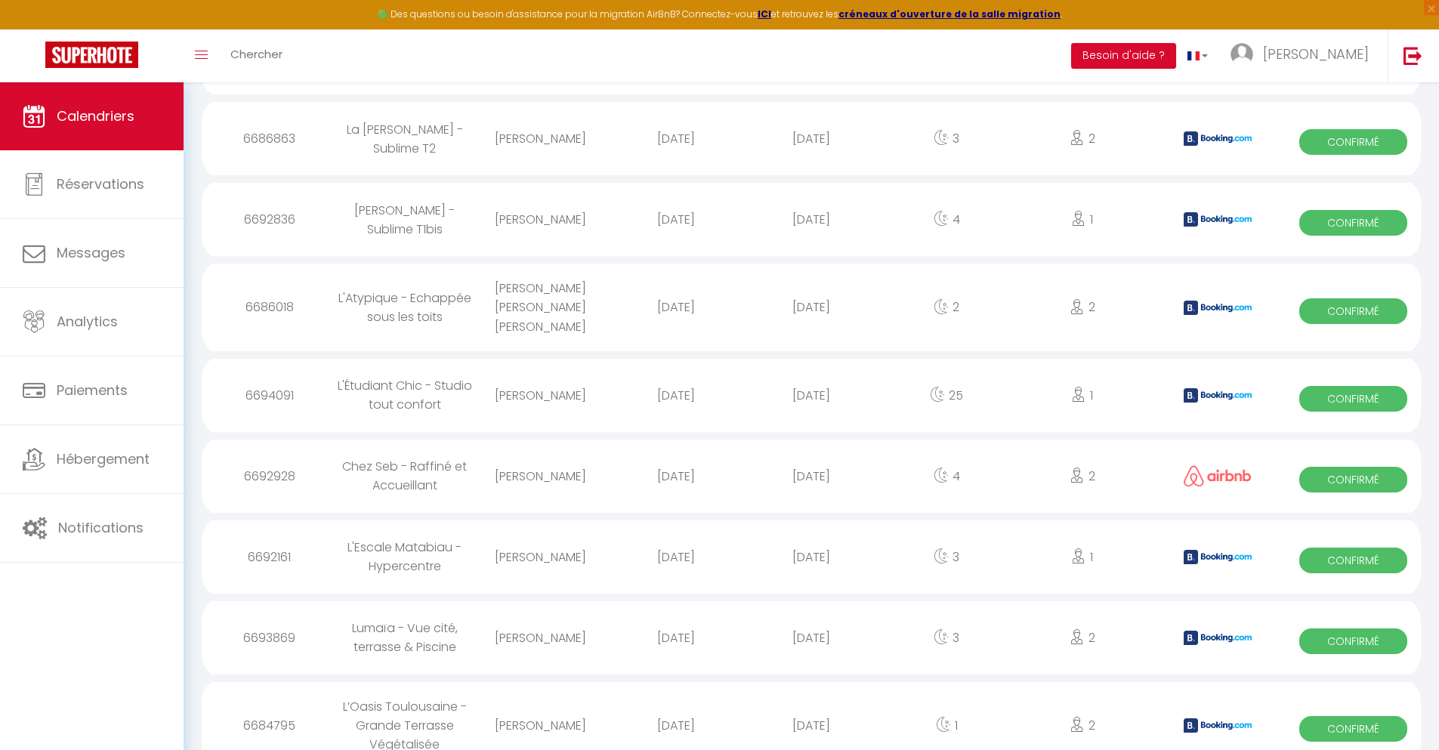
select select
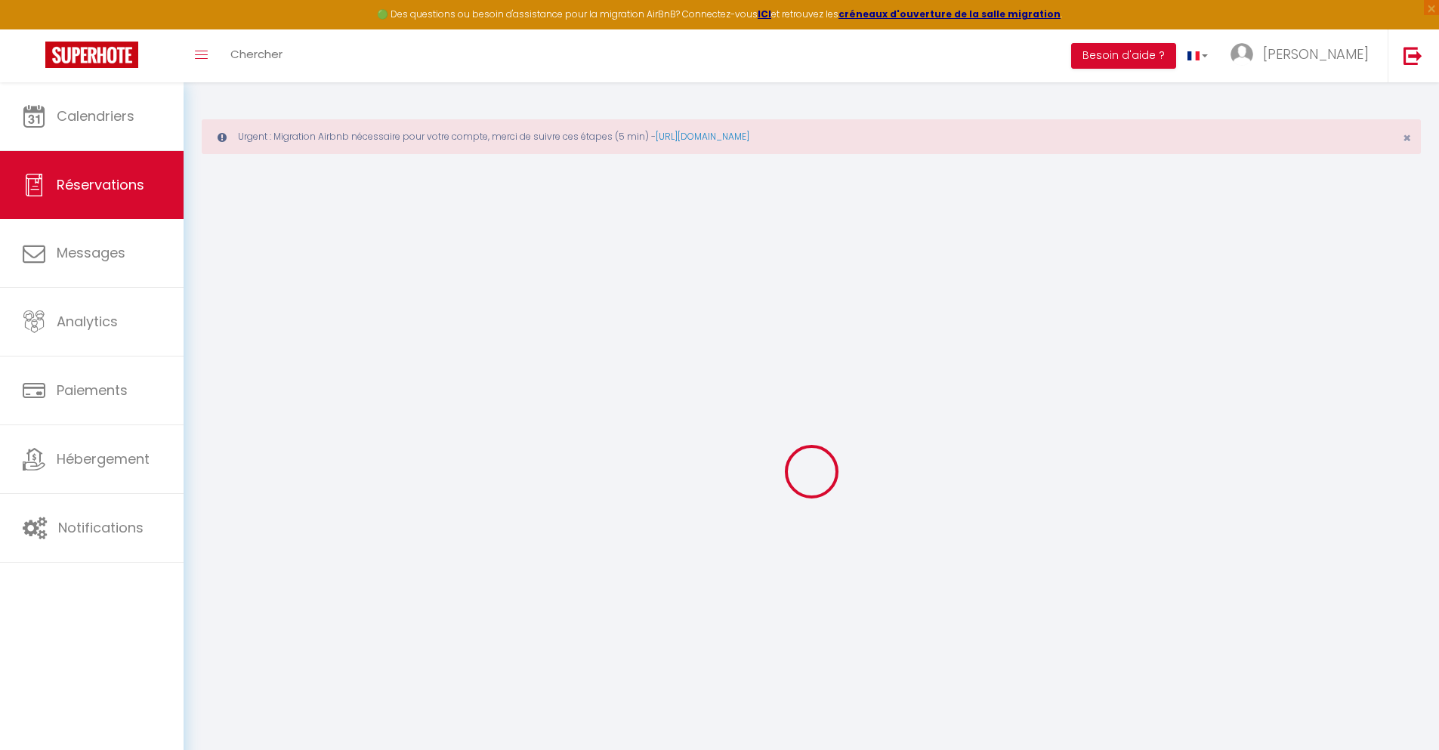
select select
checkbox input "false"
select select
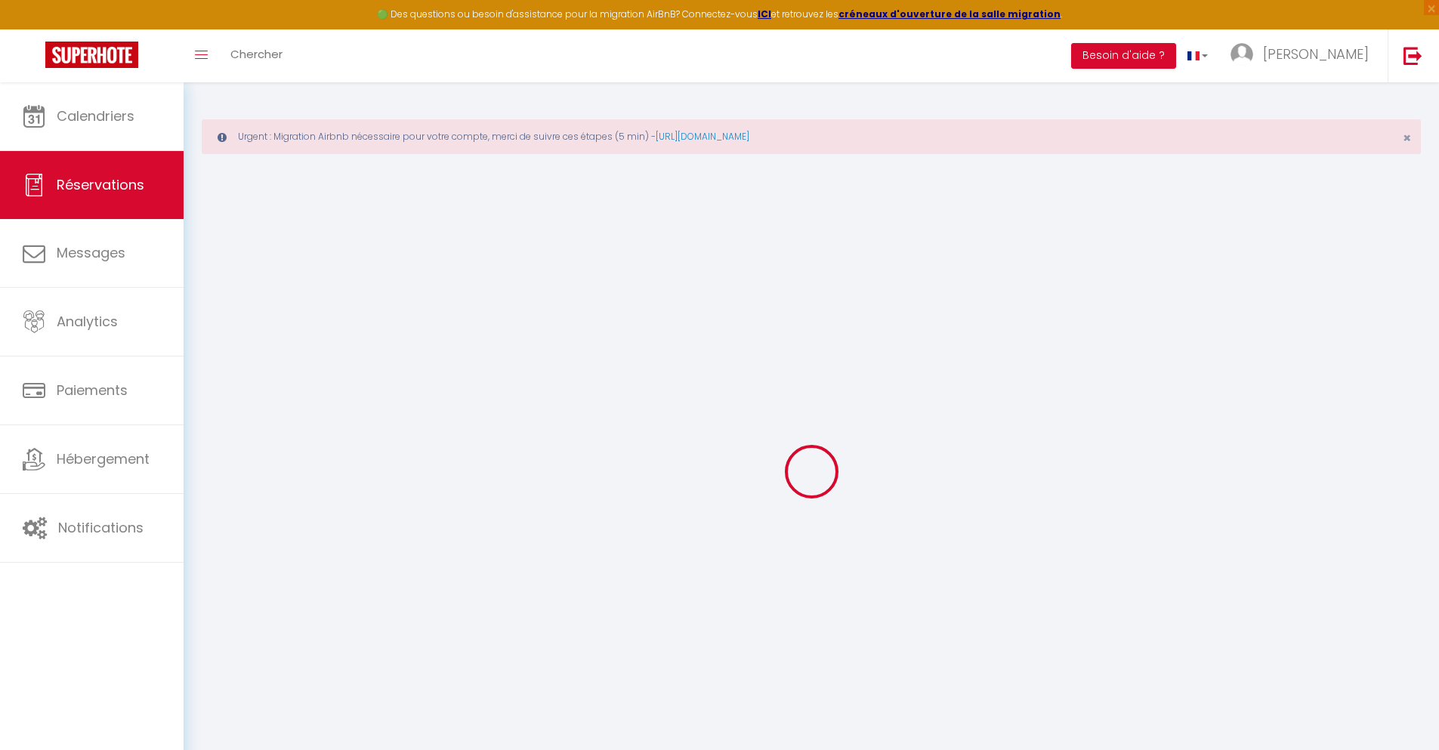
checkbox input "false"
type textarea "** THIS RESERVATION HAS BEEN PRE-PAID ** BOOKING NOTE : Payment charge is EUR 1…"
type input "40"
type input "3.82"
select select
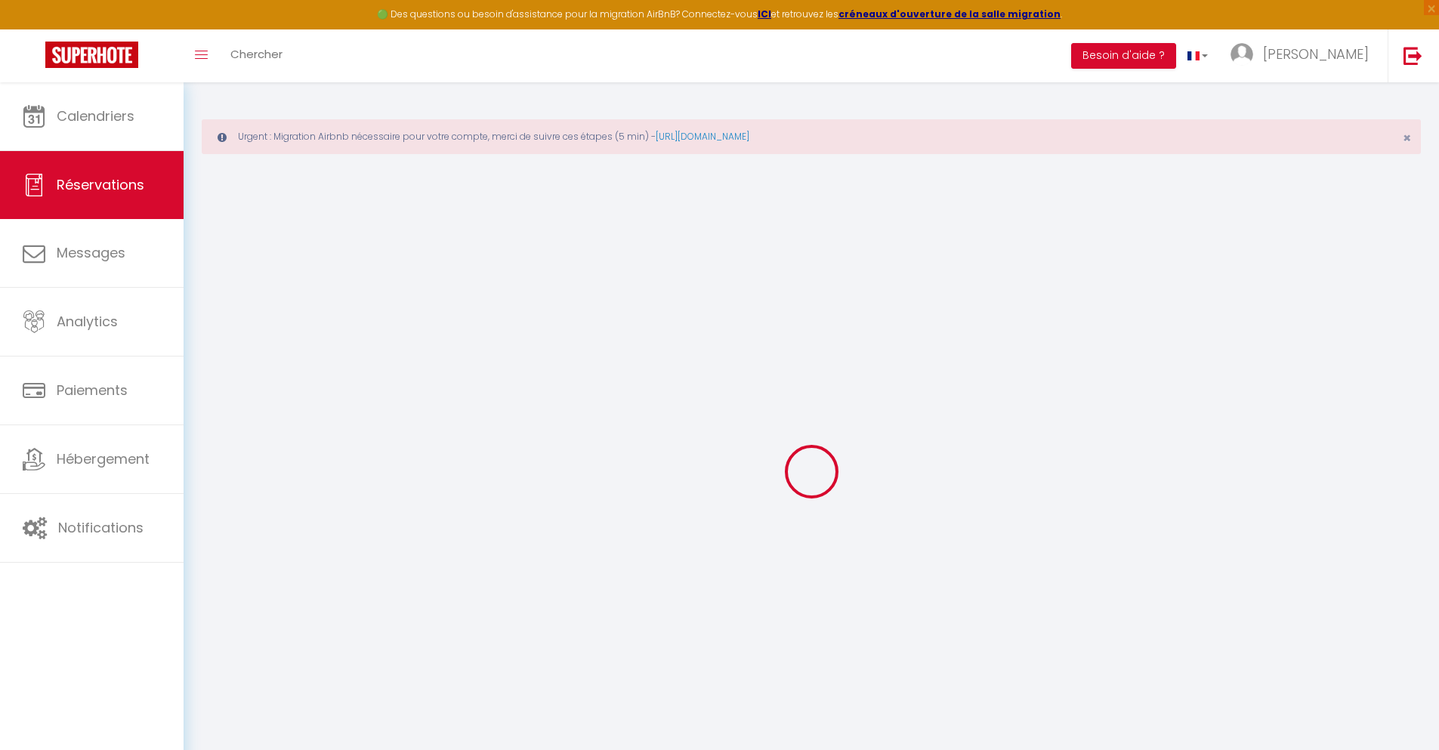
select select
checkbox input "false"
select select
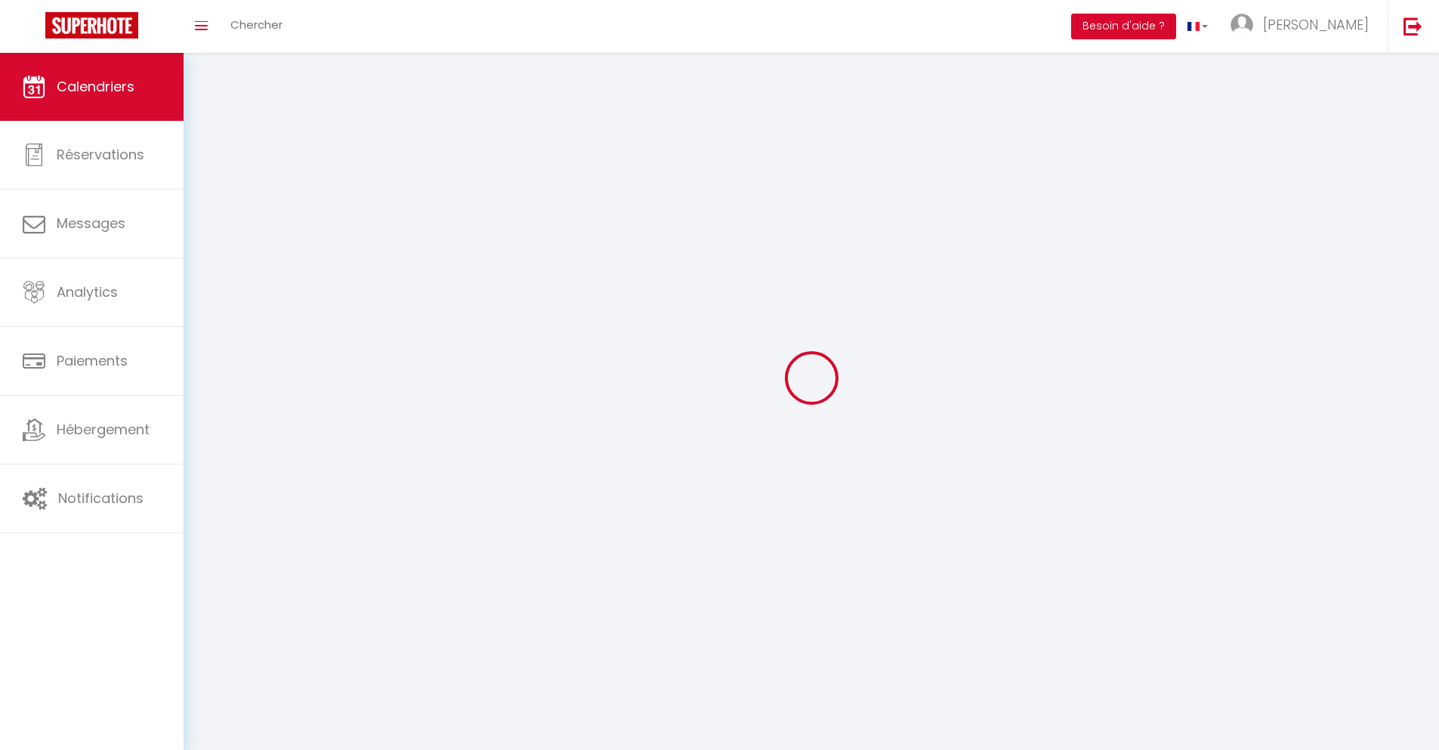
scroll to position [82, 0]
